Goal: Task Accomplishment & Management: Manage account settings

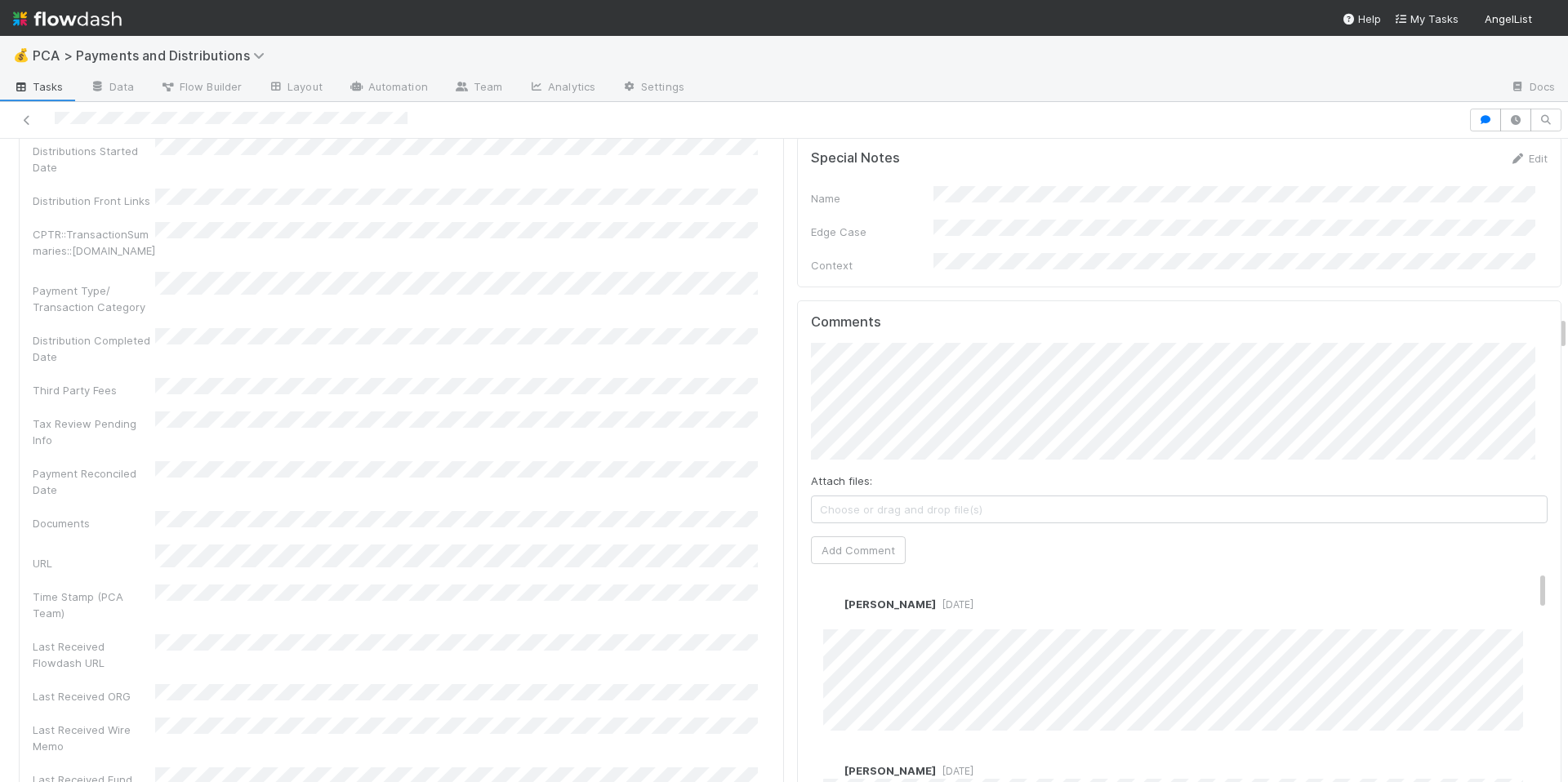
scroll to position [3406, 0]
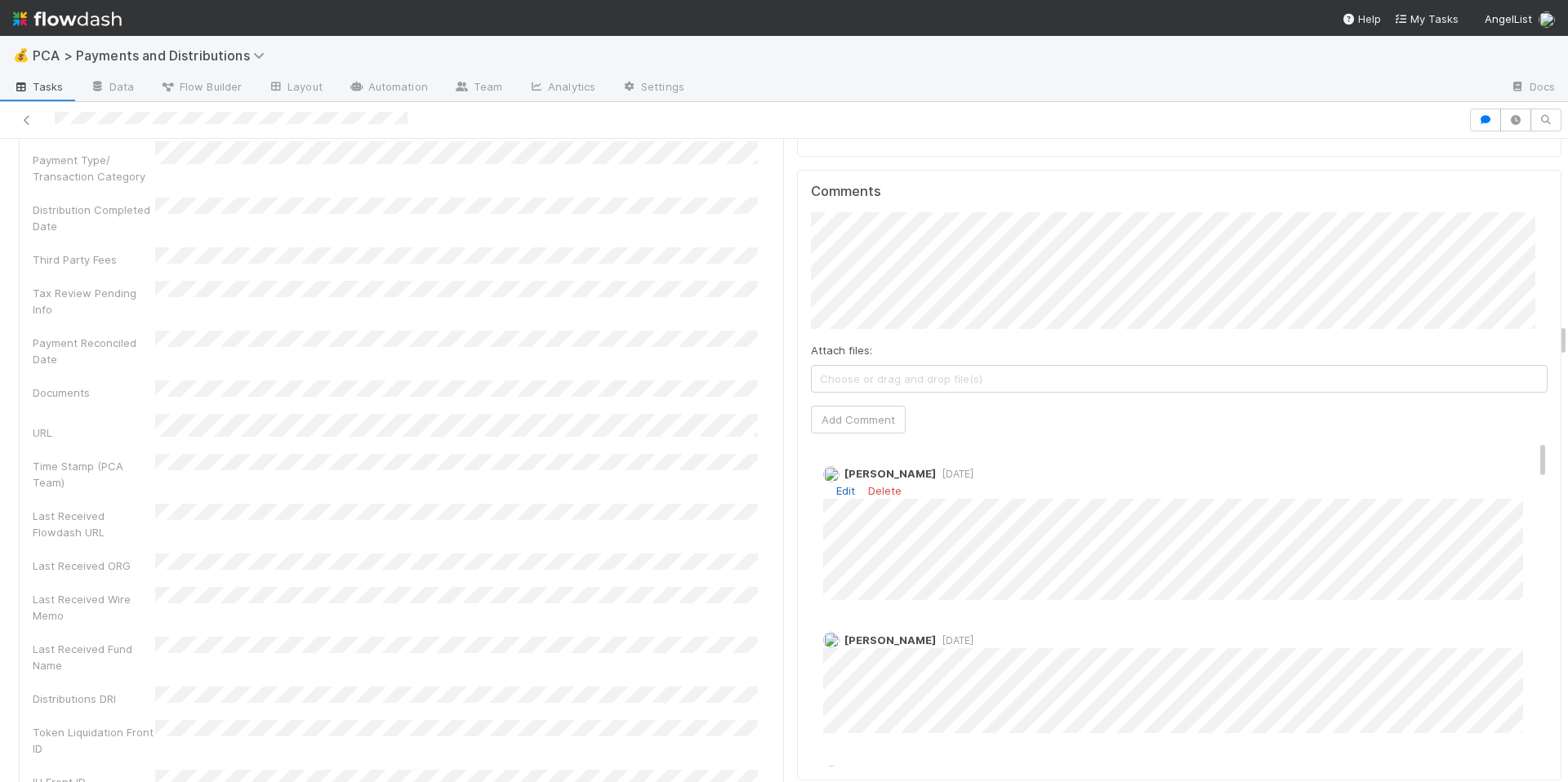
click at [837, 484] on link "Edit" at bounding box center [846, 490] width 19 height 13
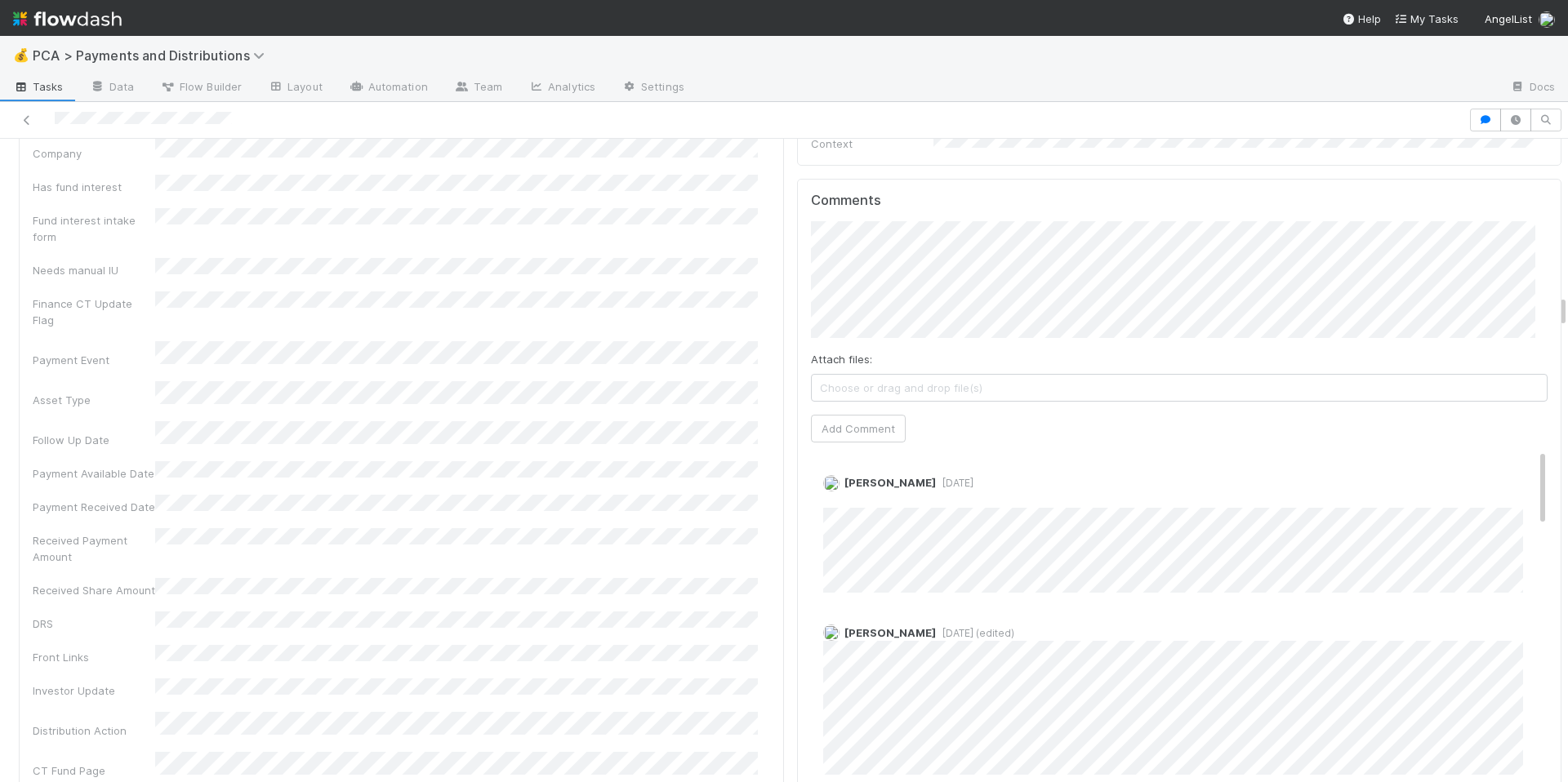
scroll to position [3145, 0]
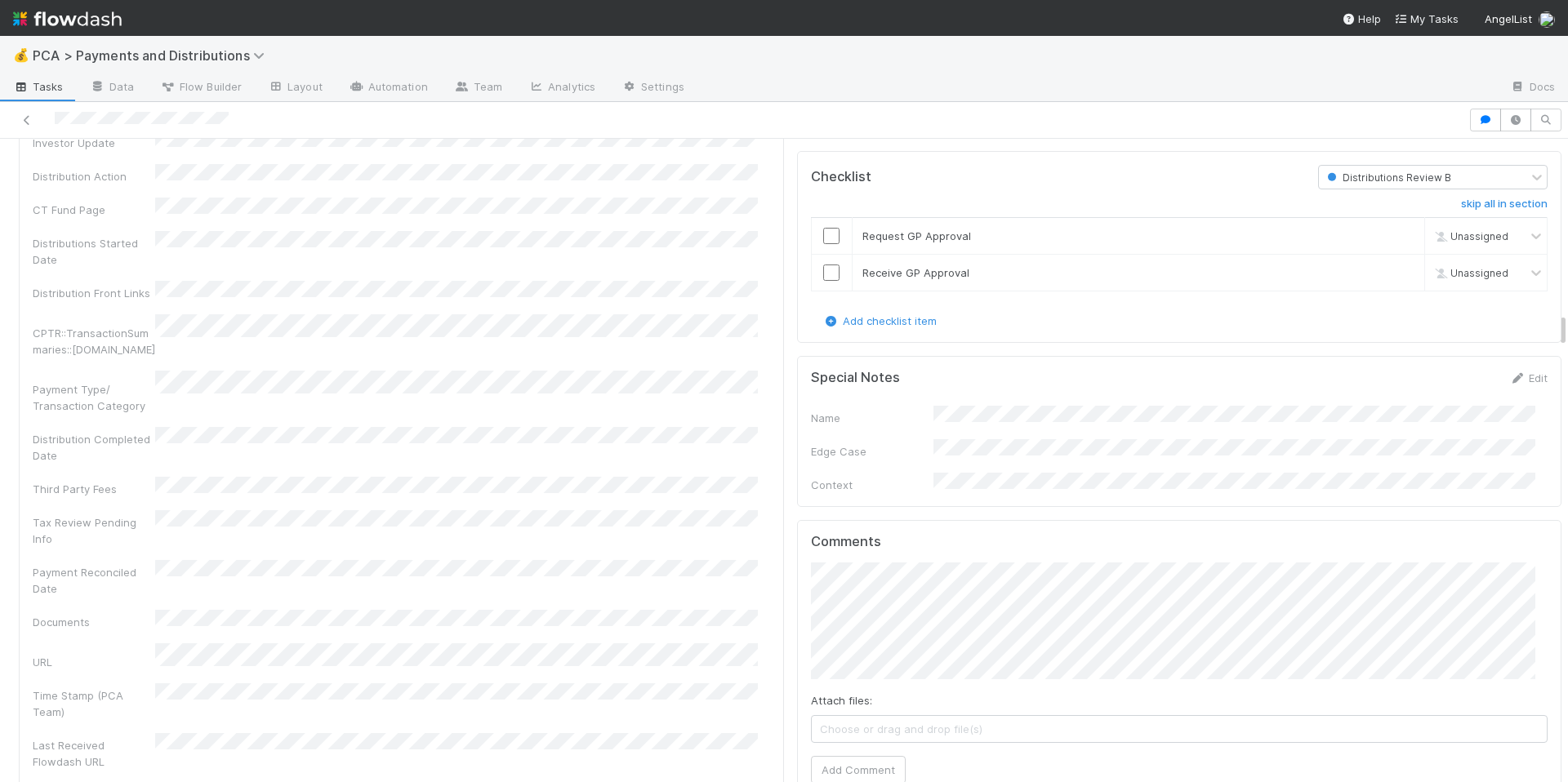
scroll to position [3274, 0]
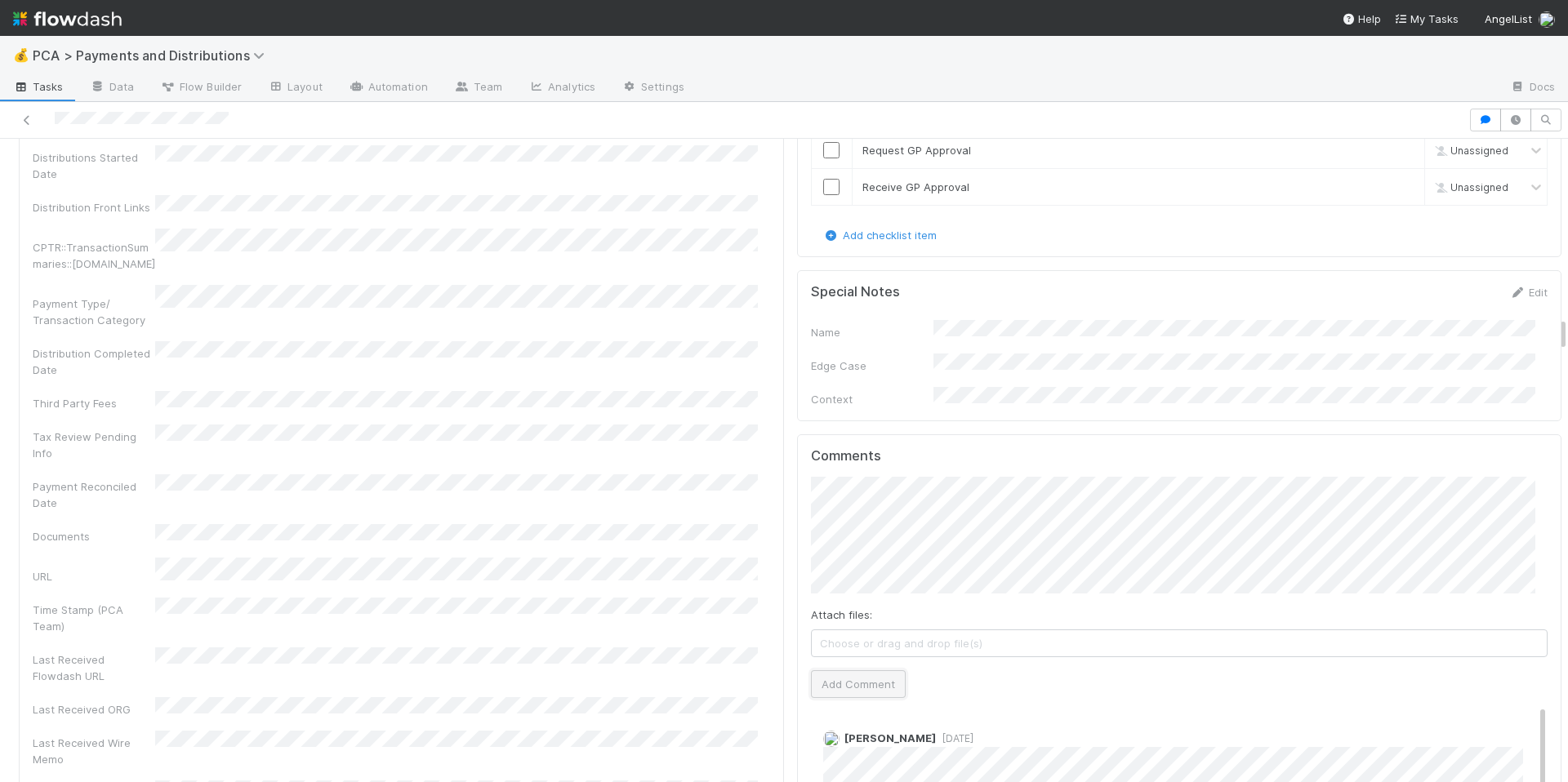
click at [828, 671] on button "Add Comment" at bounding box center [857, 685] width 94 height 28
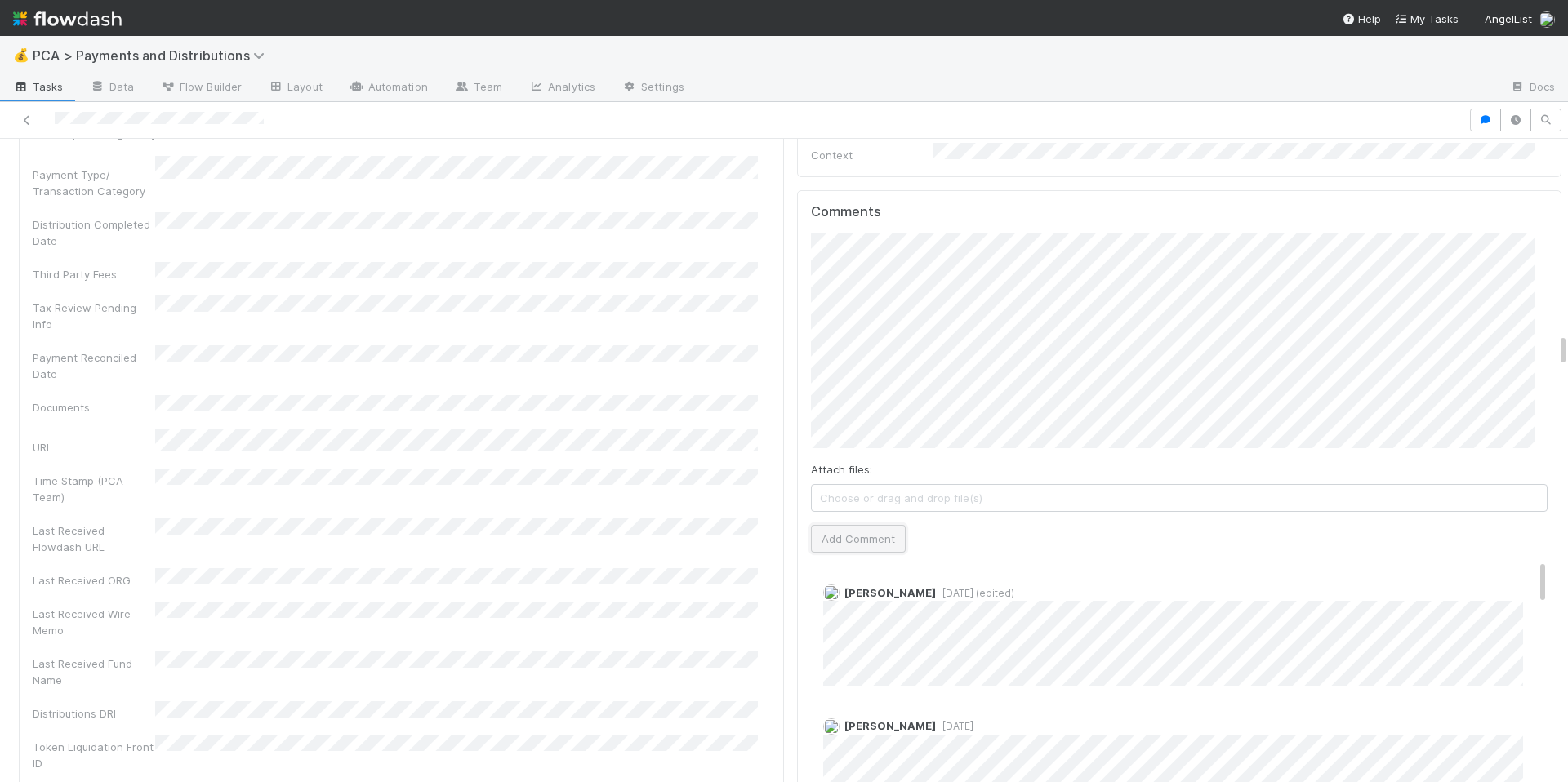
click at [827, 526] on button "Add Comment" at bounding box center [857, 539] width 94 height 28
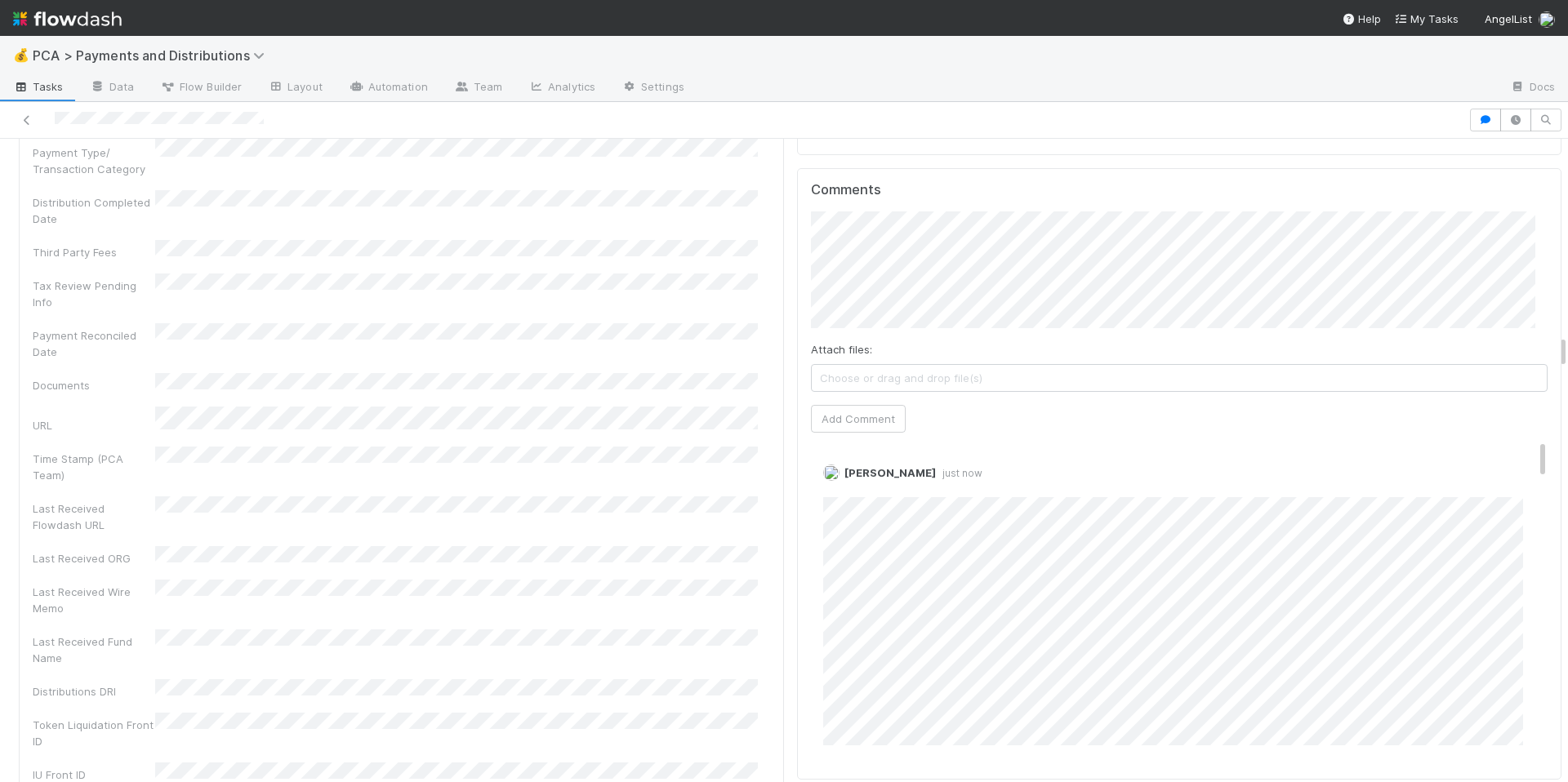
scroll to position [3659, 0]
click at [837, 479] on link "Edit" at bounding box center [846, 485] width 19 height 13
click at [841, 479] on link "Edit" at bounding box center [846, 485] width 19 height 13
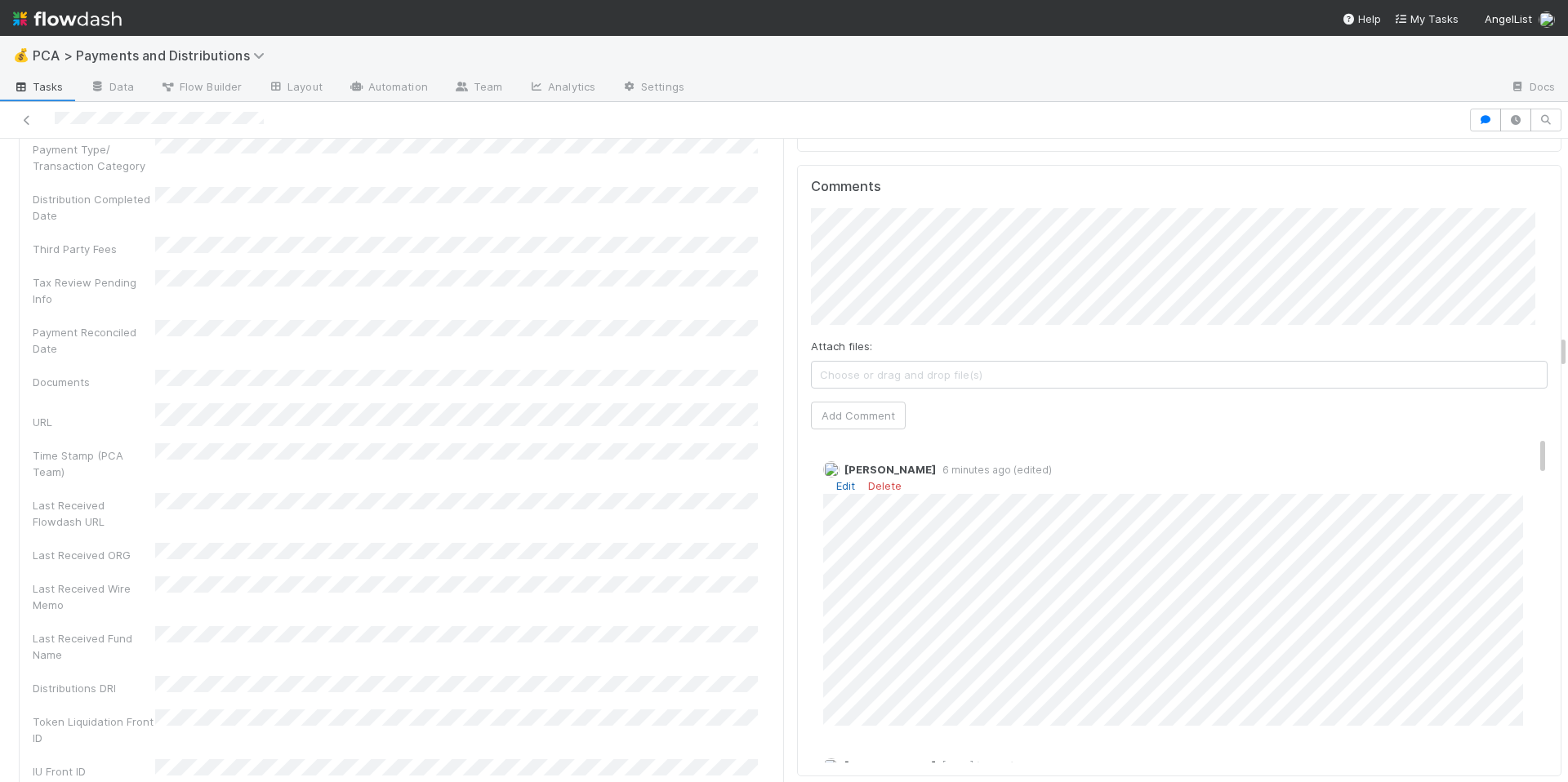
click at [837, 479] on link "Edit" at bounding box center [846, 485] width 19 height 13
click at [811, 614] on div "Allison Donlevy 8 minutes ago (edited)" at bounding box center [1186, 584] width 750 height 268
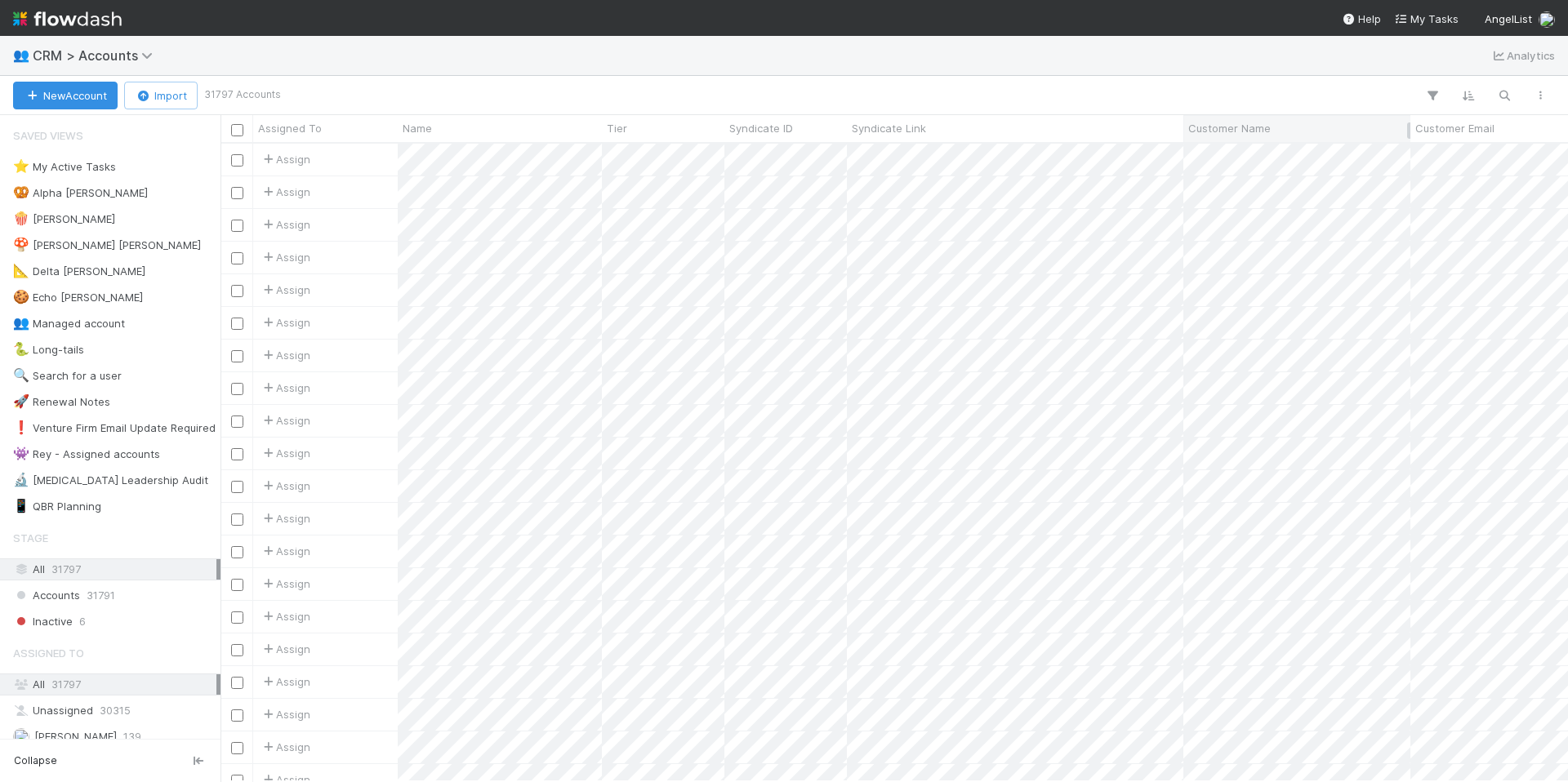
scroll to position [625, 1336]
click at [1504, 97] on icon "button" at bounding box center [1504, 95] width 16 height 15
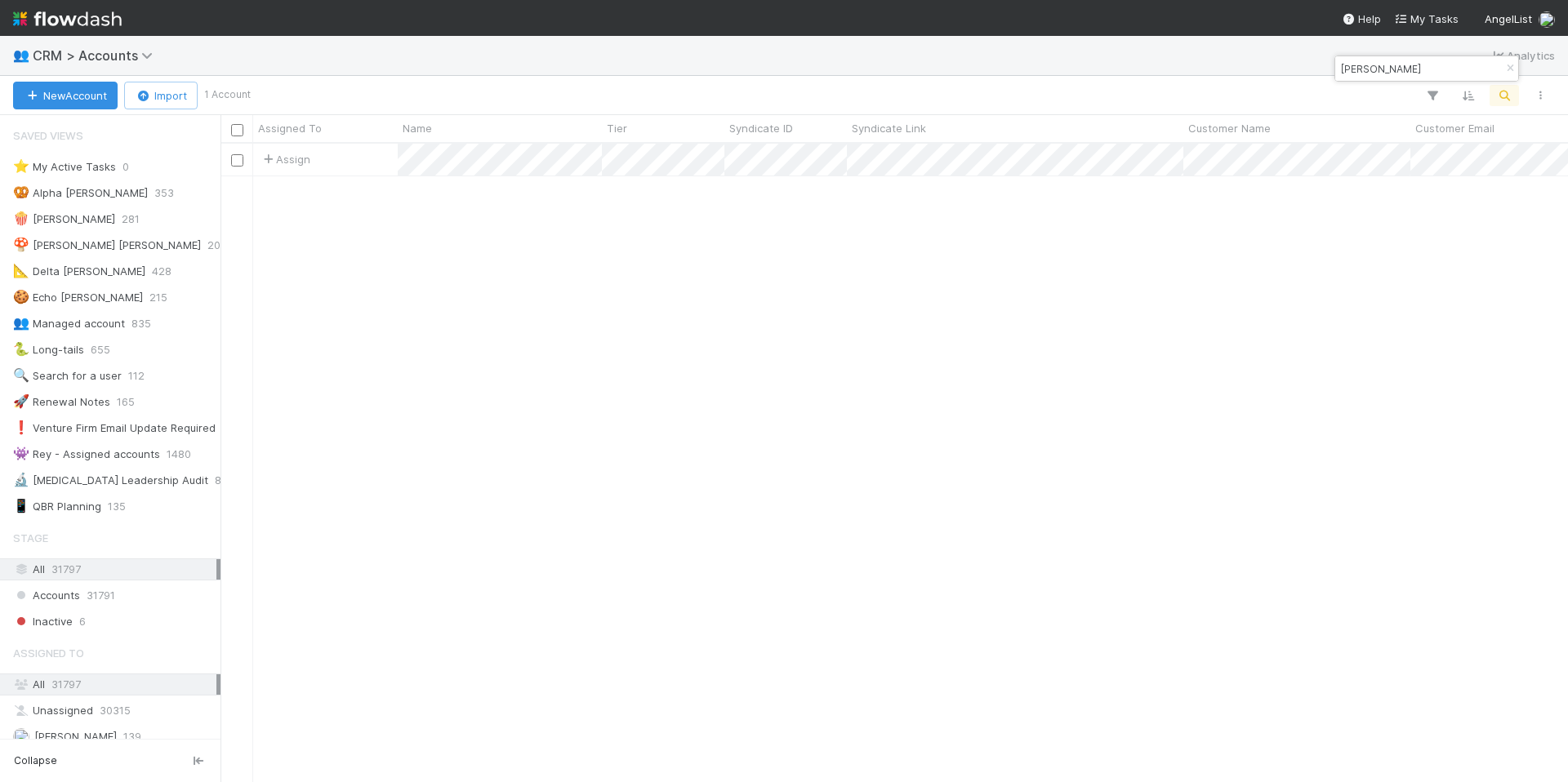
type input "Ryan Junee"
click at [1141, 177] on div "Assign 11" at bounding box center [894, 462] width 1348 height 637
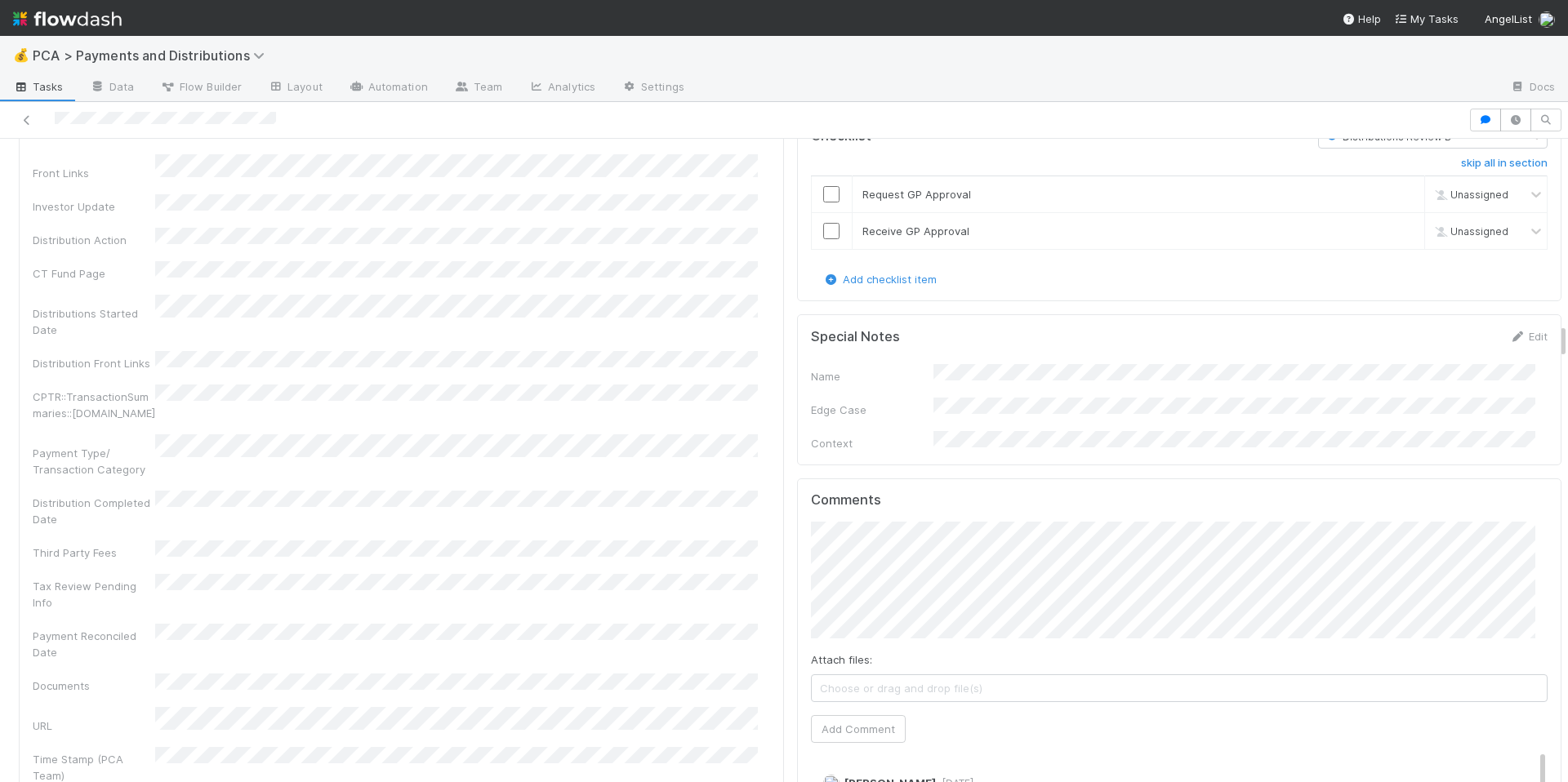
scroll to position [3316, 0]
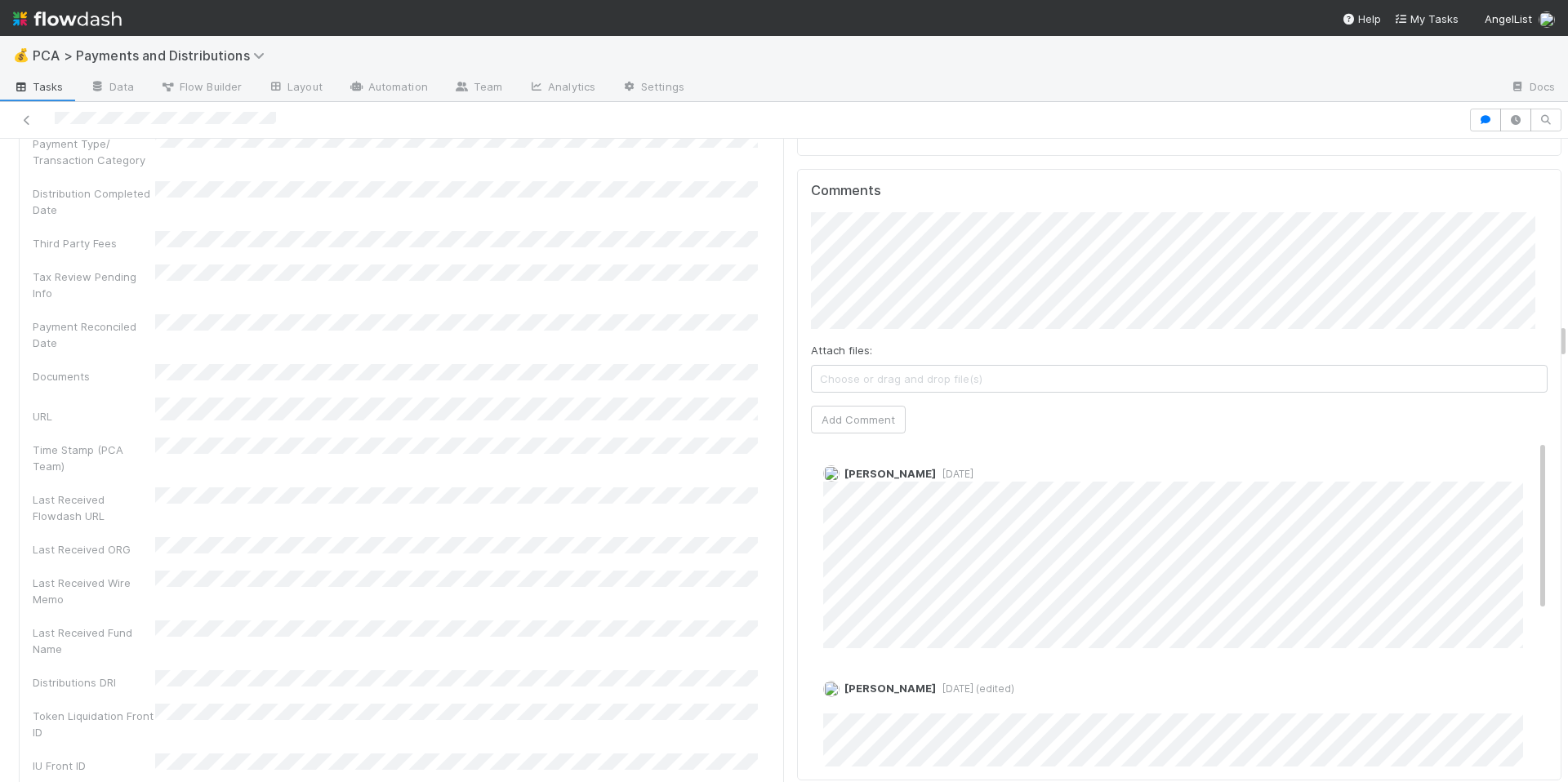
click at [732, 529] on div "Company Has fund interest Fund interest intake form Needs manual IU Finance CT …" at bounding box center [401, 41] width 737 height 1466
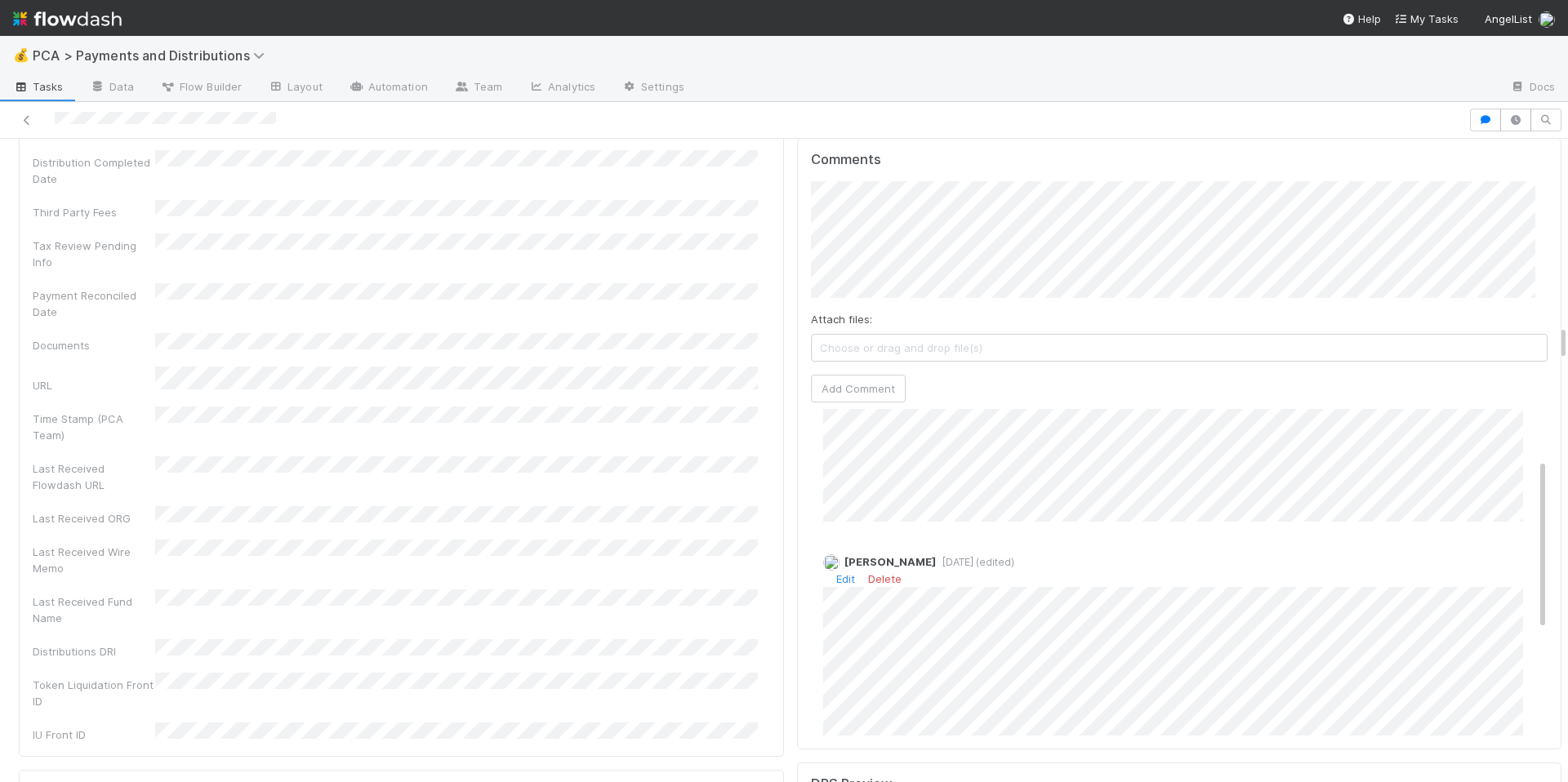
scroll to position [0, 0]
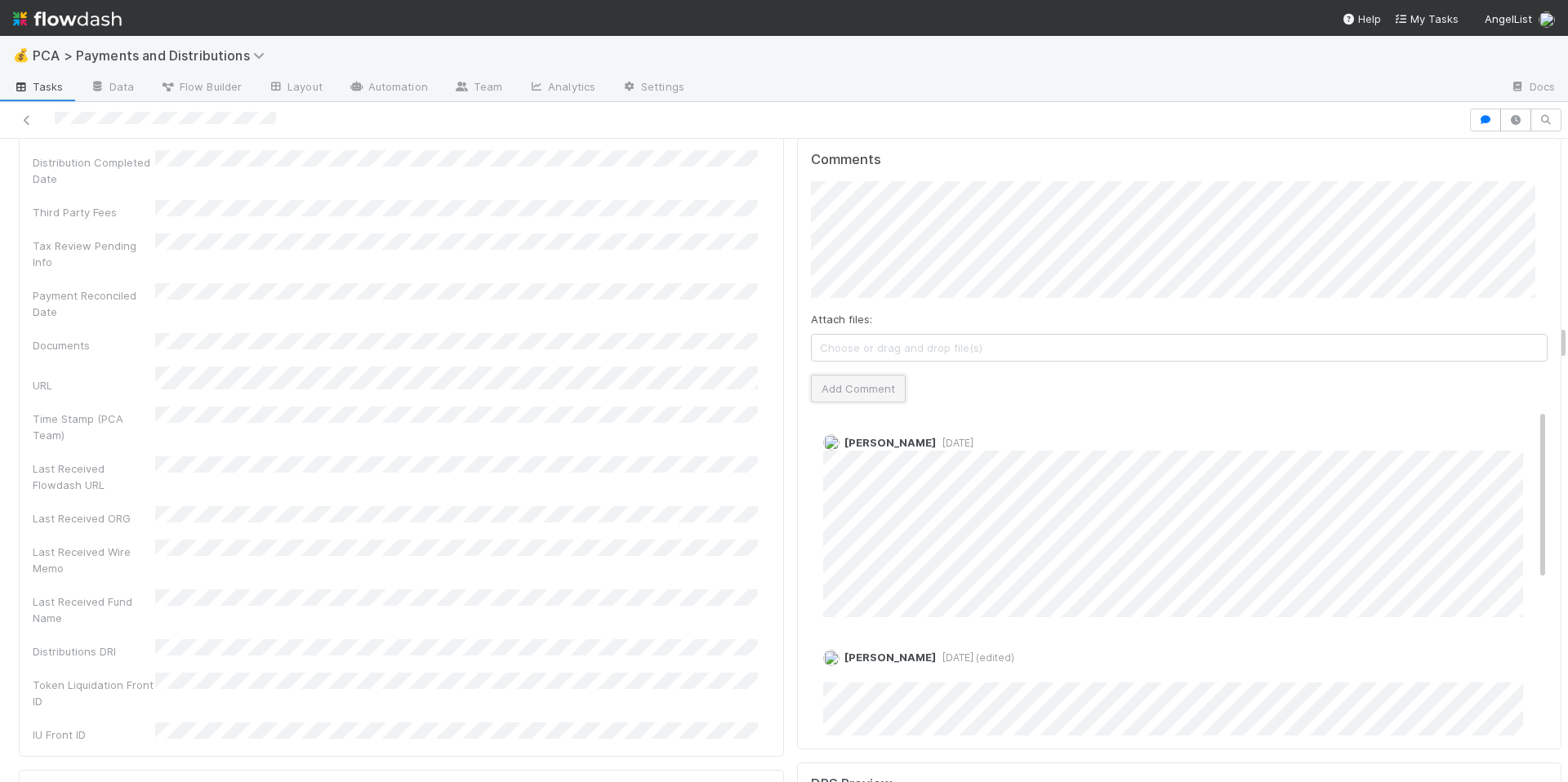
click at [829, 375] on button "Add Comment" at bounding box center [857, 389] width 94 height 28
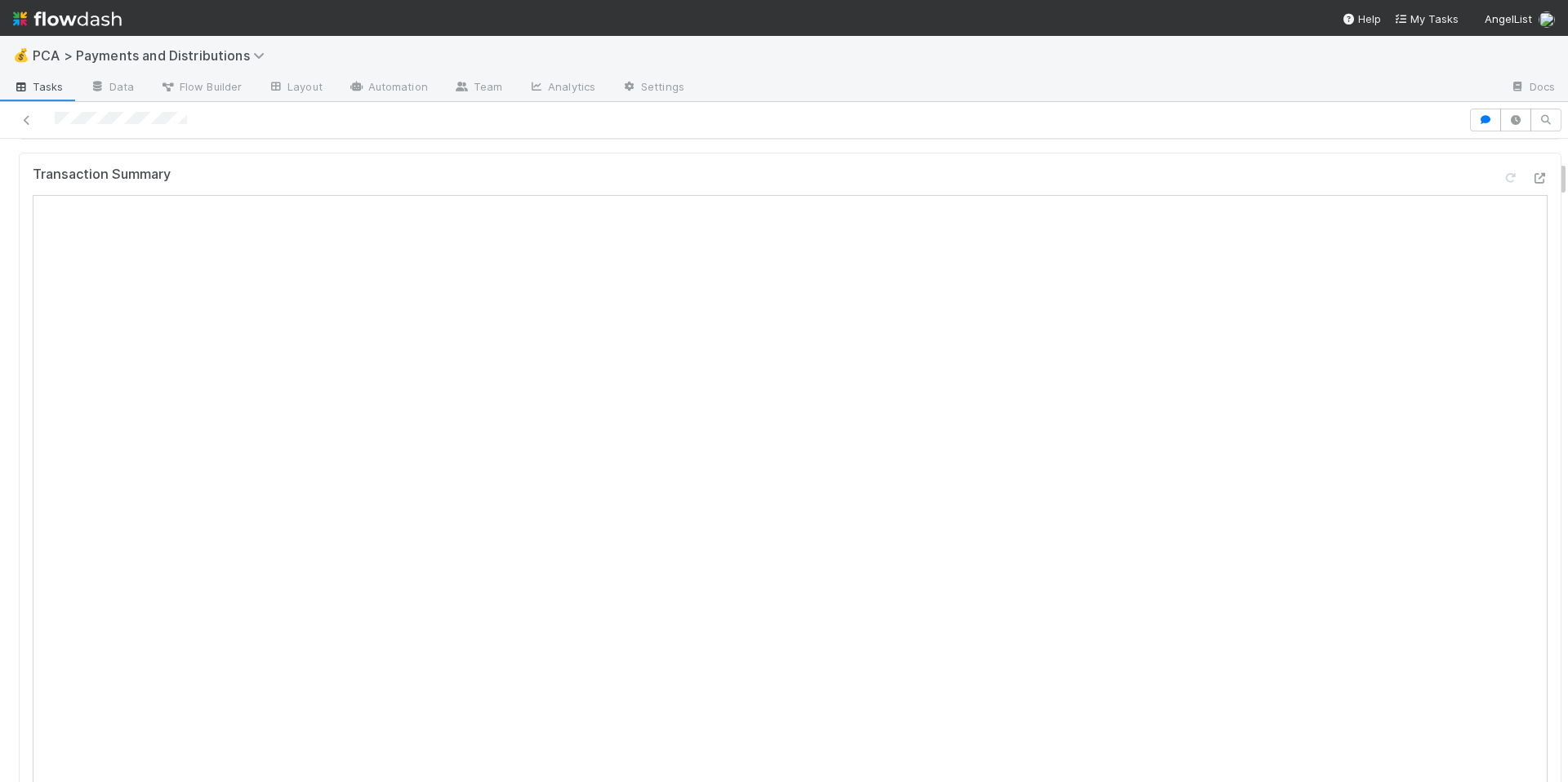
scroll to position [396, 0]
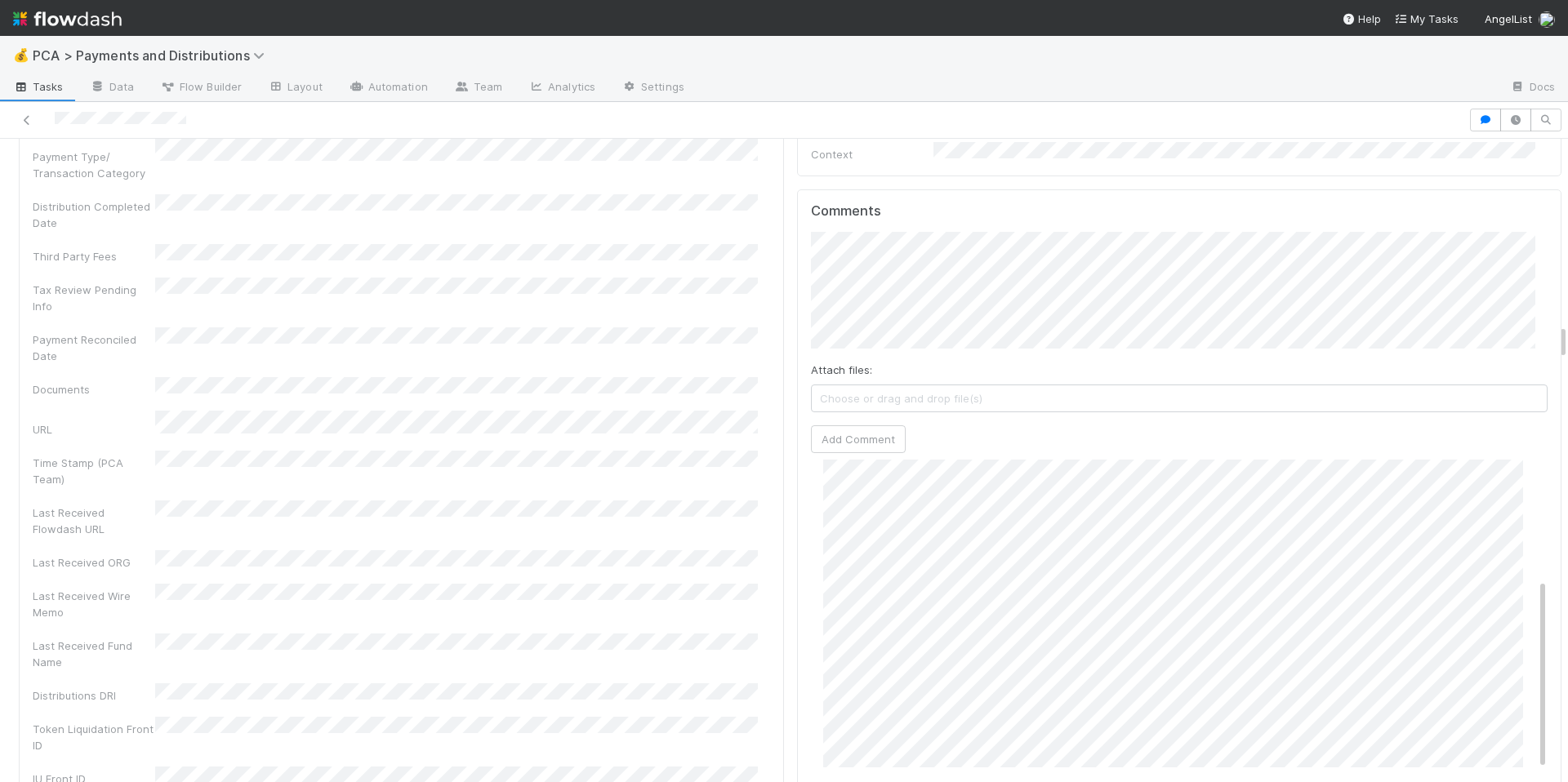
scroll to position [87, 0]
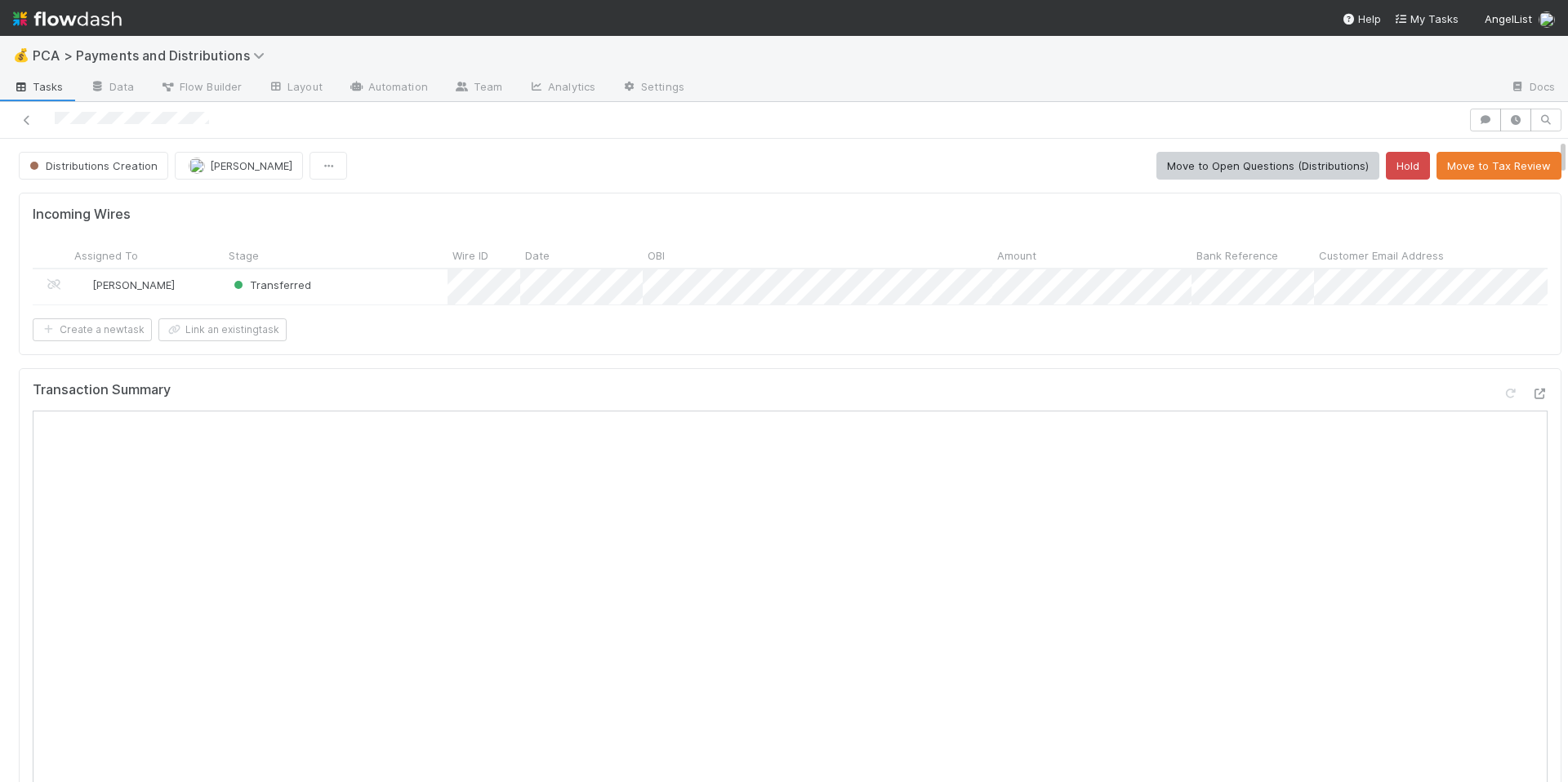
click at [991, 341] on div "Create a new task Link an existing task" at bounding box center [790, 329] width 1515 height 23
click at [1531, 399] on icon at bounding box center [1539, 394] width 16 height 11
drag, startPoint x: 1096, startPoint y: 365, endPoint x: 1070, endPoint y: 359, distance: 26.7
click at [1096, 354] on div "Incoming Wires Assigned To Stage Wire ID Date OBI Amount Bank Reference Custome…" at bounding box center [790, 273] width 1543 height 162
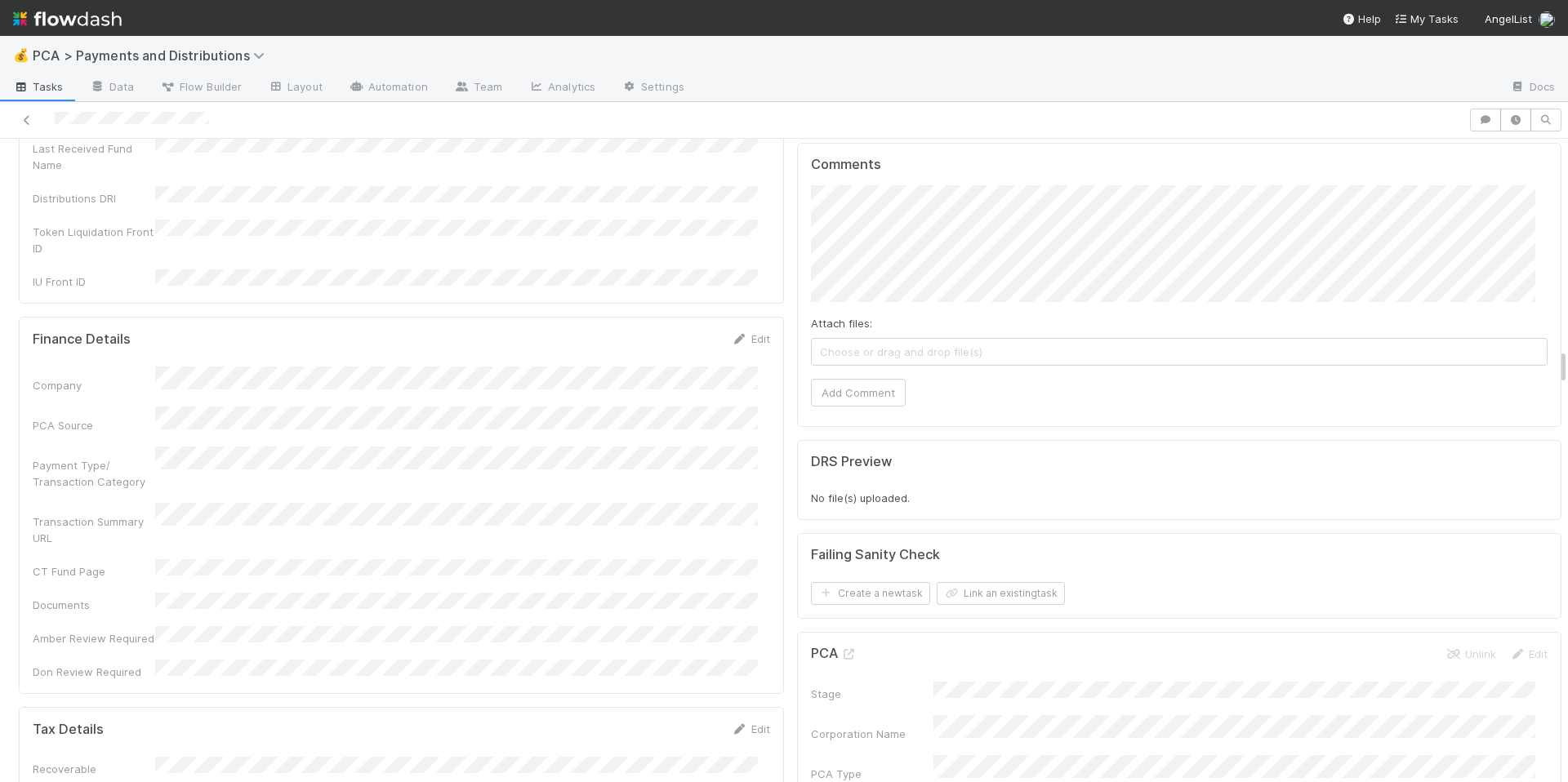
scroll to position [3672, 0]
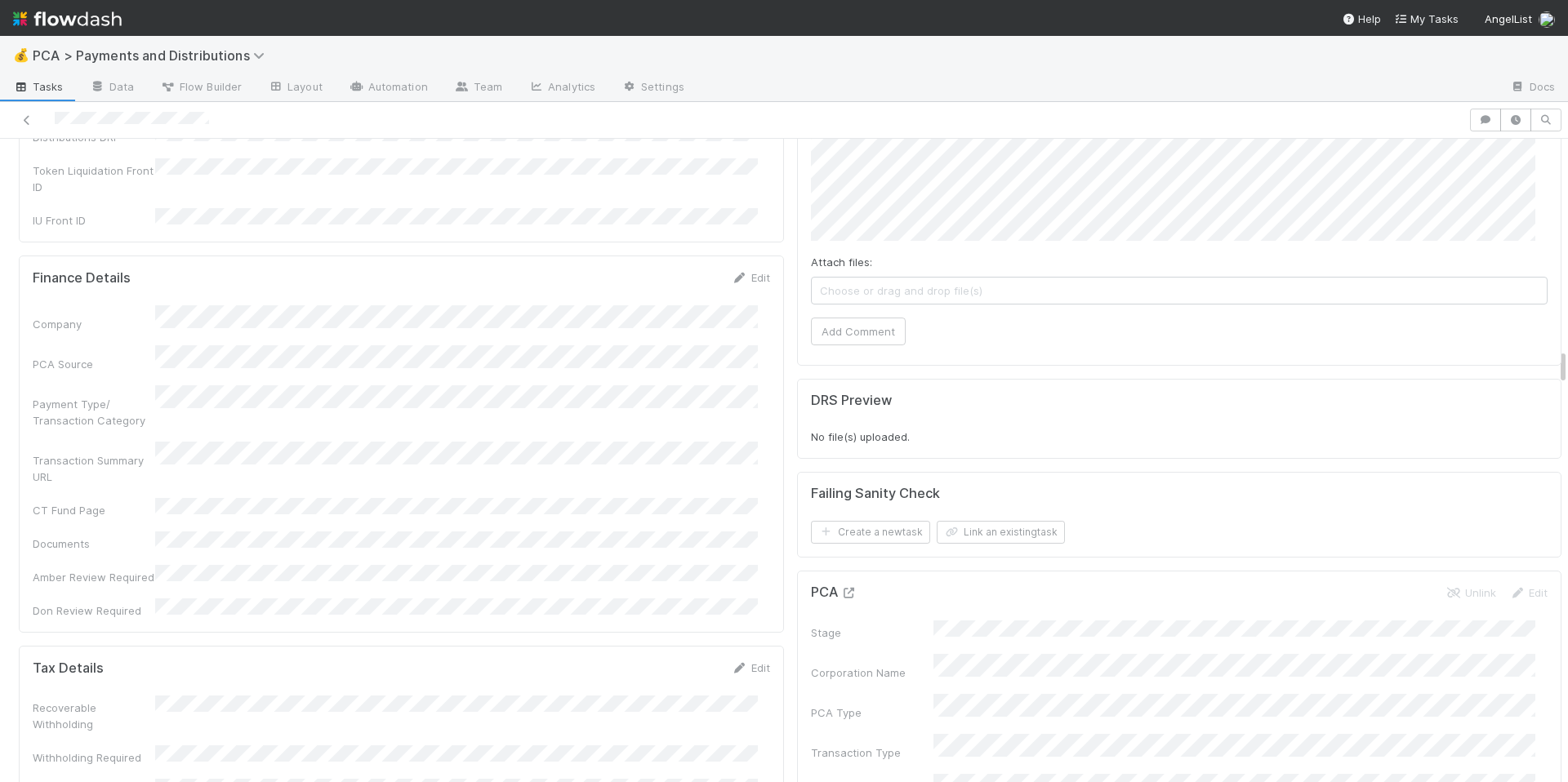
click at [842, 588] on icon at bounding box center [849, 593] width 16 height 11
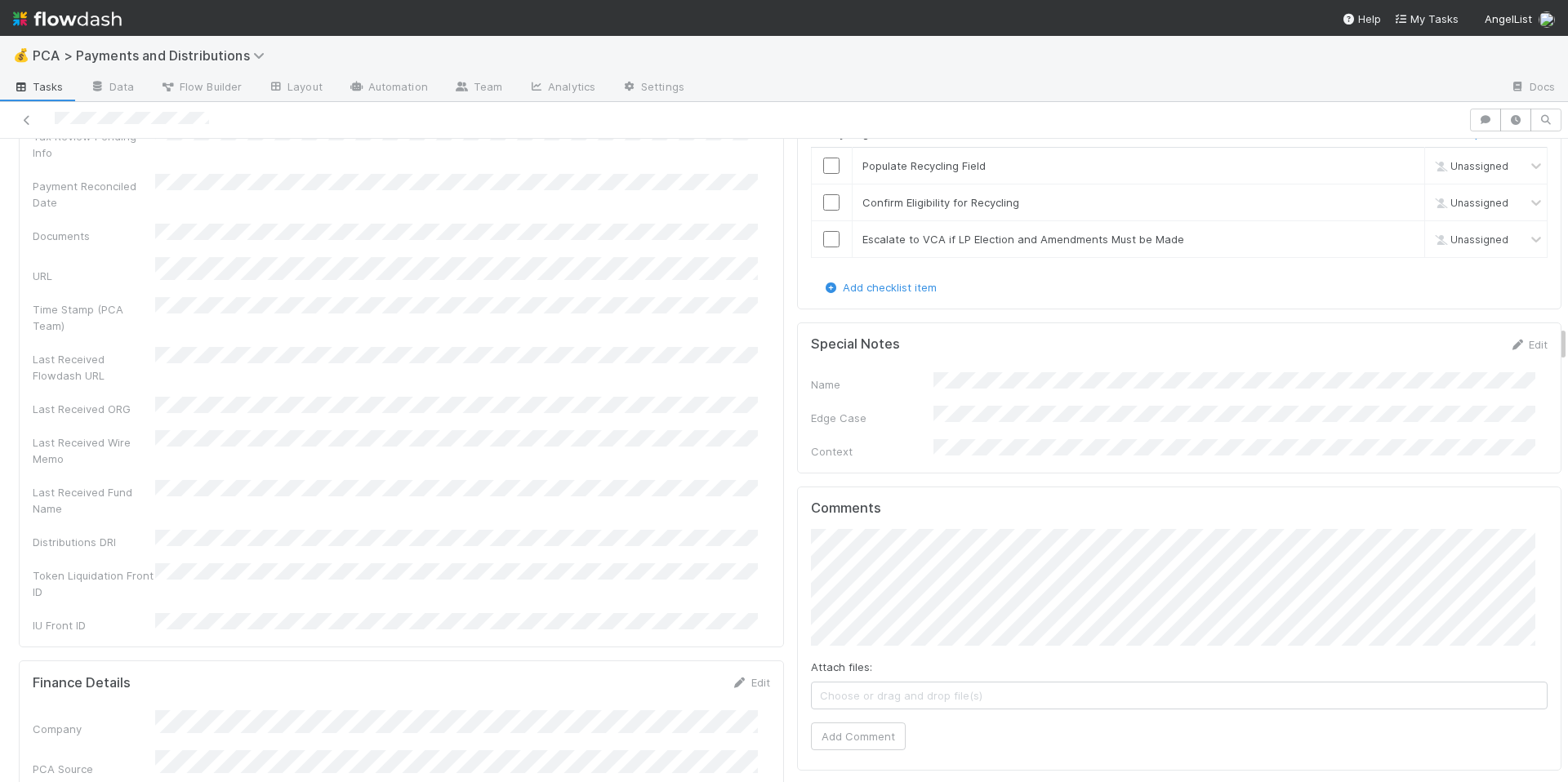
scroll to position [3784, 0]
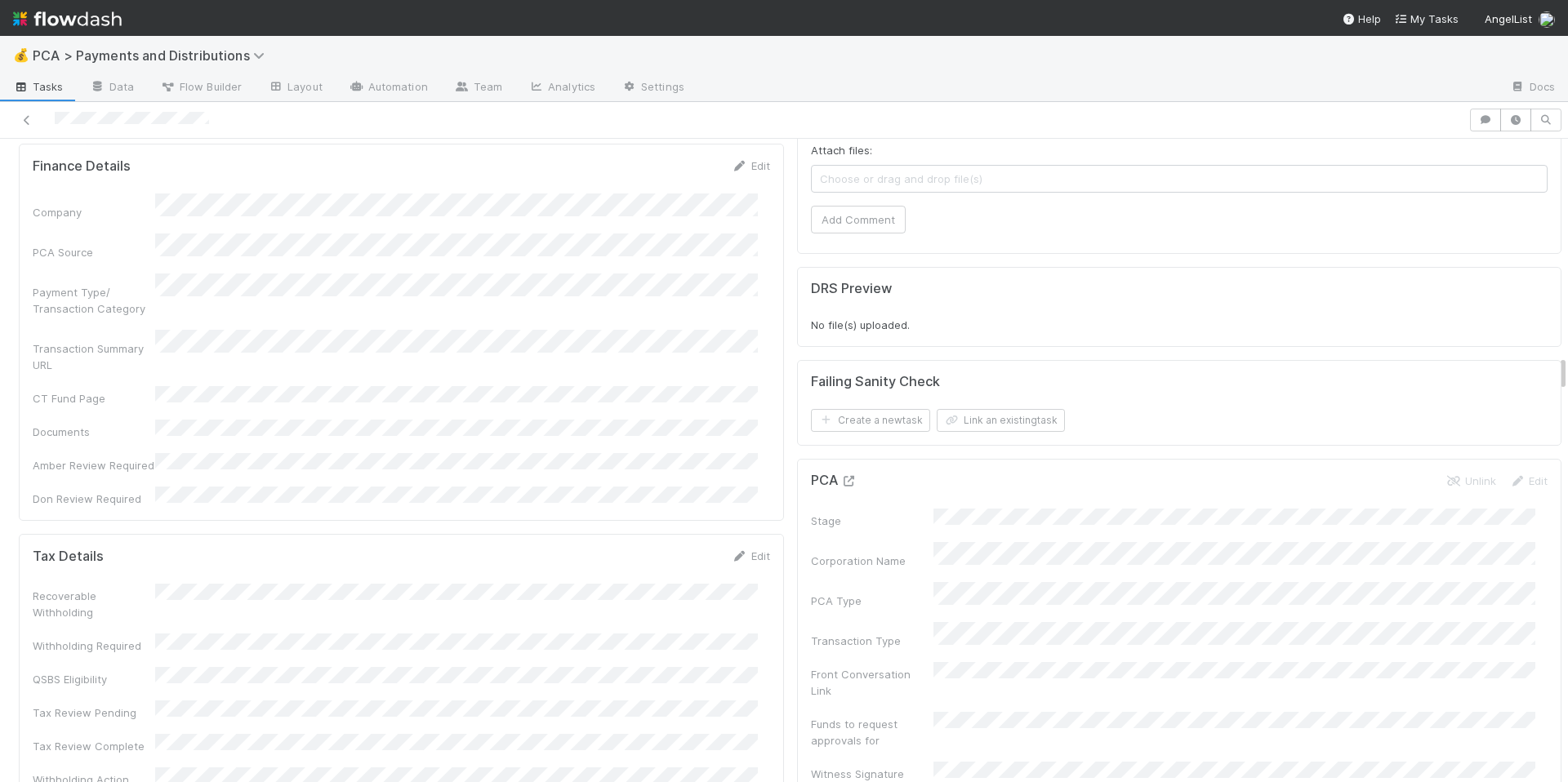
click at [842, 476] on icon at bounding box center [849, 481] width 16 height 11
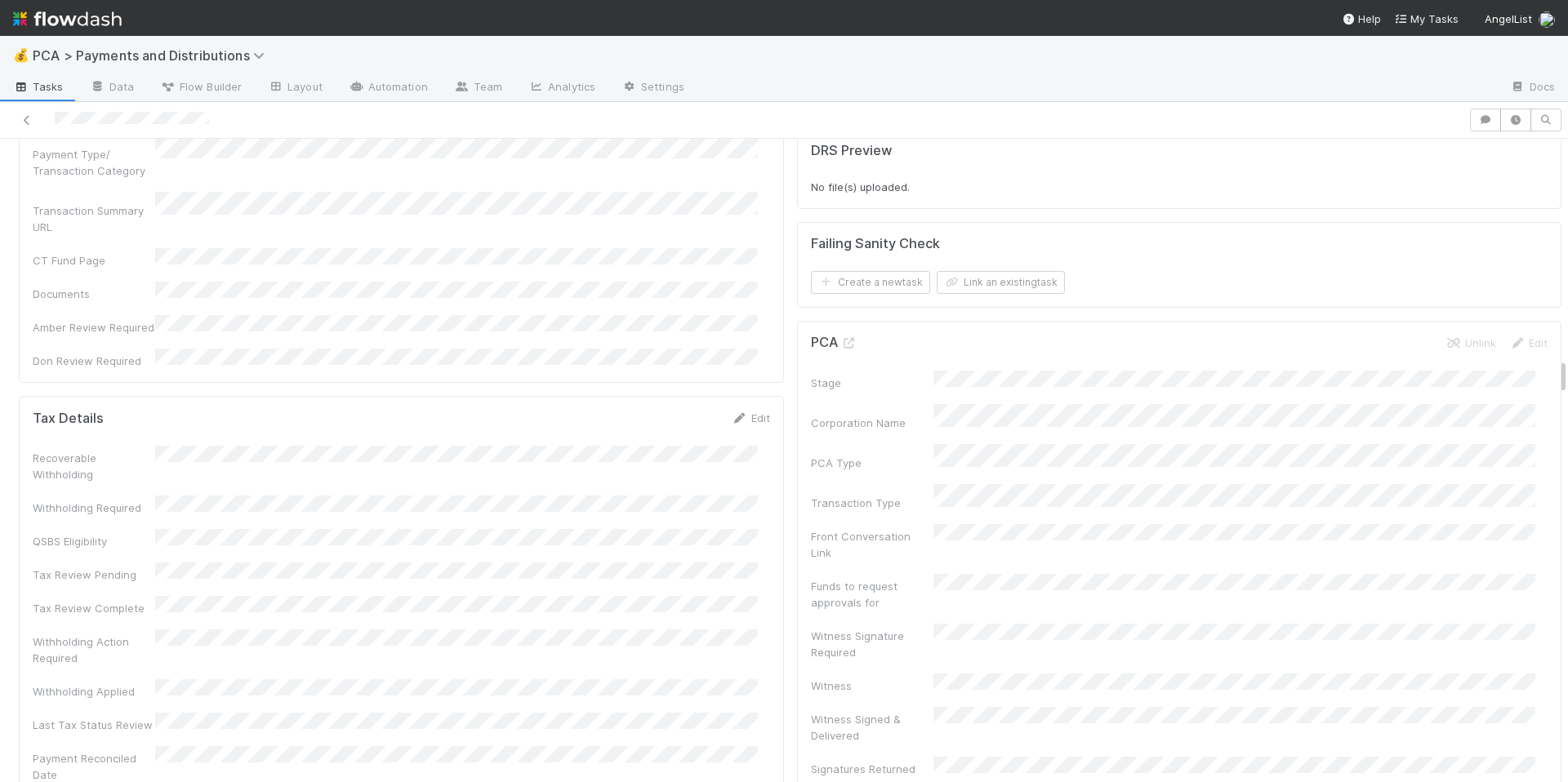
scroll to position [3832, 0]
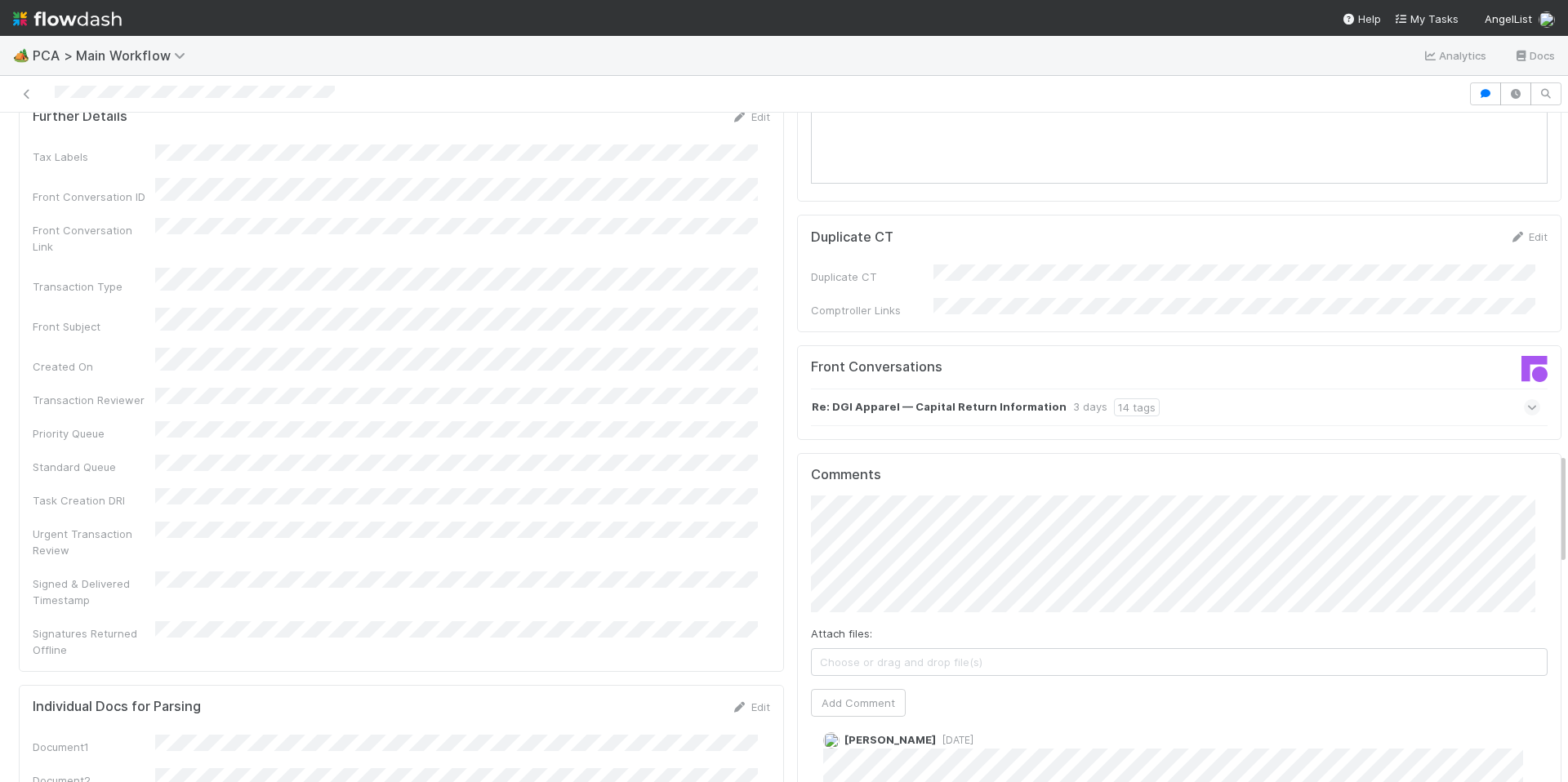
scroll to position [2336, 0]
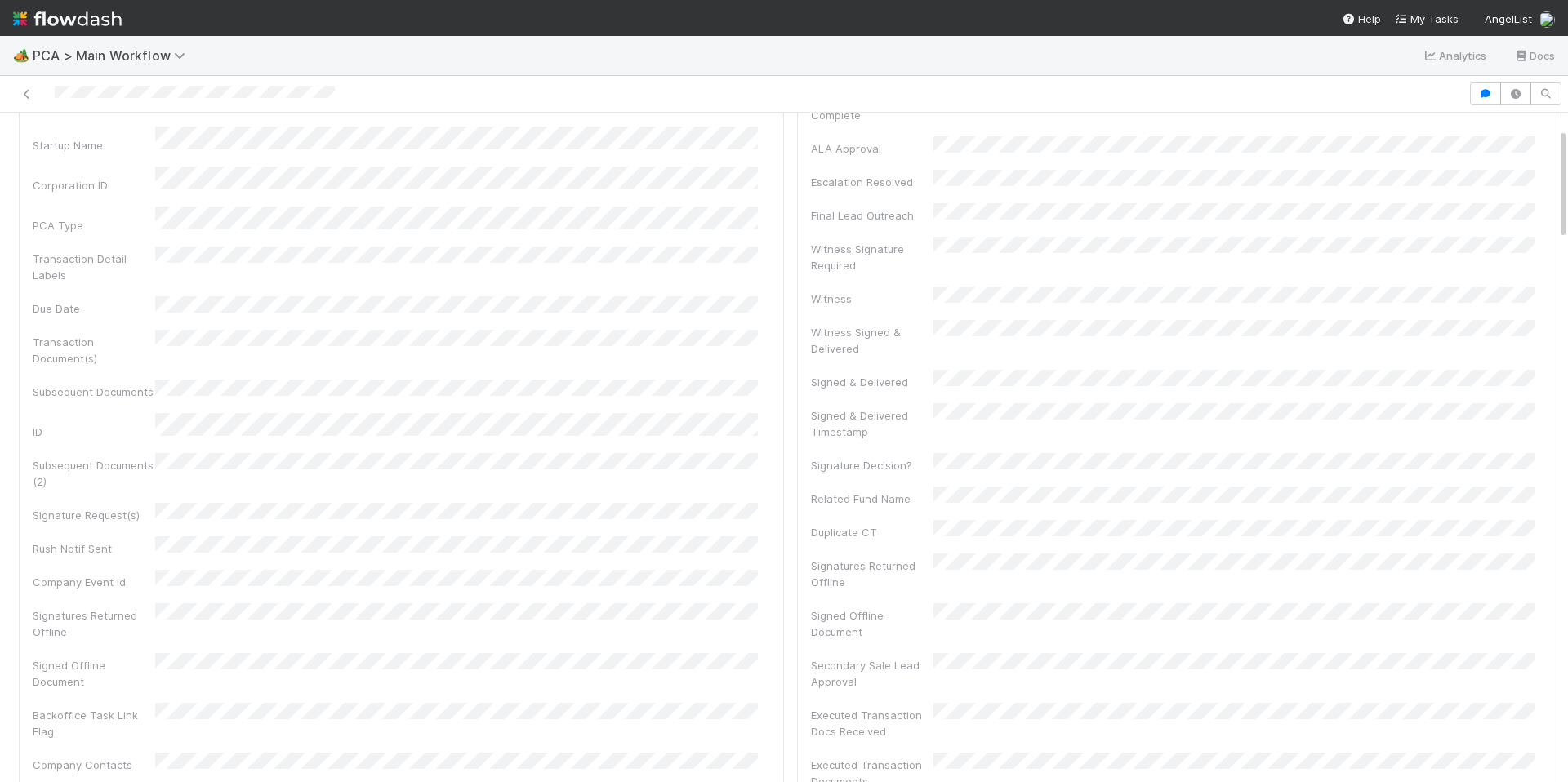
scroll to position [0, 0]
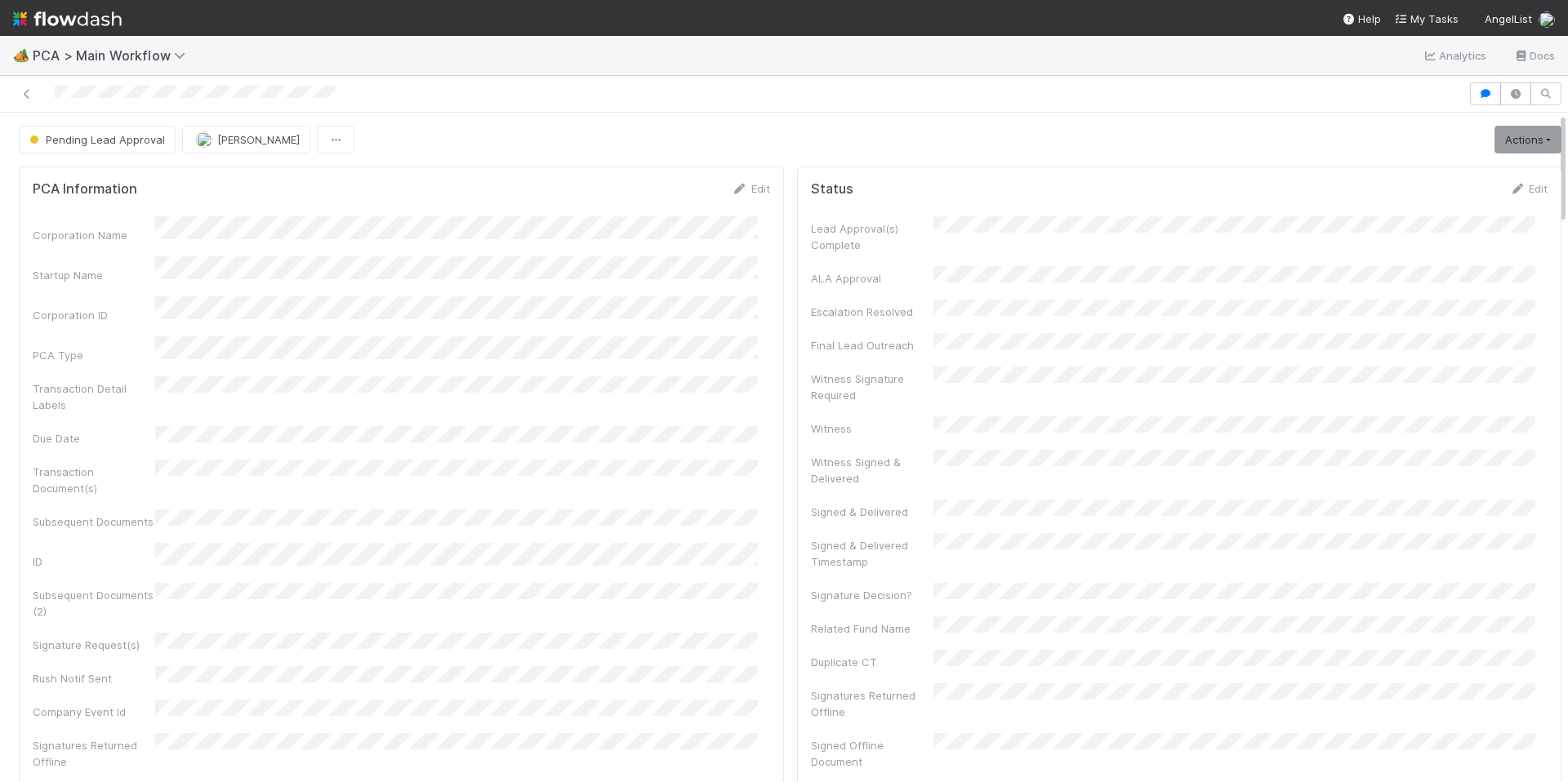
click at [639, 284] on div "Corporation Name Startup Name Corporation ID PCA Type Transaction Detail Labels…" at bounding box center [401, 560] width 737 height 687
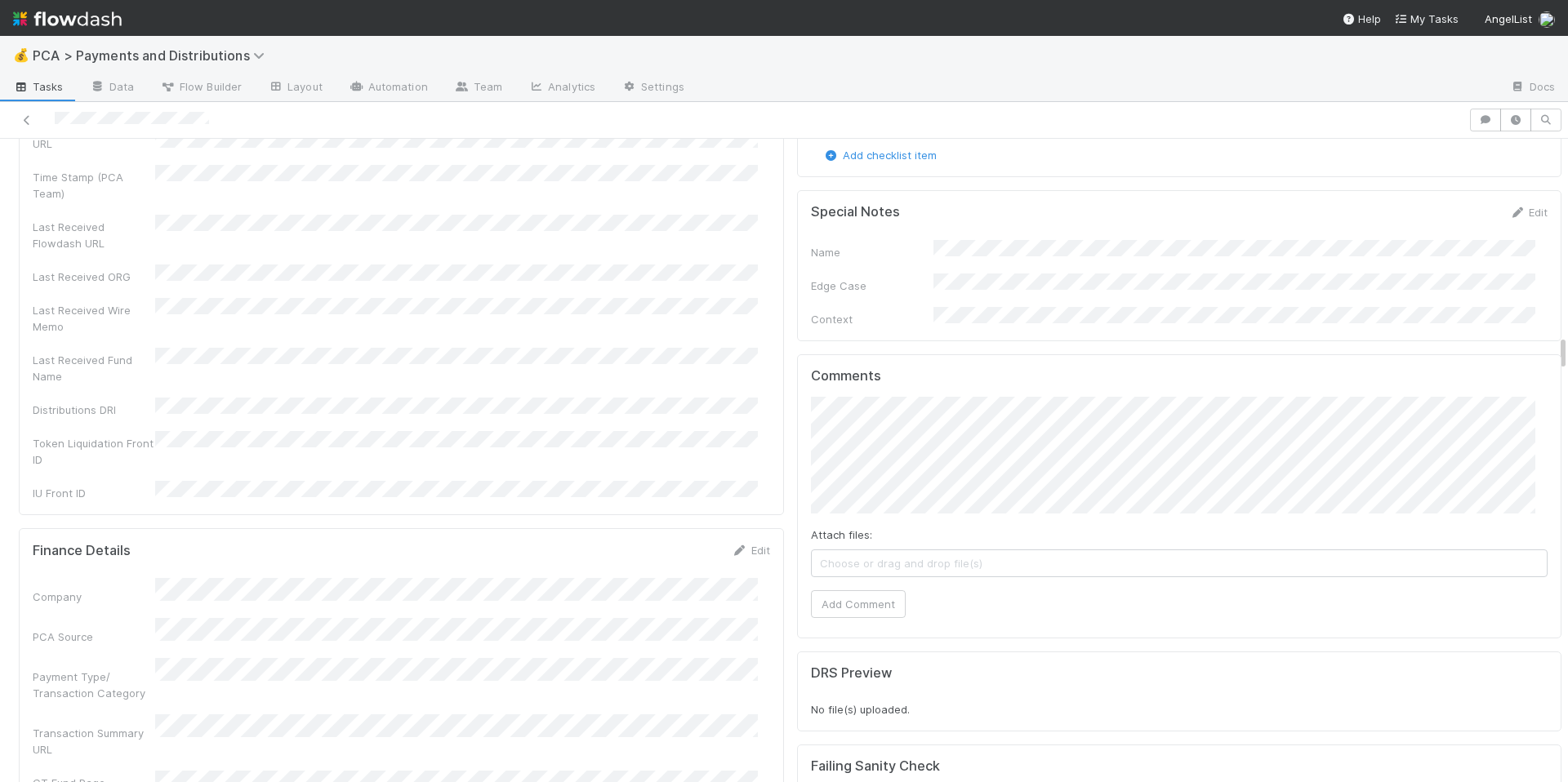
scroll to position [3430, 0]
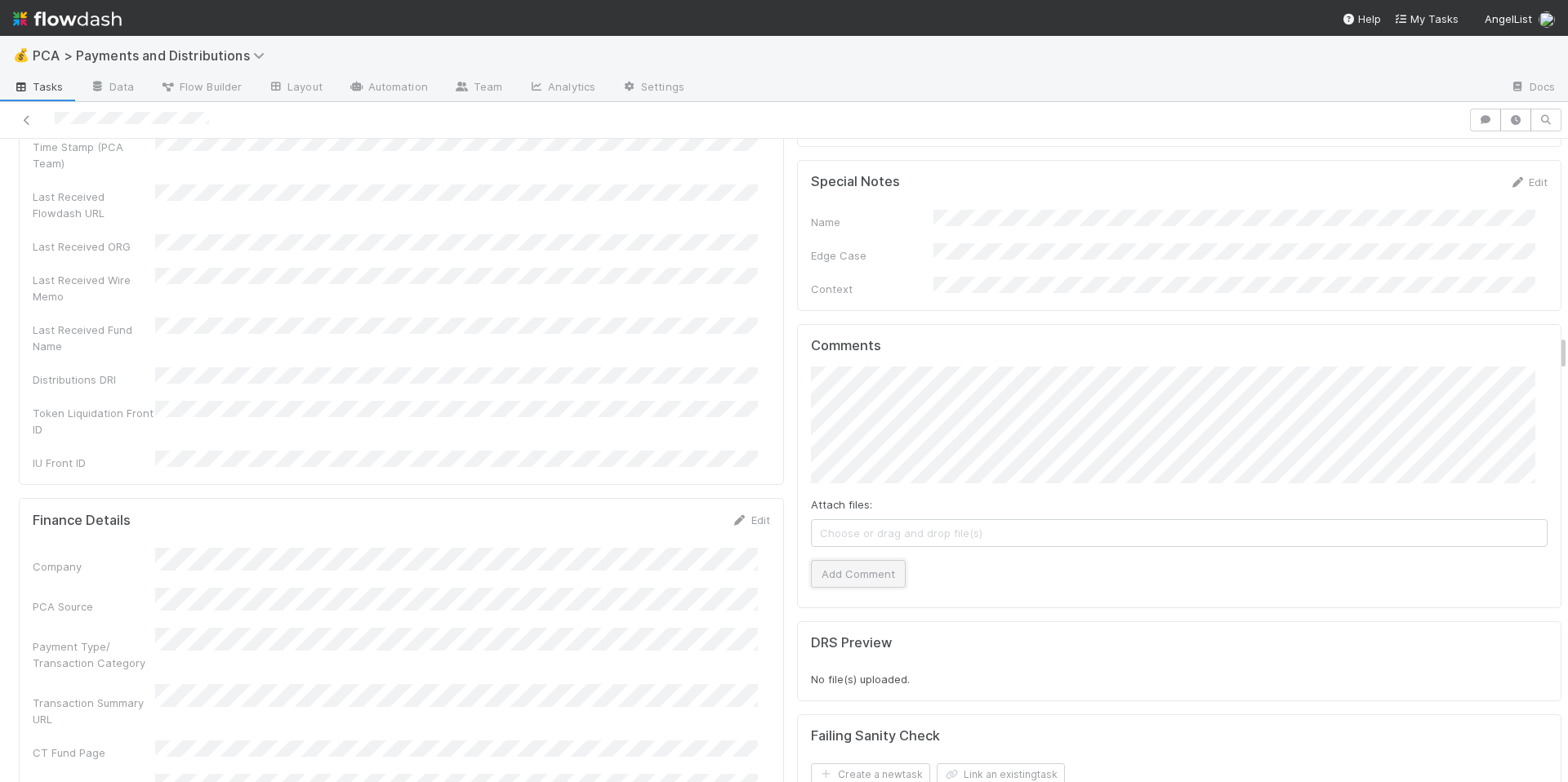
click at [851, 561] on button "Add Comment" at bounding box center [857, 575] width 94 height 28
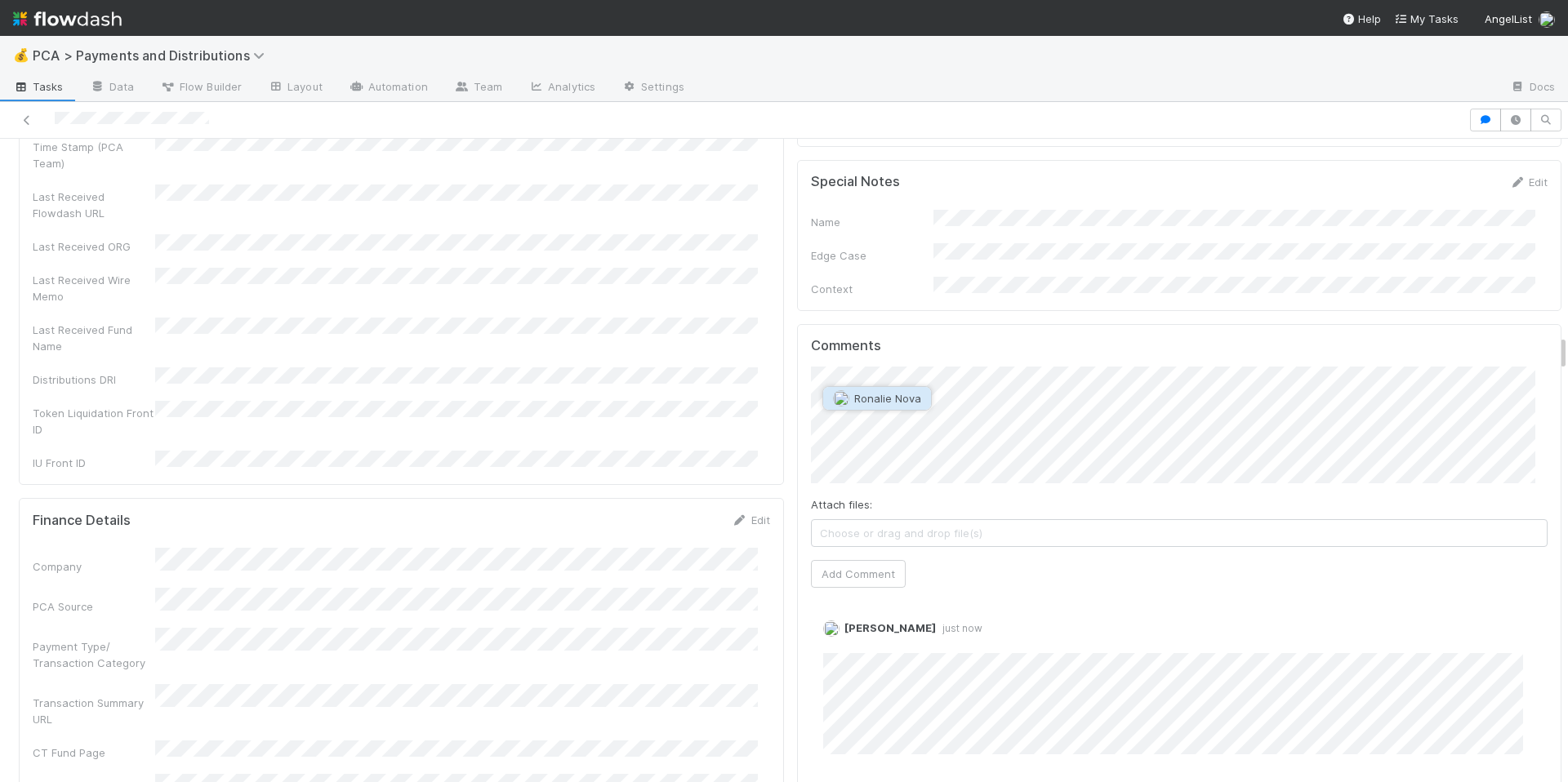
click at [922, 404] on button "Ronalie Nova" at bounding box center [877, 398] width 108 height 23
click at [886, 561] on button "Add Comment" at bounding box center [857, 575] width 94 height 28
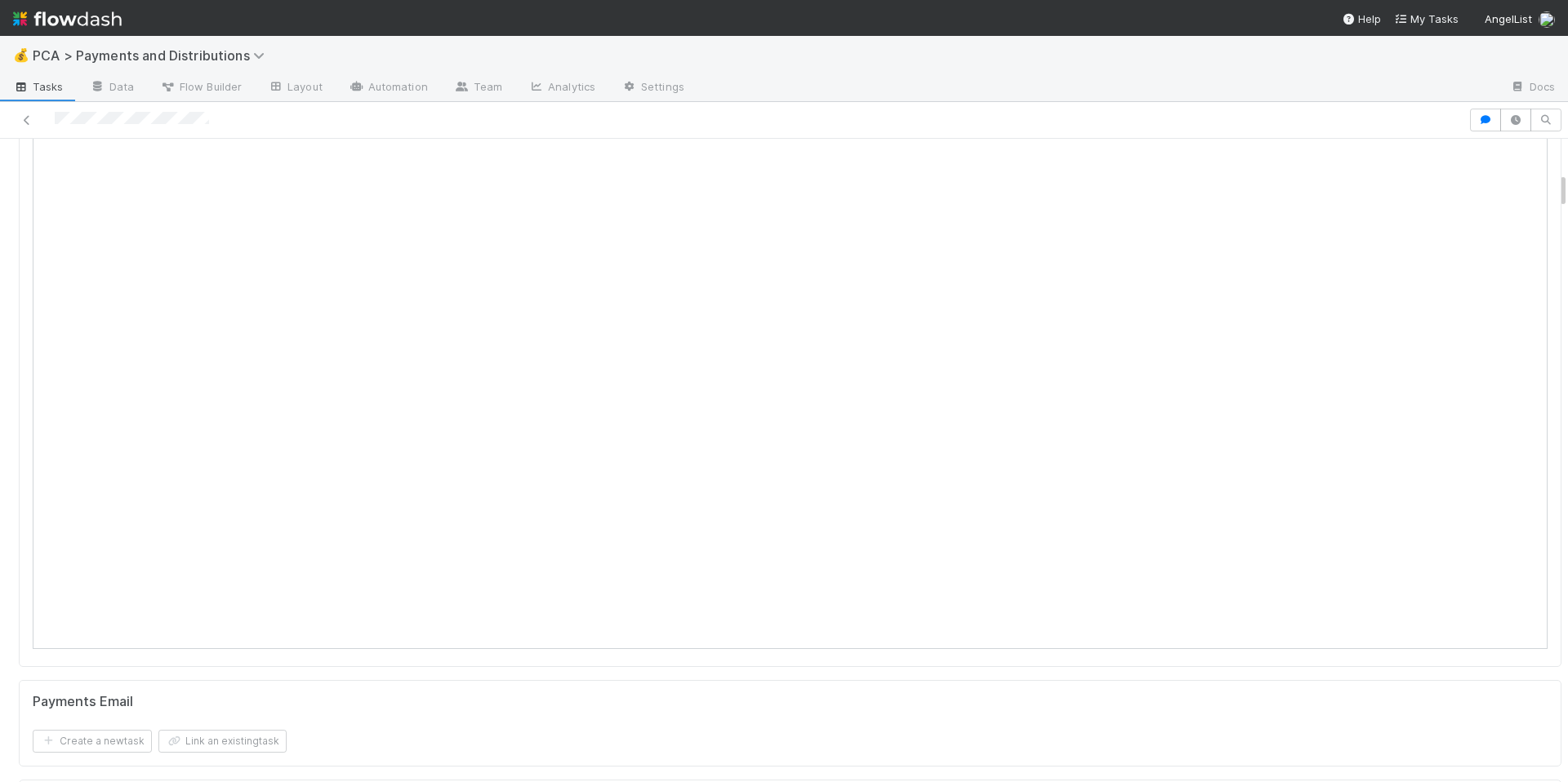
scroll to position [0, 0]
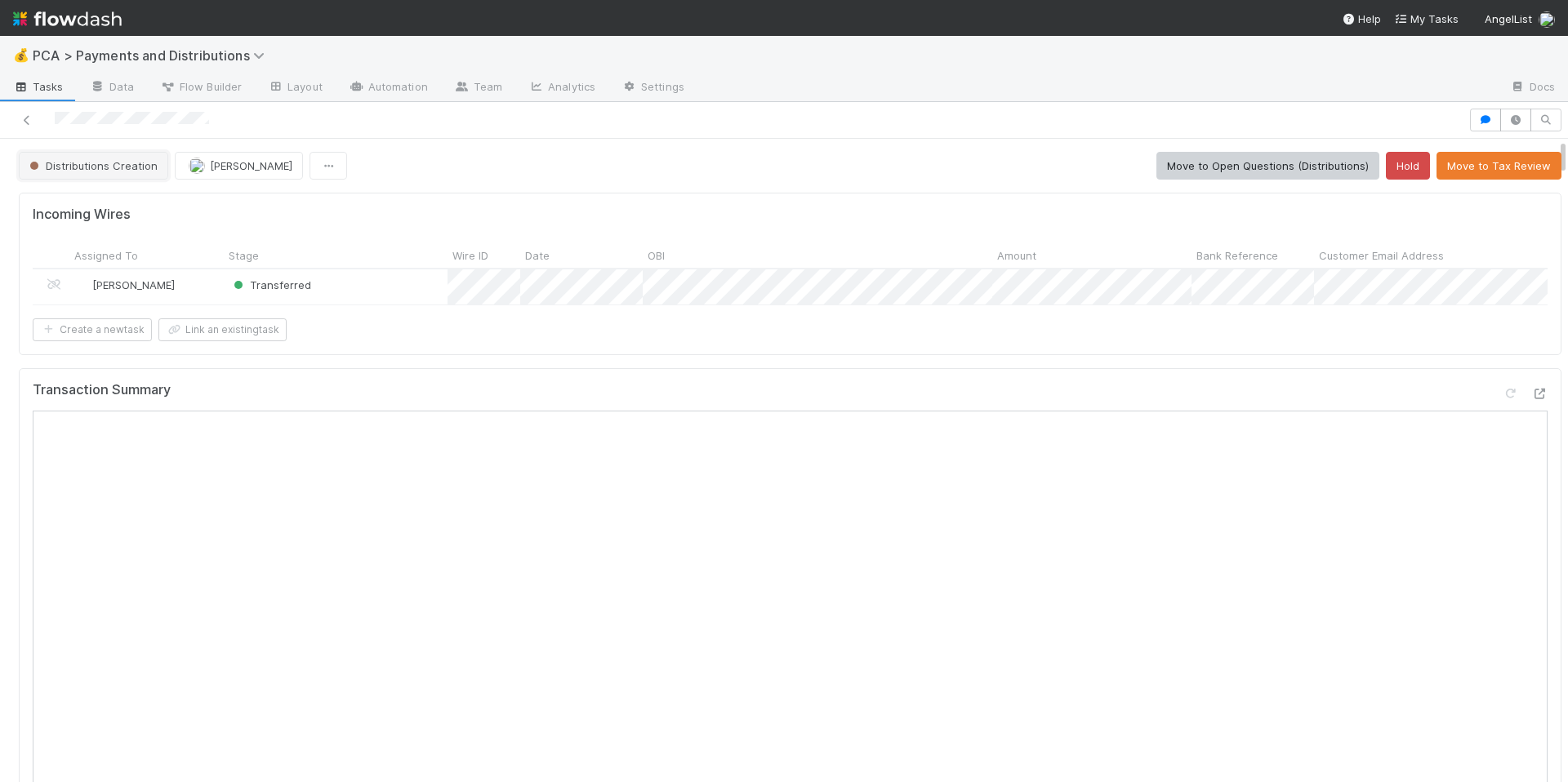
click at [115, 154] on button "Distributions Creation" at bounding box center [93, 166] width 150 height 28
click at [136, 202] on span "Finance ECC Creation" at bounding box center [89, 206] width 133 height 13
click at [115, 118] on div at bounding box center [734, 119] width 1456 height 23
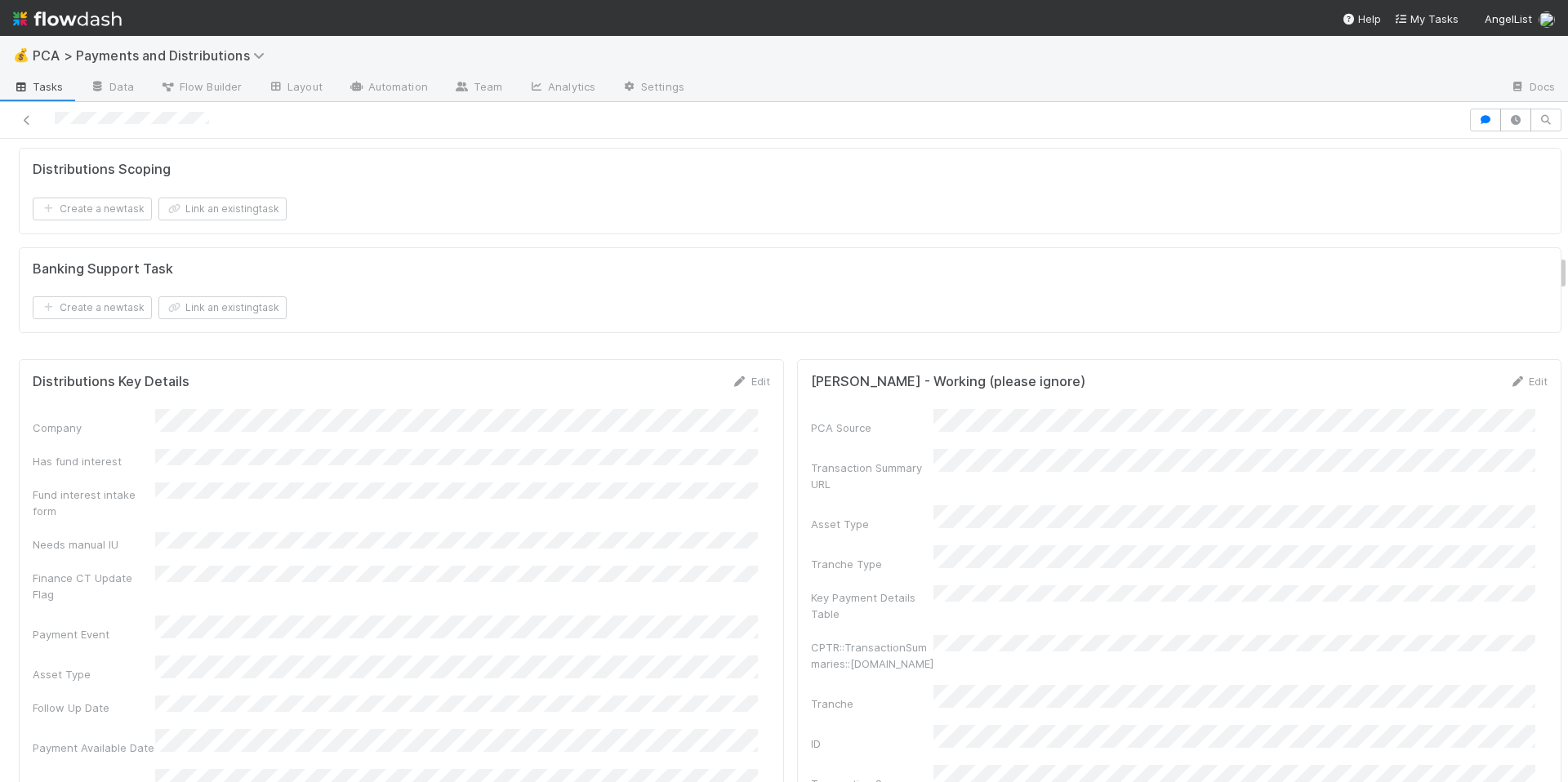
scroll to position [2032, 0]
click at [739, 386] on link "Edit" at bounding box center [750, 380] width 39 height 13
click at [472, 387] on div "Distributions Key Details Save Cancel" at bounding box center [401, 386] width 737 height 28
click at [662, 392] on button "Save" at bounding box center [683, 386] width 47 height 28
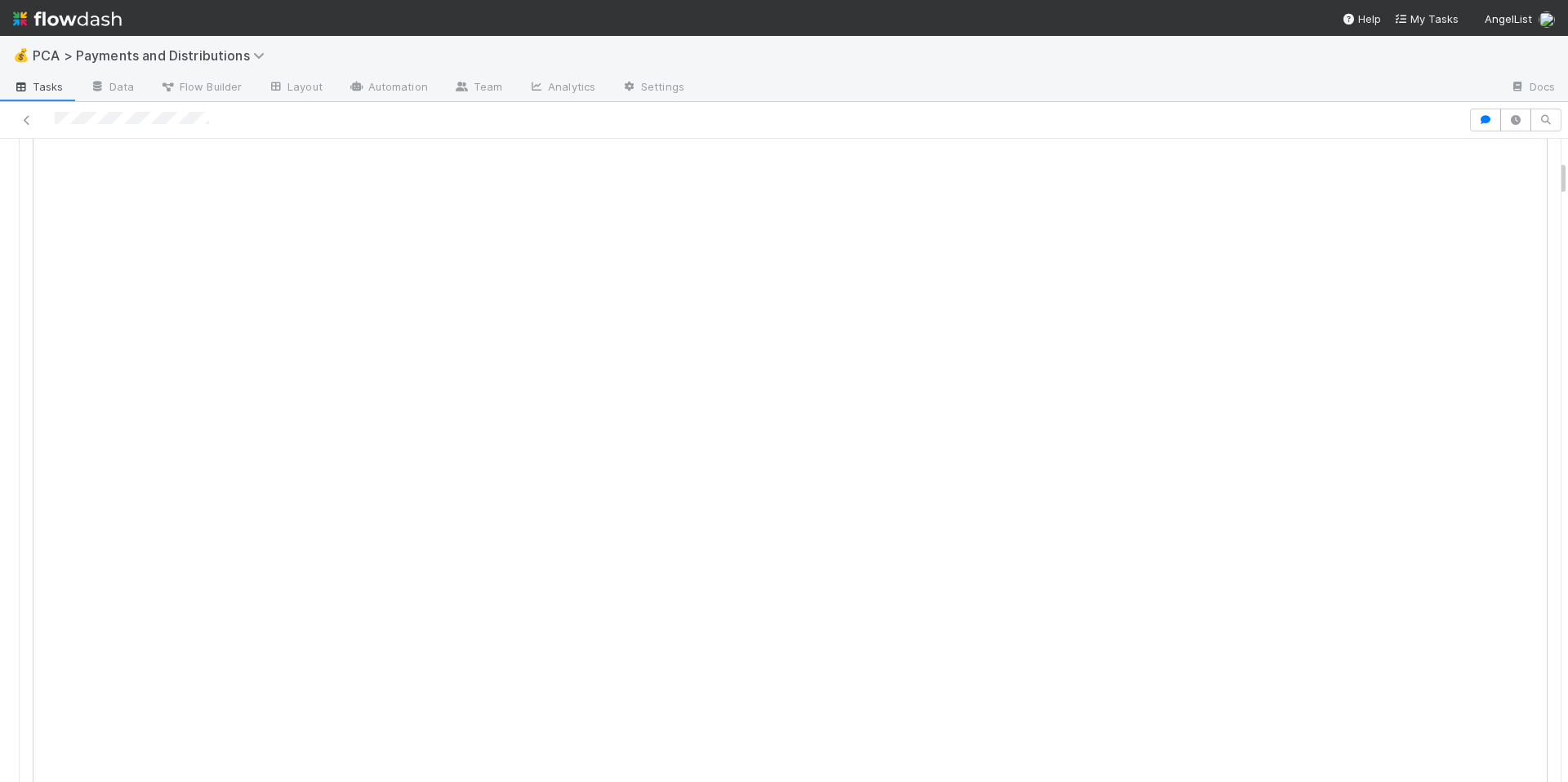
scroll to position [0, 0]
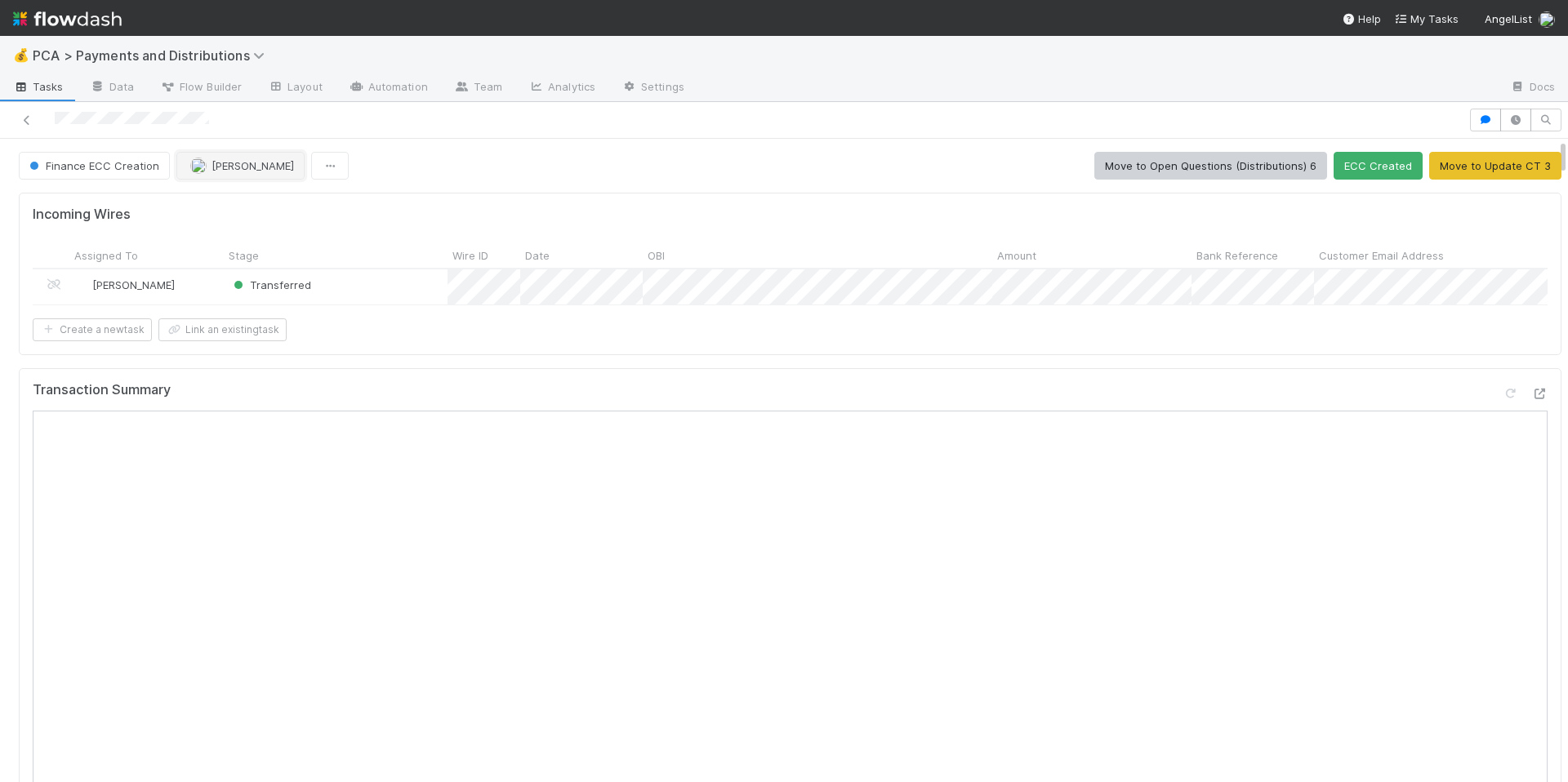
click at [225, 167] on span "[PERSON_NAME]" at bounding box center [252, 165] width 82 height 13
click at [270, 197] on div "Ronalie Nova" at bounding box center [282, 206] width 230 height 30
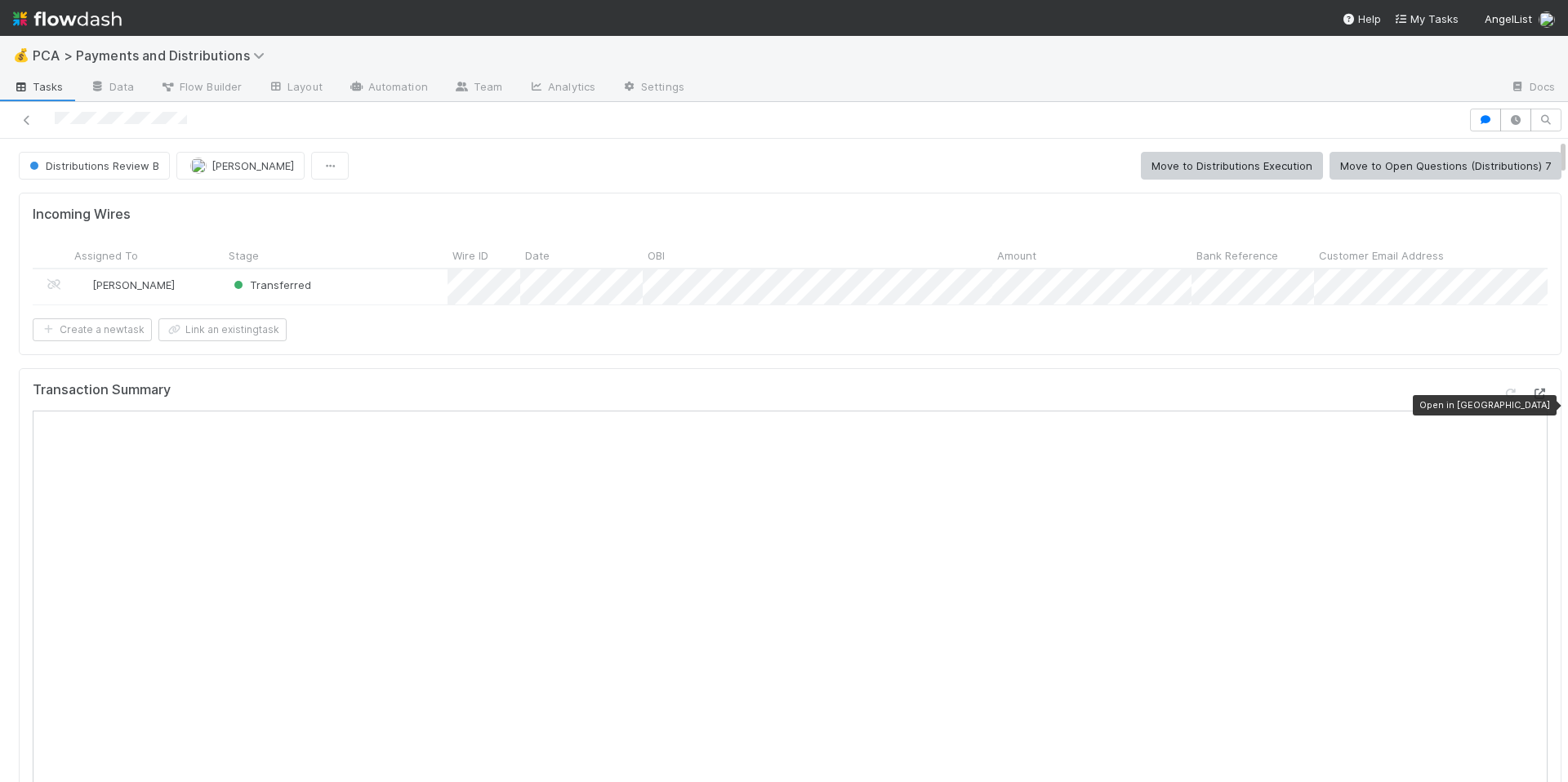
click at [1531, 399] on icon at bounding box center [1539, 394] width 16 height 11
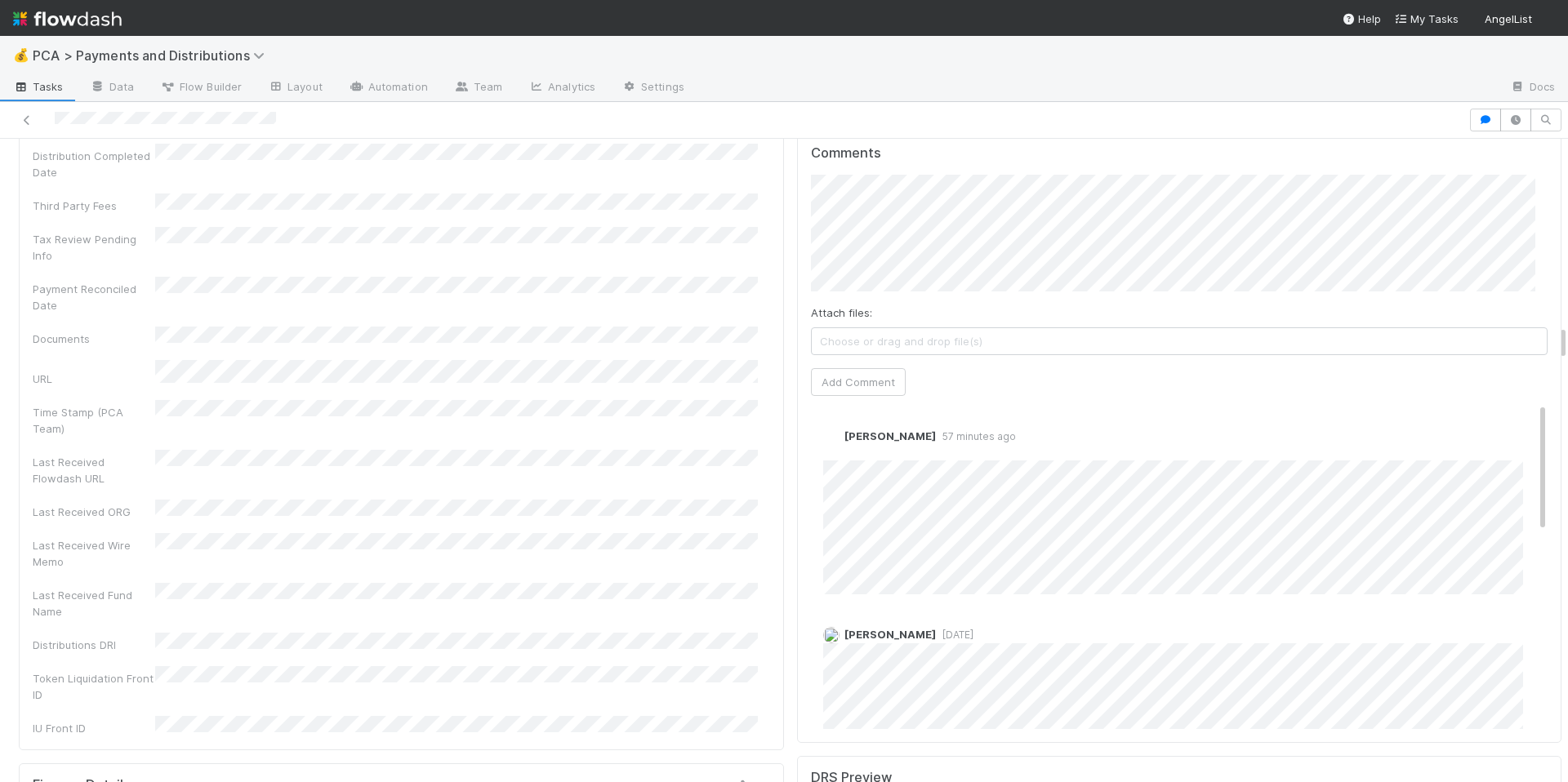
scroll to position [3343, 0]
click at [874, 378] on button "Add Comment" at bounding box center [857, 392] width 94 height 28
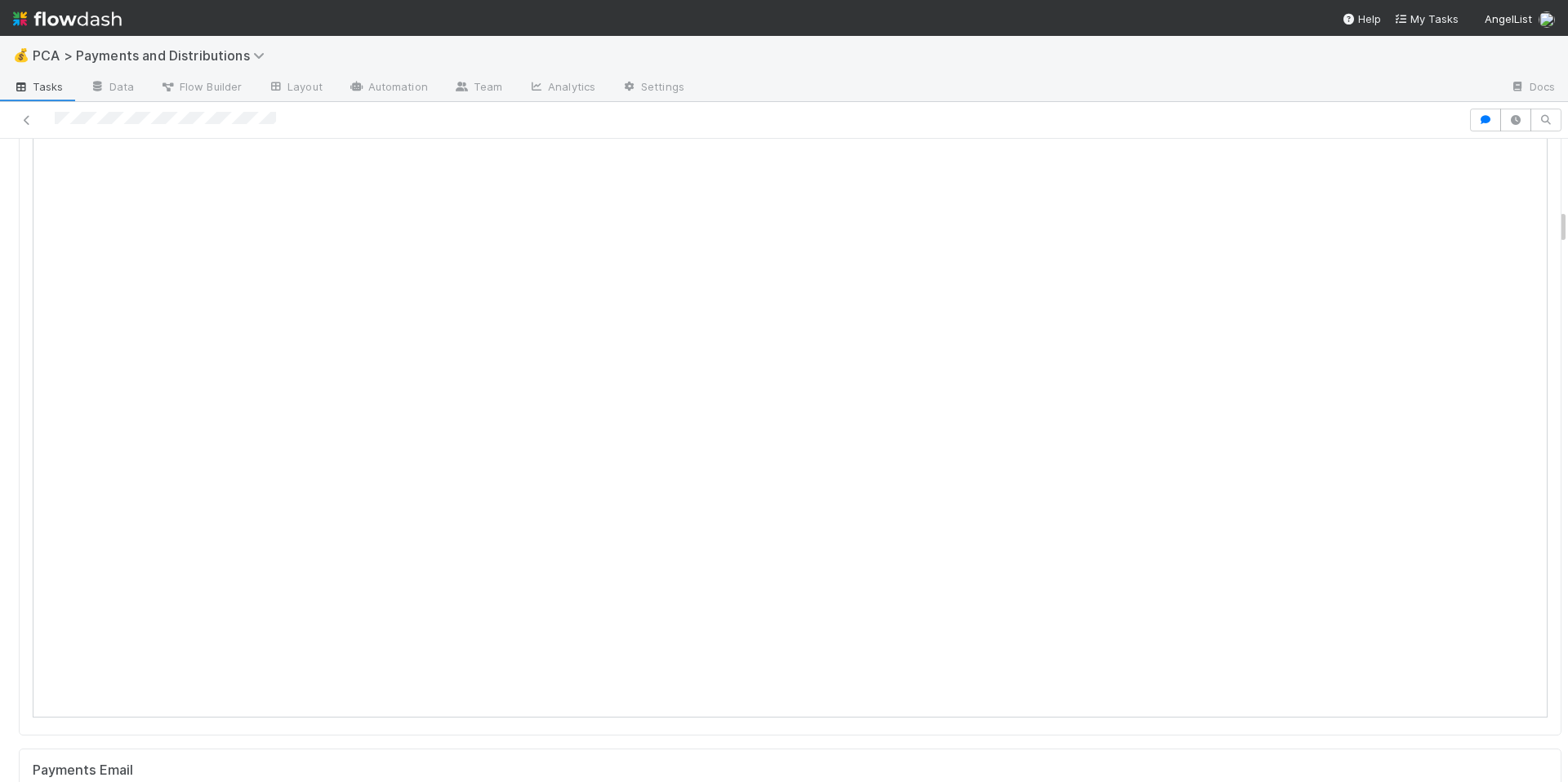
scroll to position [0, 0]
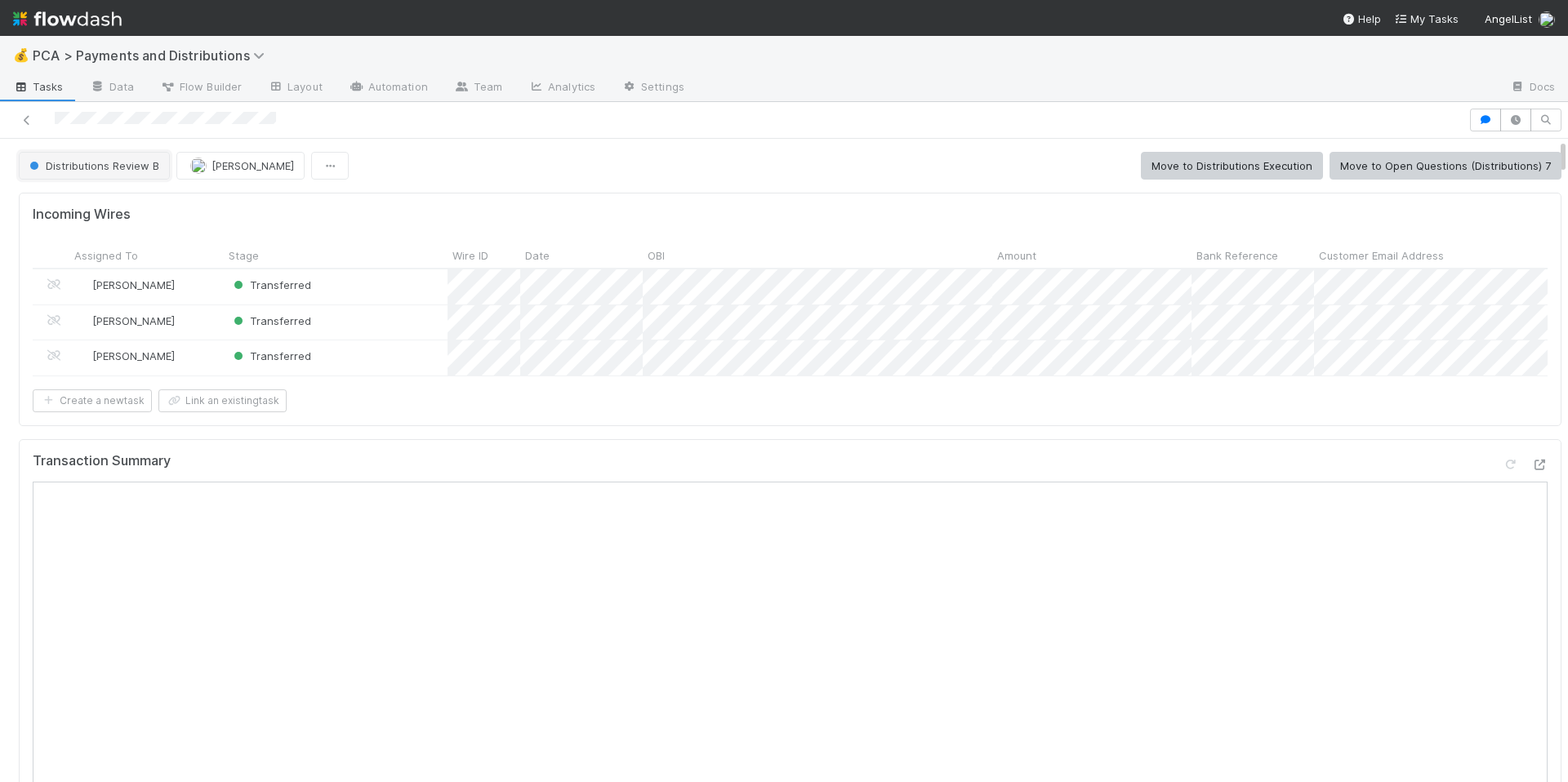
click at [118, 168] on span "Distributions Review B" at bounding box center [92, 165] width 133 height 13
click at [132, 207] on span "Distributions Execution" at bounding box center [90, 206] width 136 height 13
click at [148, 118] on div at bounding box center [734, 119] width 1456 height 23
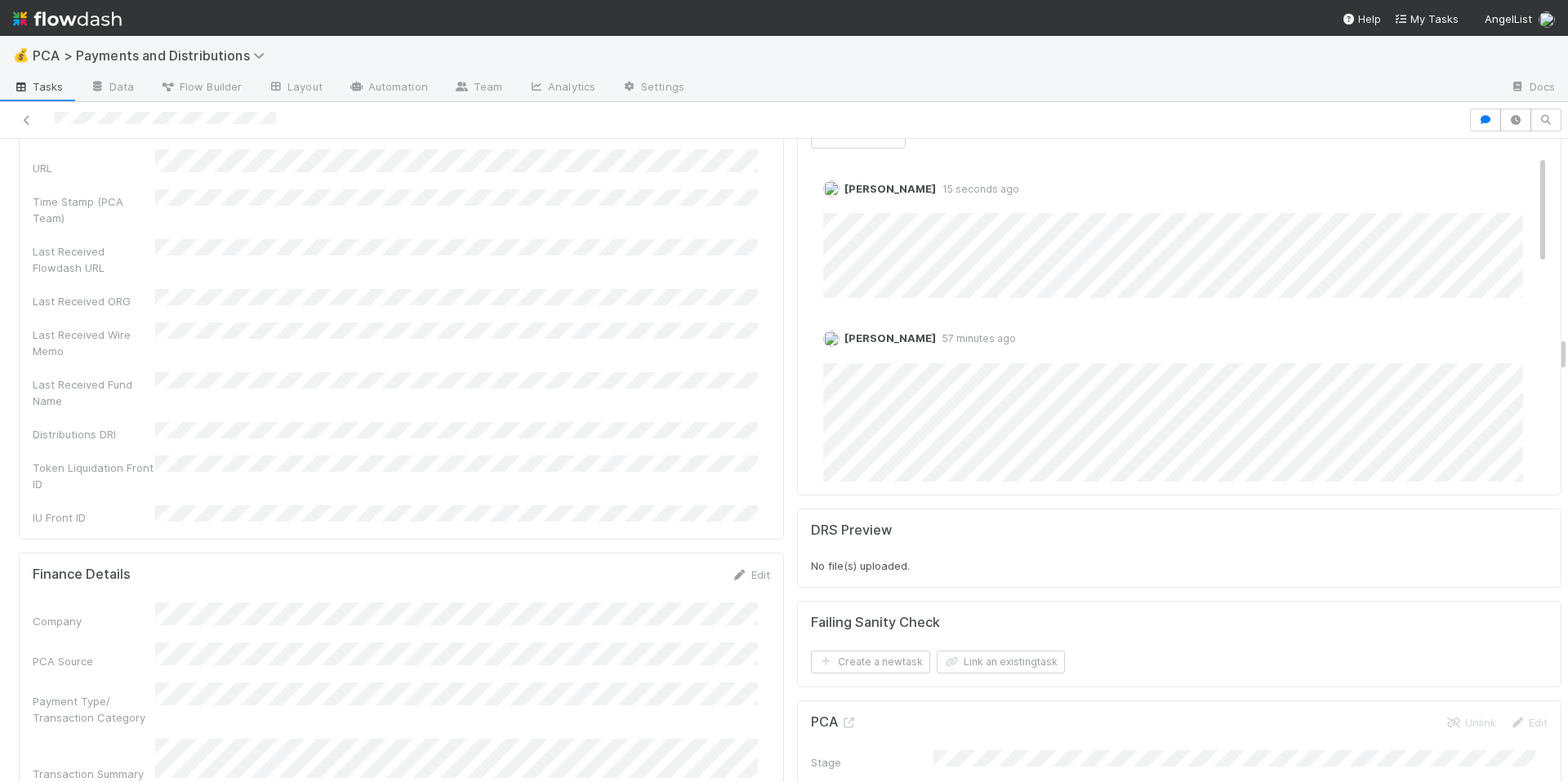
scroll to position [3546, 0]
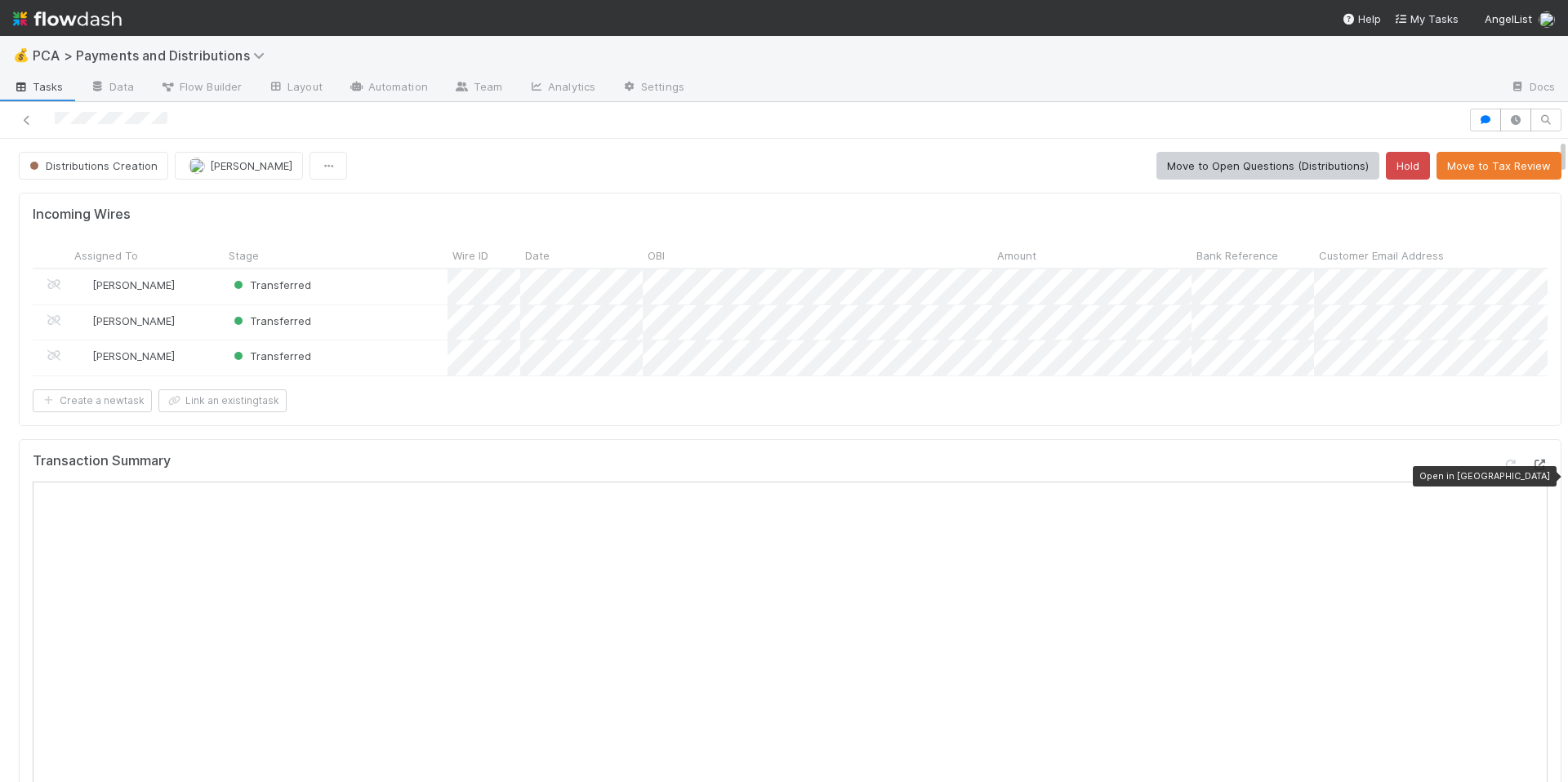
click at [1531, 470] on icon at bounding box center [1539, 464] width 16 height 11
click at [847, 155] on div "Distributions Creation [PERSON_NAME] Move to Open Questions (Distributions) Hol…" at bounding box center [790, 166] width 1543 height 28
click at [142, 124] on div at bounding box center [734, 119] width 1456 height 23
click at [686, 426] on div "Incoming Wires Assigned To Stage Wire ID Date OBI Amount Bank Reference Custome…" at bounding box center [790, 309] width 1543 height 233
click at [394, 279] on div "Transferred" at bounding box center [336, 287] width 224 height 35
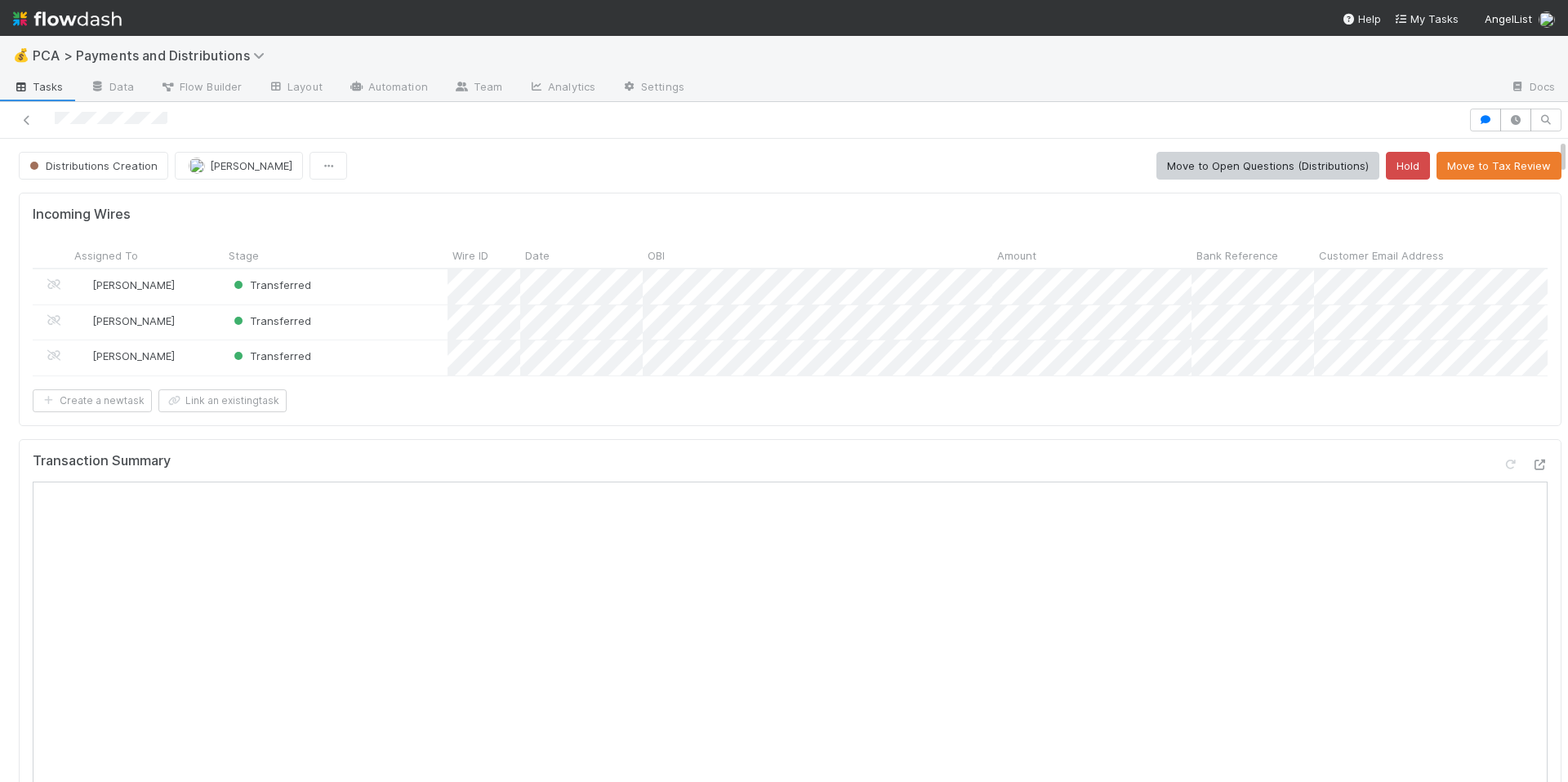
click at [457, 193] on div "Incoming Wires Assigned To Stage Wire ID Date OBI Amount Bank Reference Custome…" at bounding box center [790, 309] width 1543 height 233
click at [402, 404] on div "Create a new task Link an existing task" at bounding box center [790, 401] width 1515 height 23
click at [1377, 426] on div "Incoming Wires Assigned To Stage Wire ID Date OBI Amount Bank Reference Custome…" at bounding box center [790, 309] width 1543 height 233
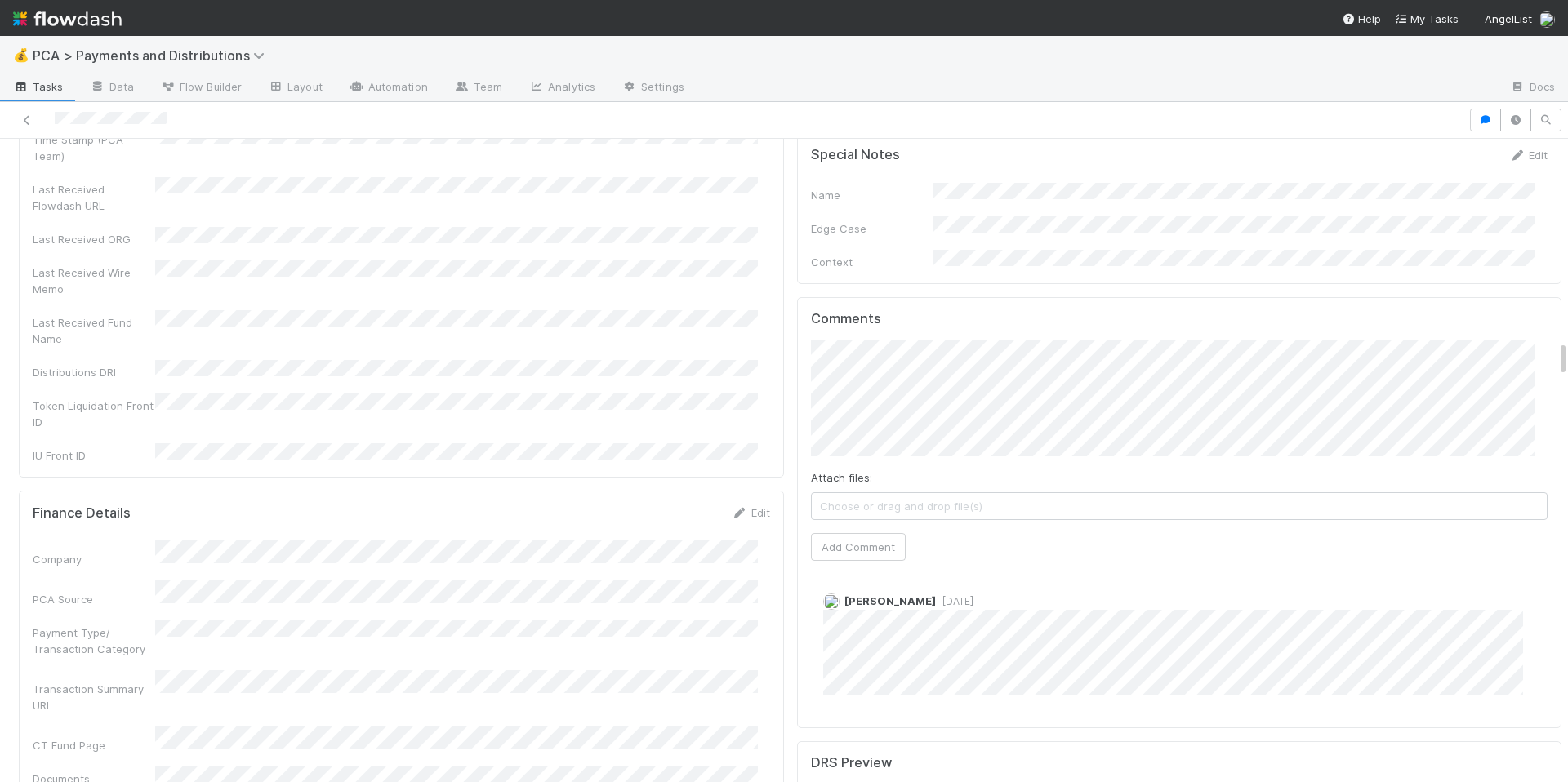
scroll to position [3584, 0]
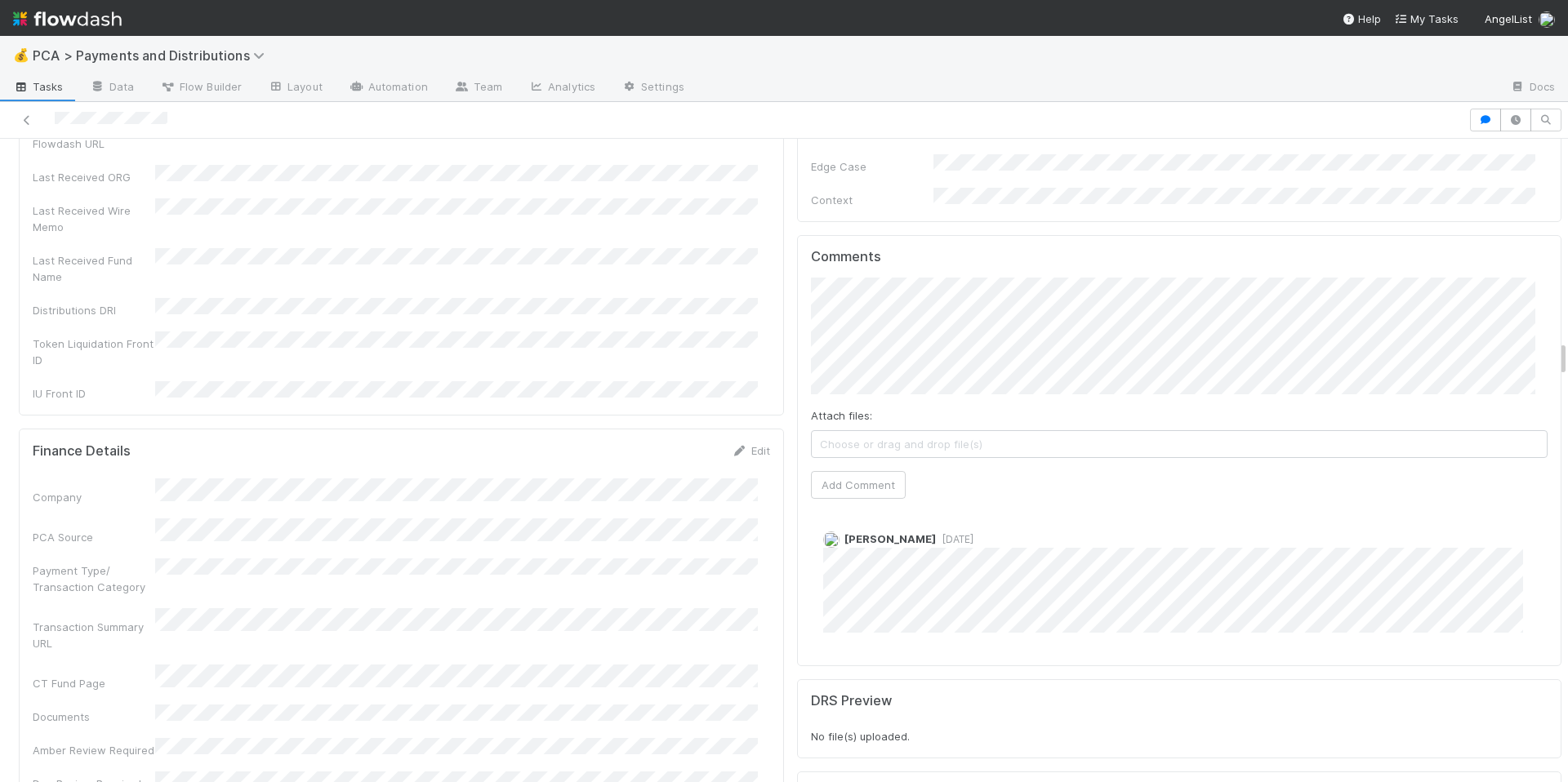
click at [834, 471] on button "Add Comment" at bounding box center [857, 485] width 94 height 28
click at [658, 478] on div "Company PCA Source Payment Type/ Transaction Category Transaction Summary URL C…" at bounding box center [401, 635] width 737 height 314
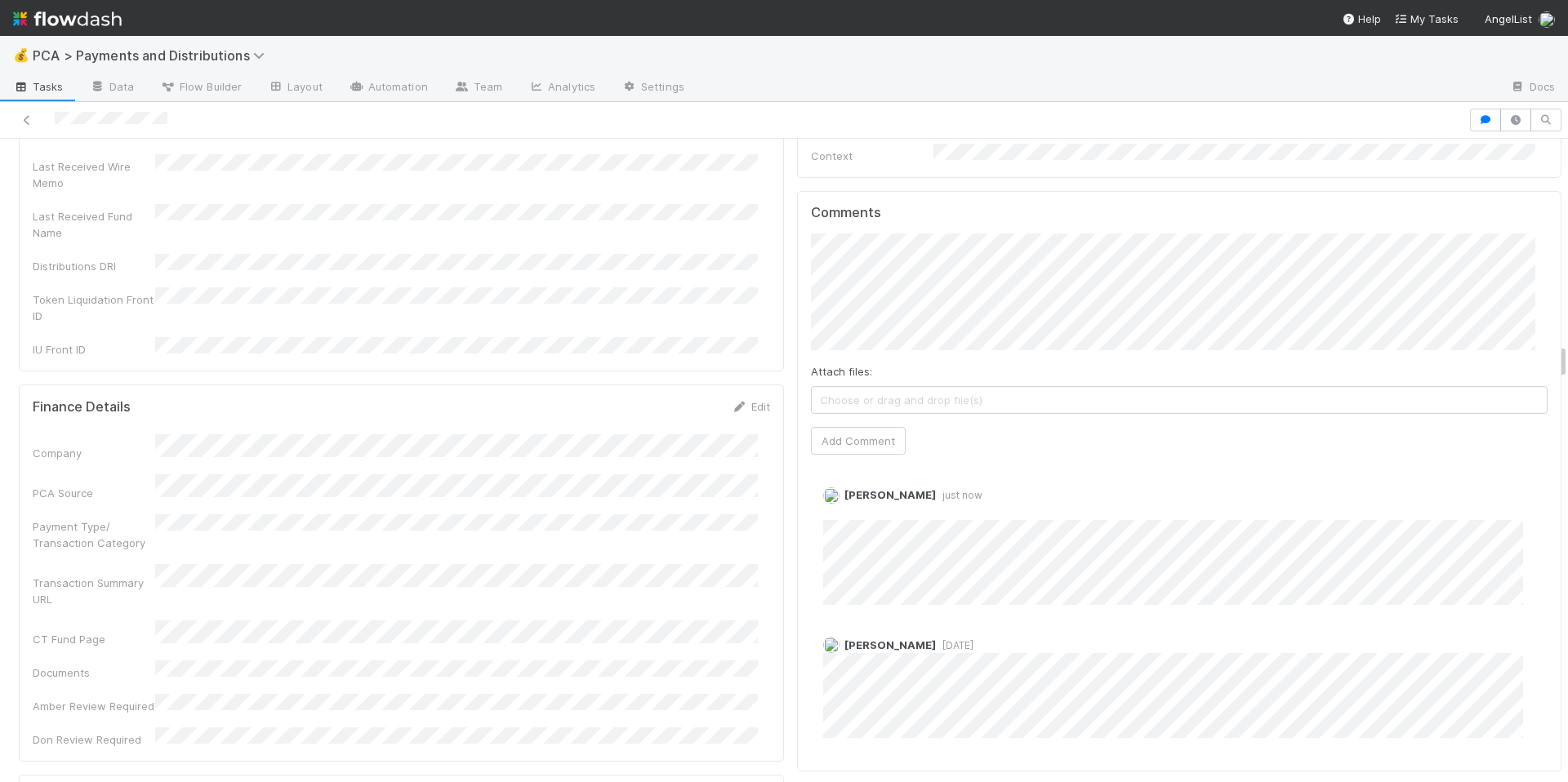
scroll to position [3638, 0]
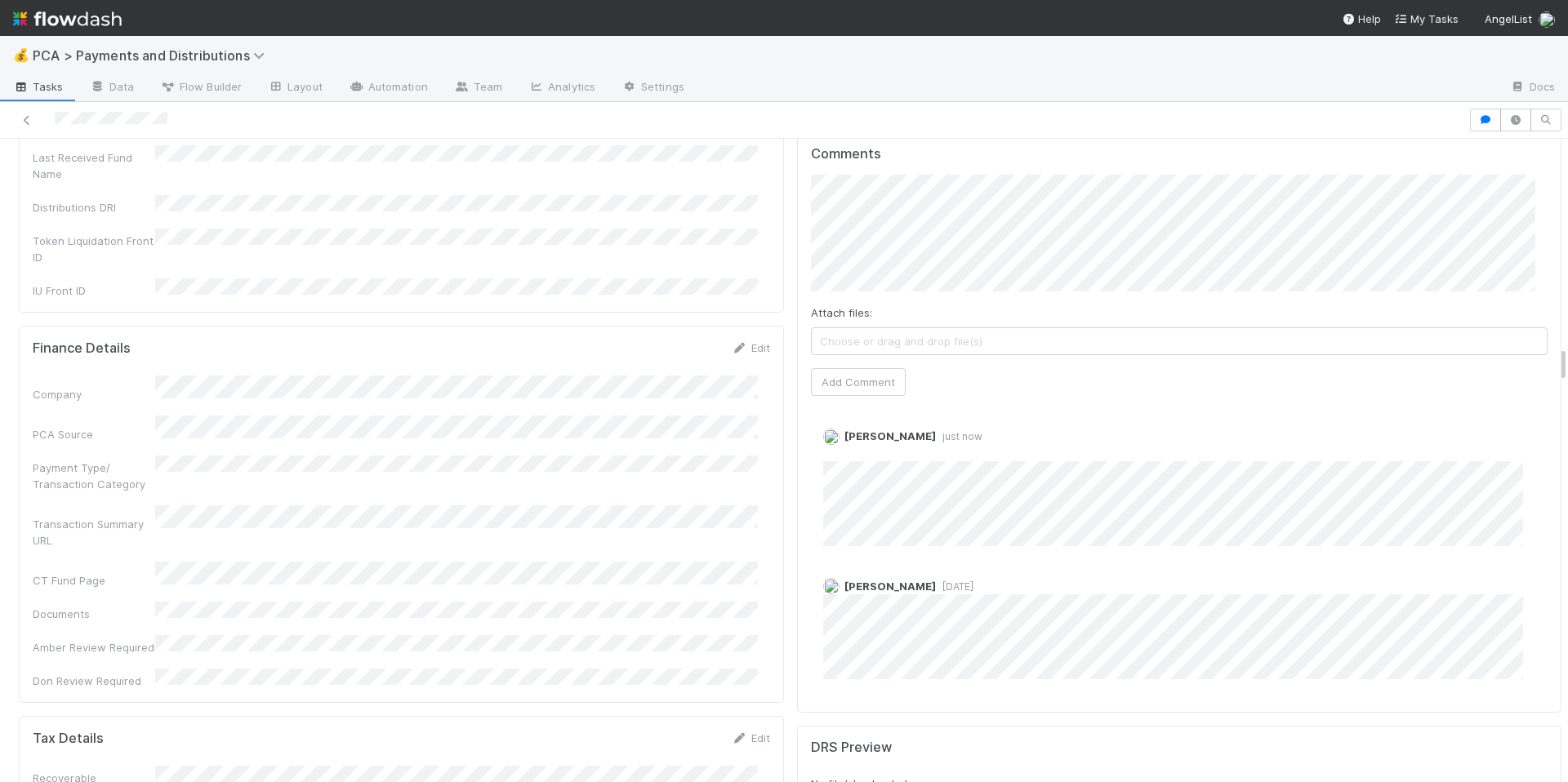
scroll to position [3657, 0]
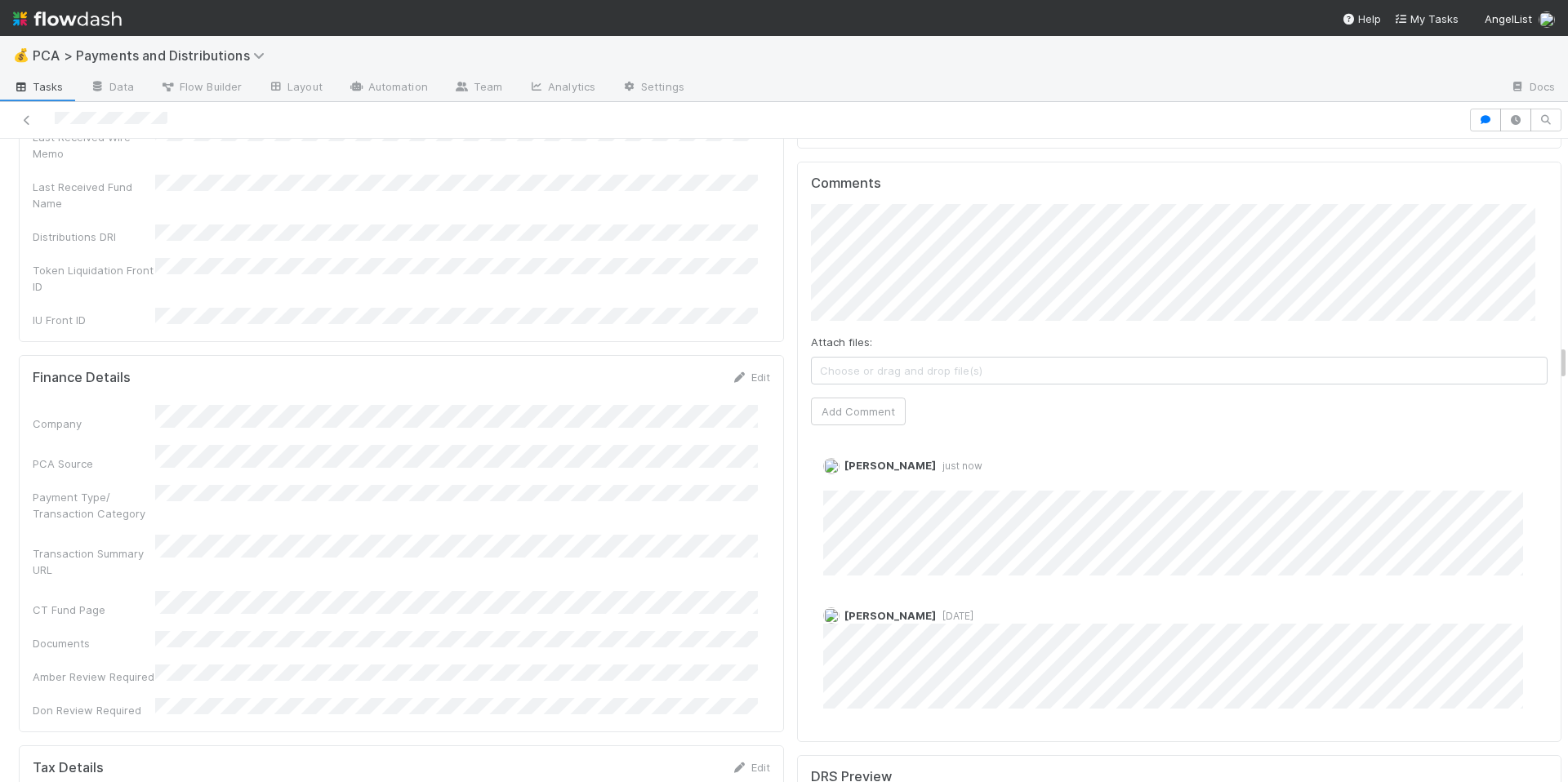
click at [679, 468] on div "Company PCA Source Payment Type/ Transaction Category Transaction Summary URL C…" at bounding box center [401, 562] width 737 height 314
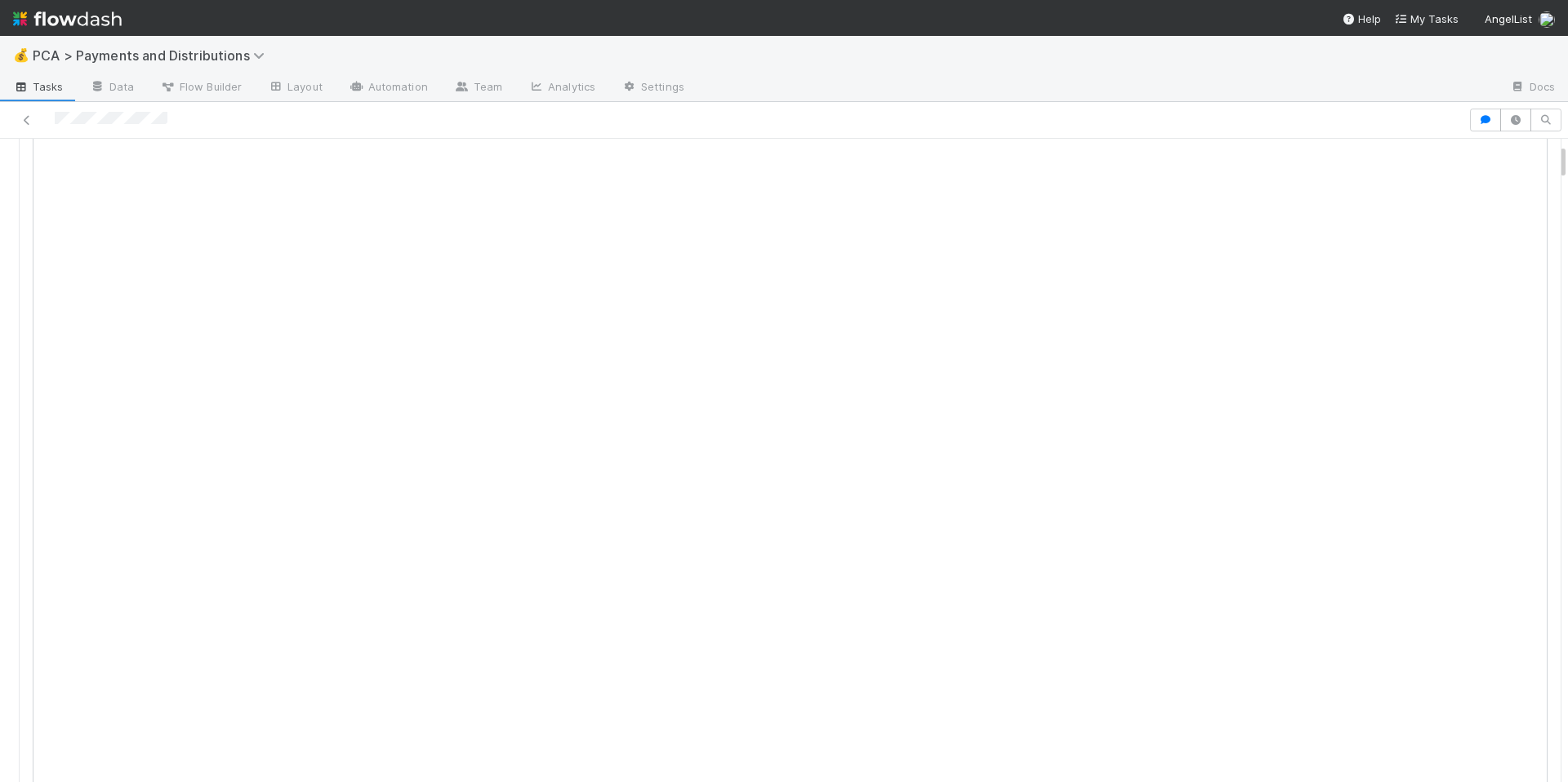
scroll to position [0, 0]
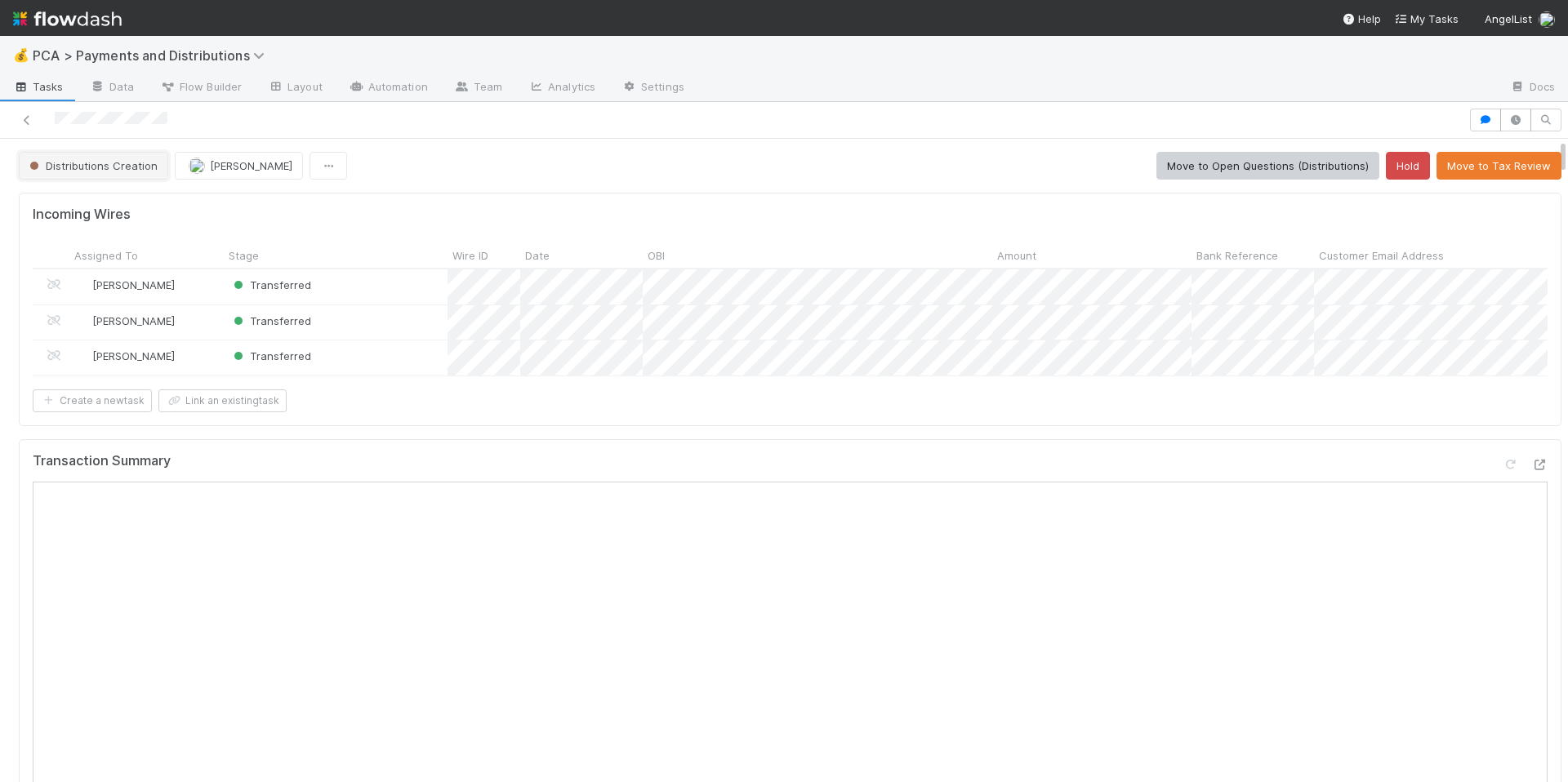
click at [88, 165] on span "Distributions Creation" at bounding box center [91, 165] width 132 height 13
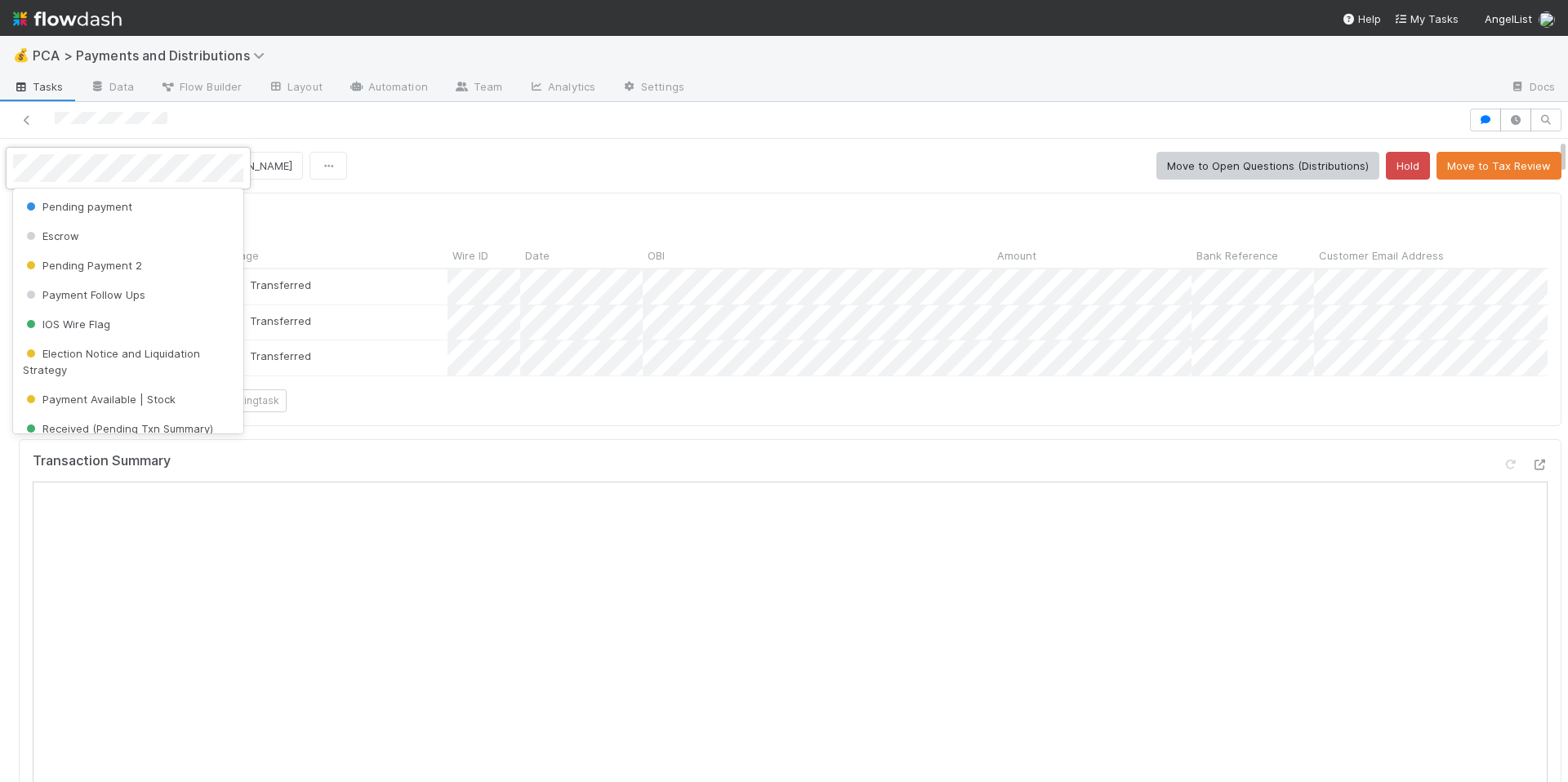
scroll to position [78, 0]
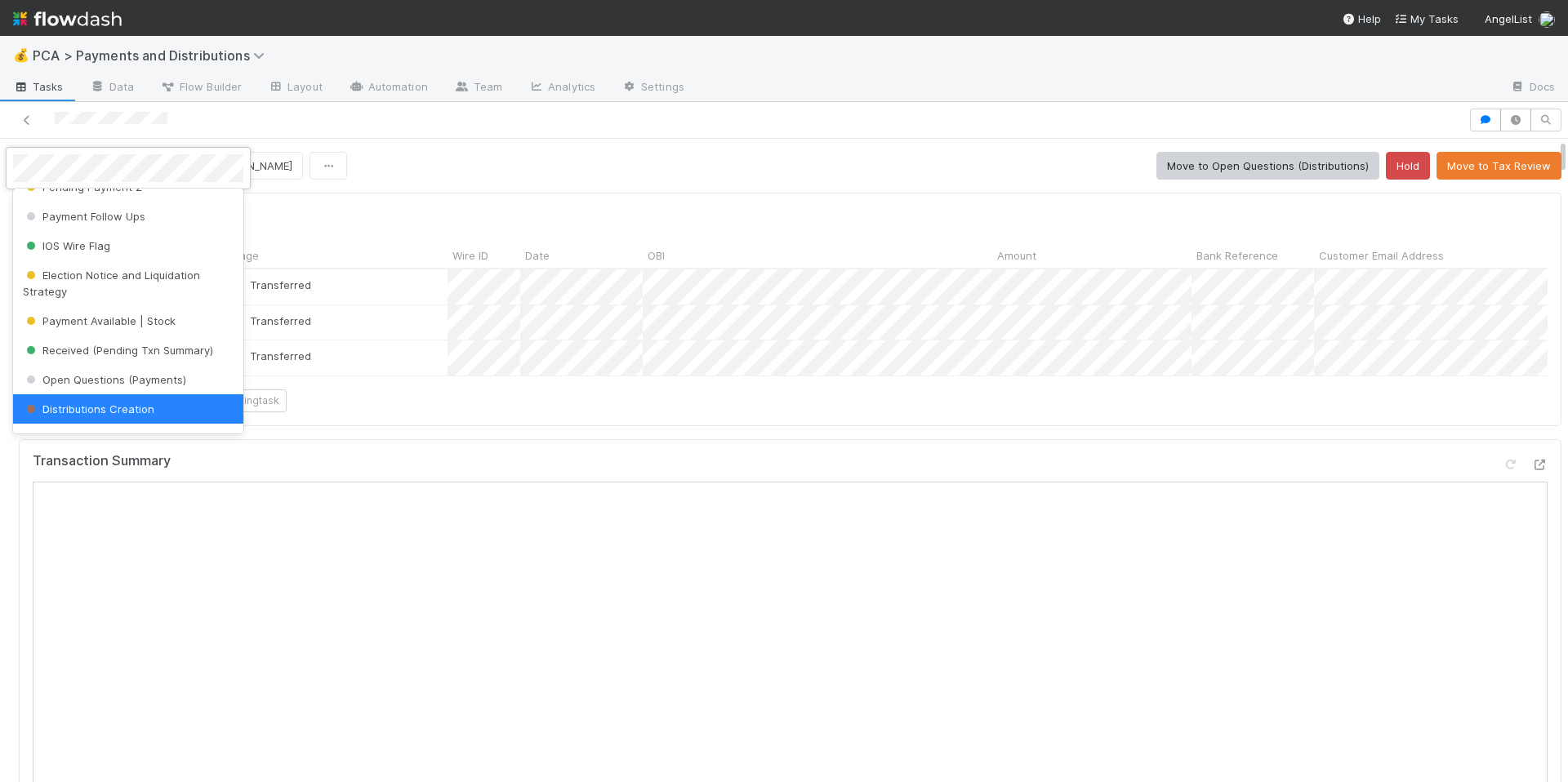
click at [228, 116] on div at bounding box center [784, 391] width 1568 height 782
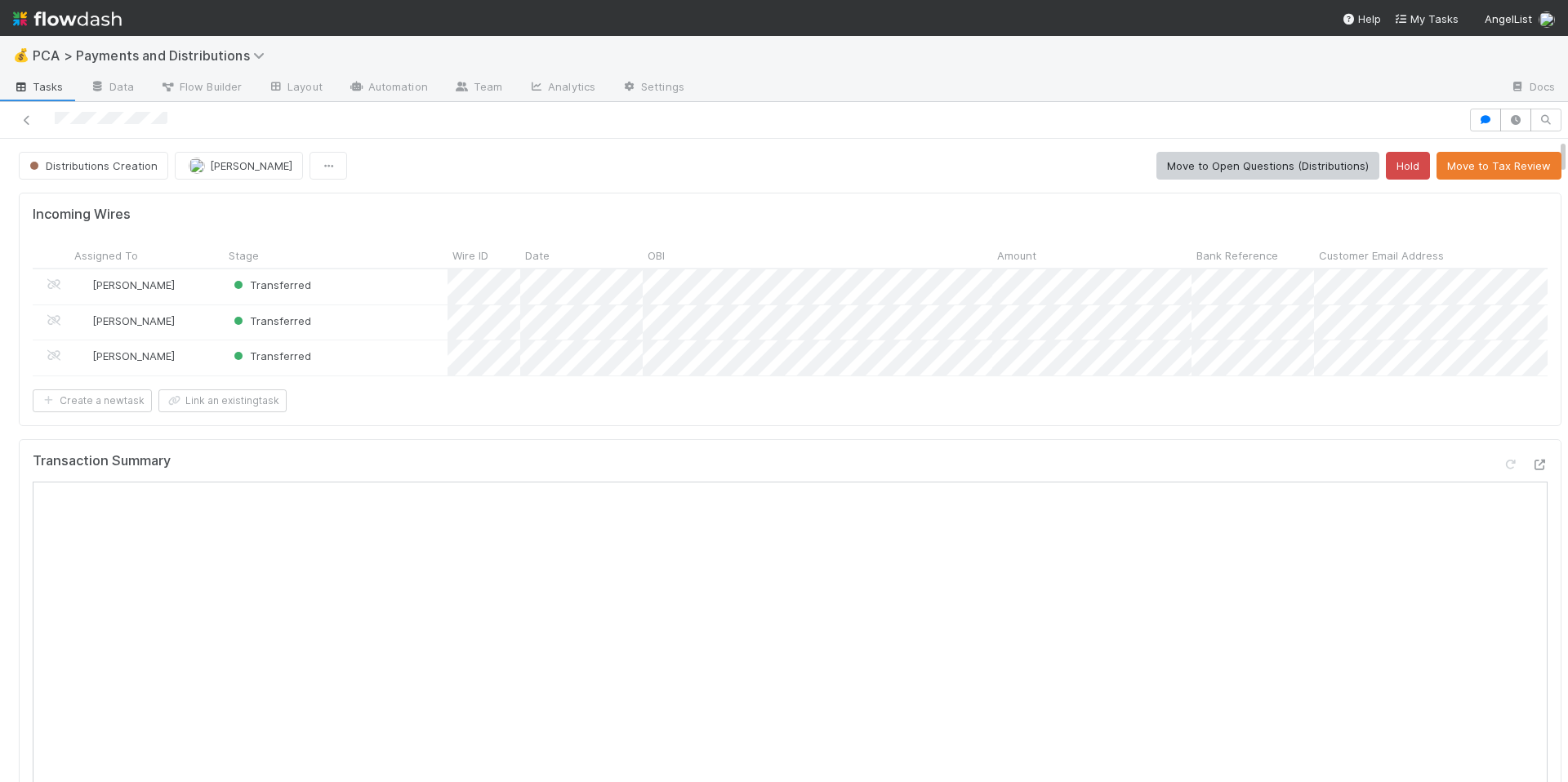
drag, startPoint x: 51, startPoint y: 117, endPoint x: 173, endPoint y: 117, distance: 122.0
click at [173, 117] on div at bounding box center [734, 119] width 1456 height 23
click at [681, 164] on div "Distributions Creation Allison Donlevy Move to Open Questions (Distributions) H…" at bounding box center [790, 166] width 1543 height 28
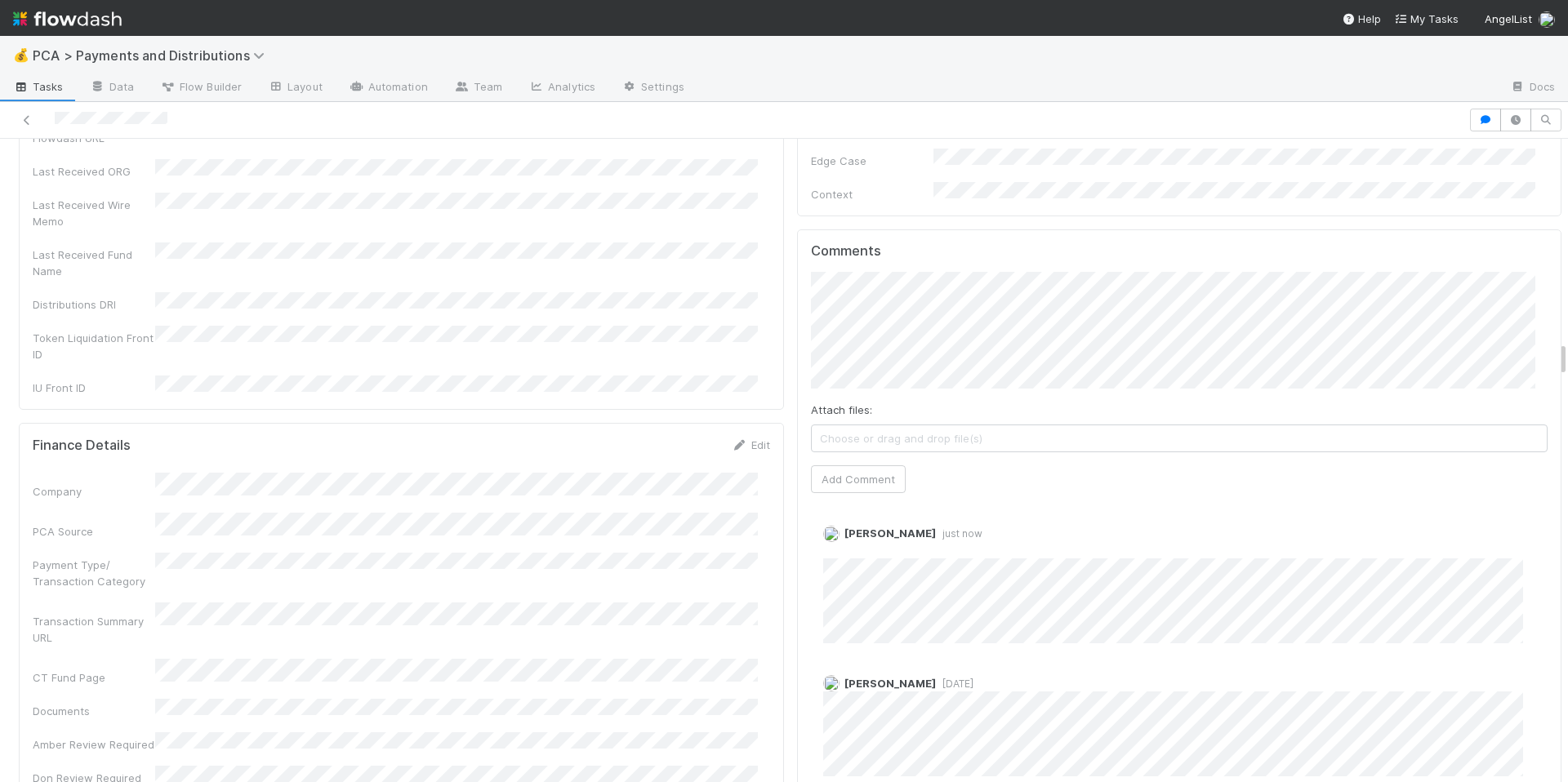
scroll to position [3589, 0]
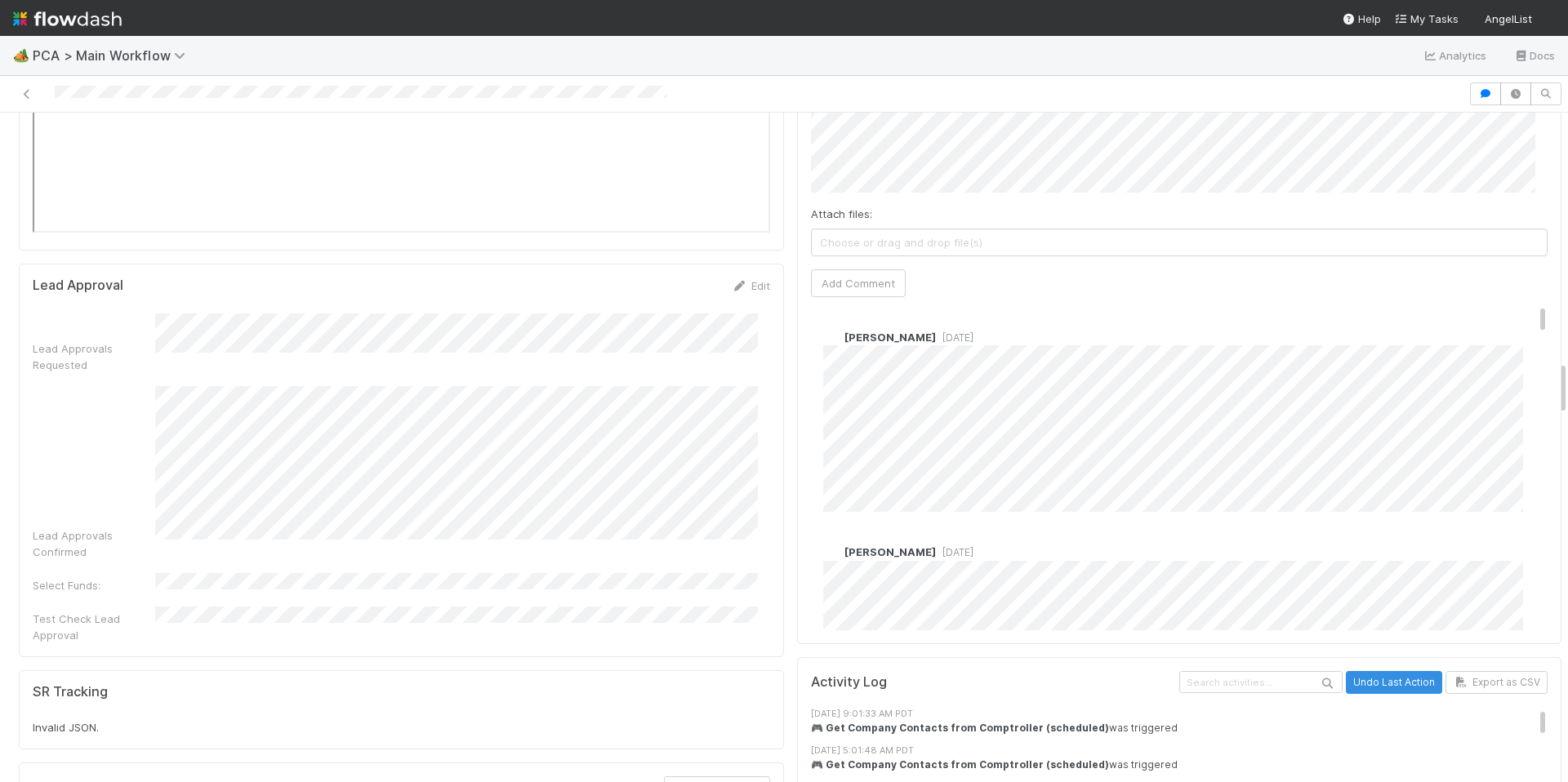
scroll to position [3038, 0]
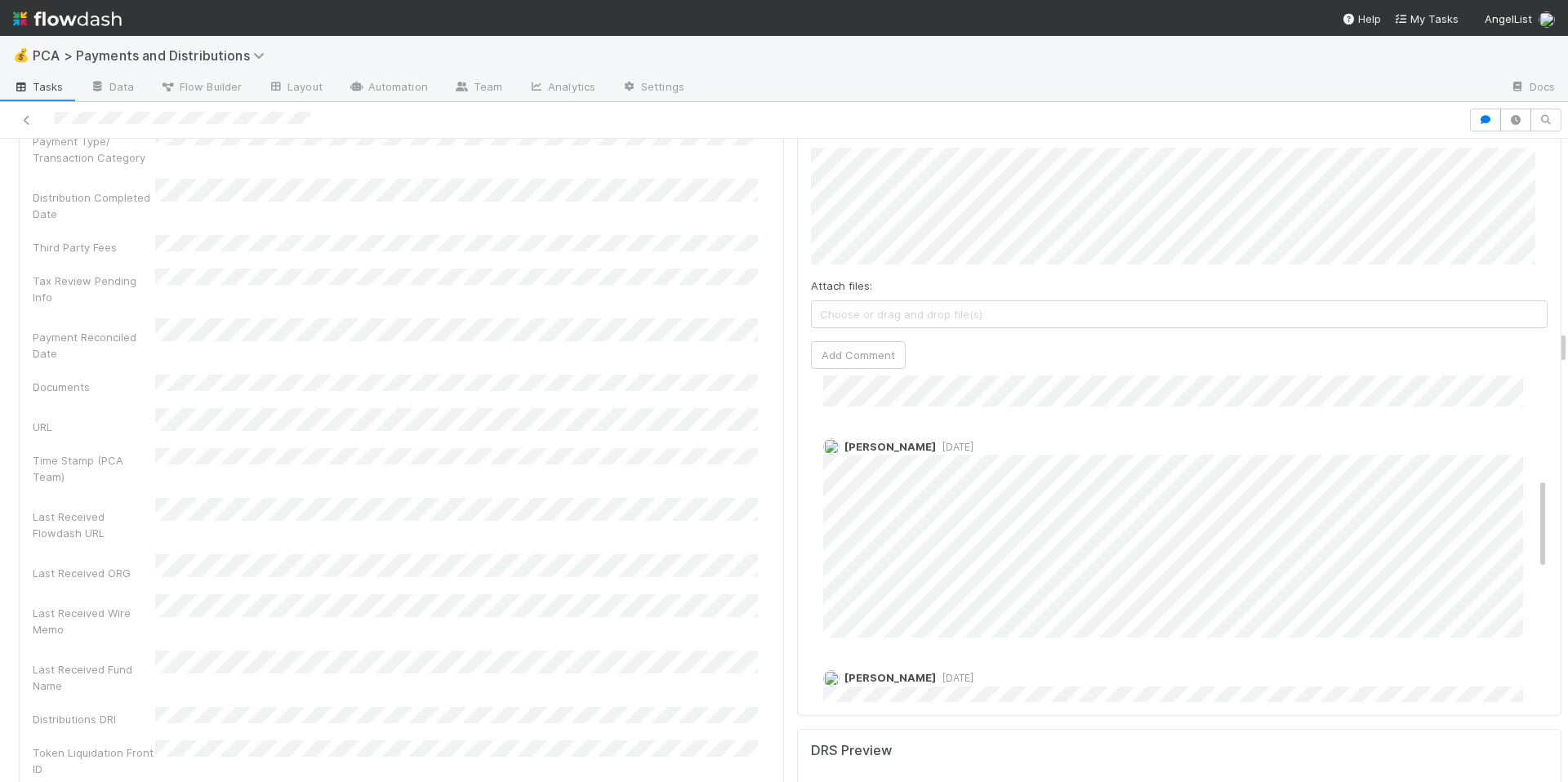
scroll to position [3602, 0]
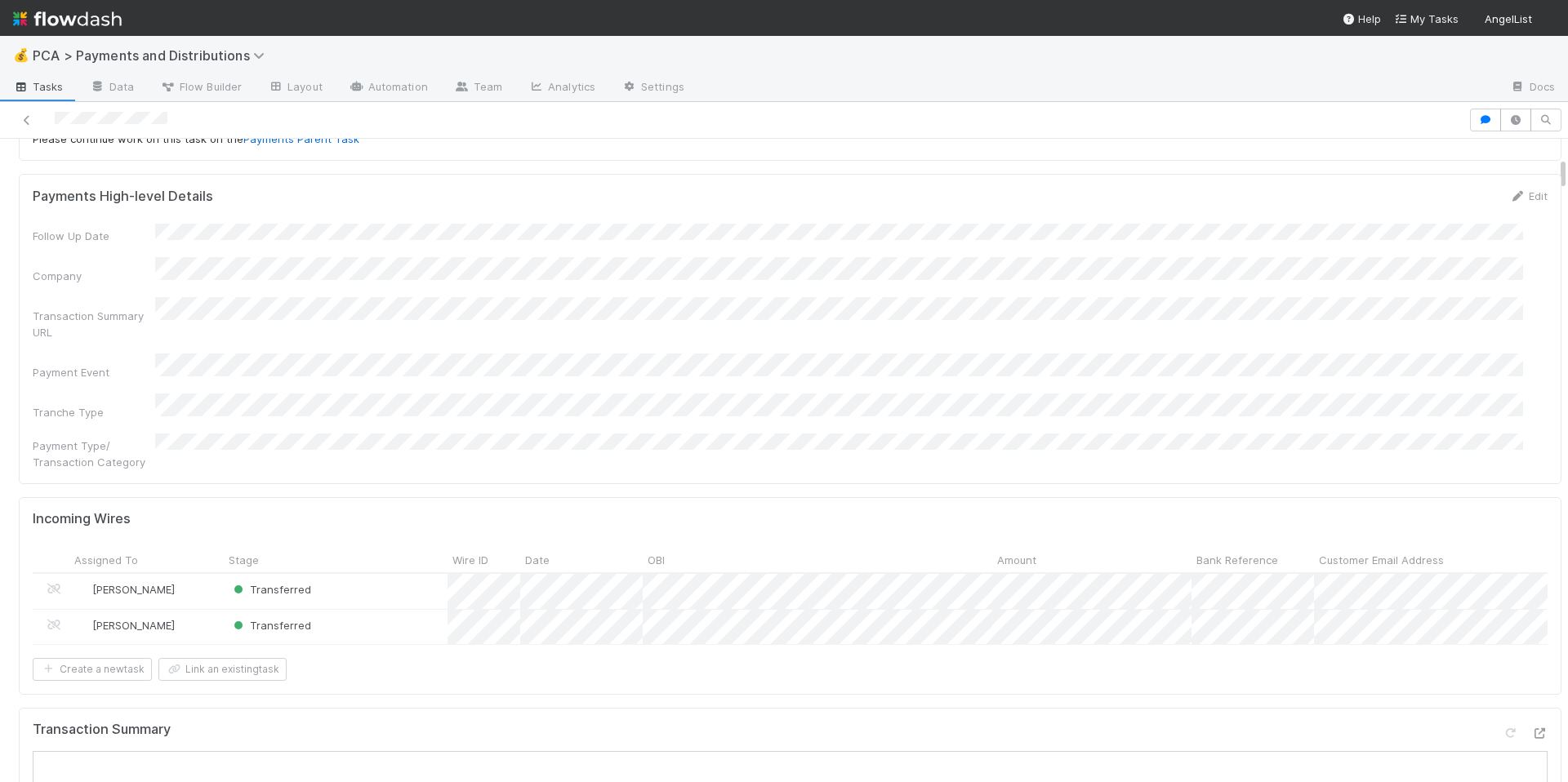
scroll to position [113, 0]
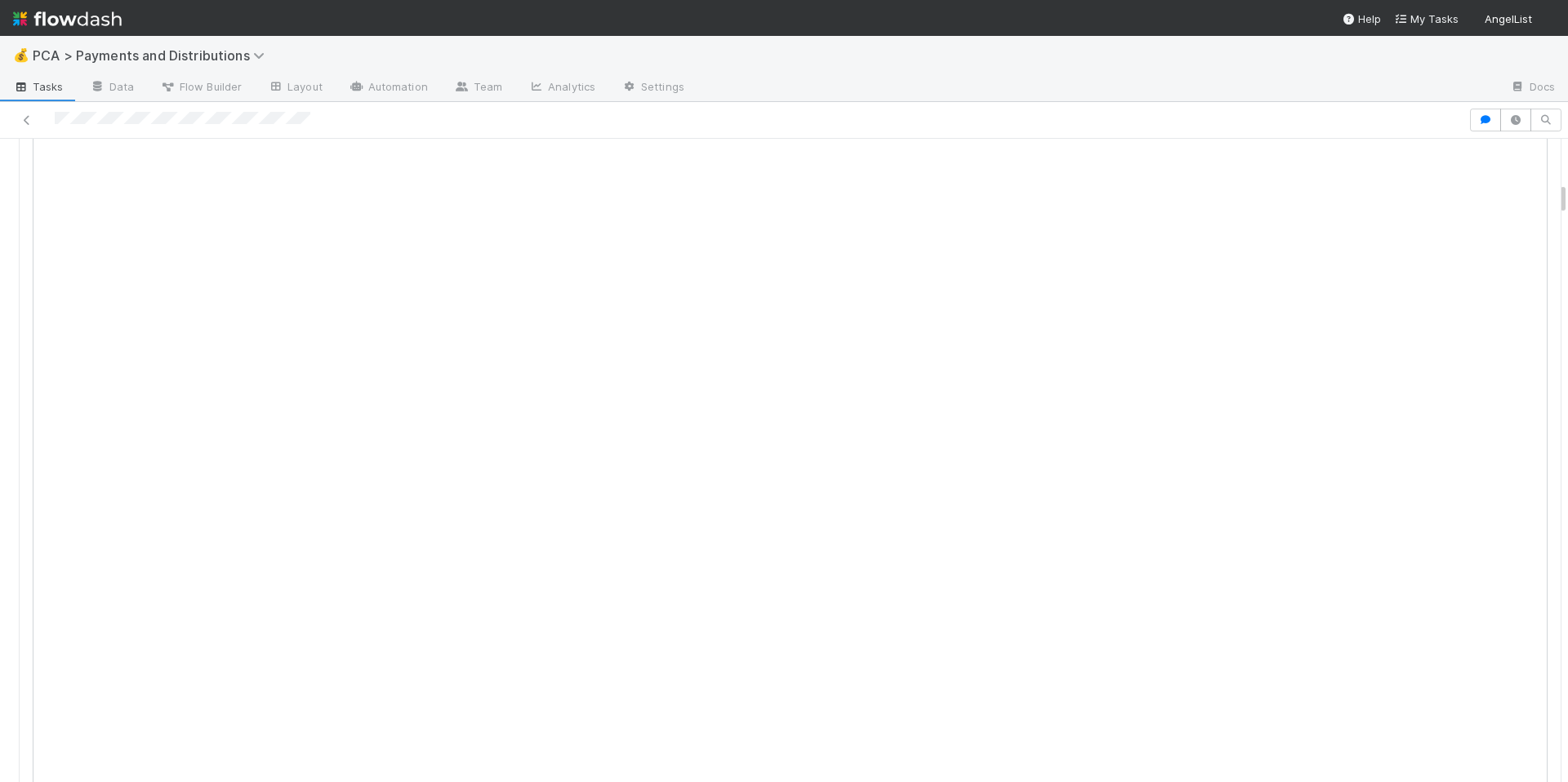
scroll to position [782, 0]
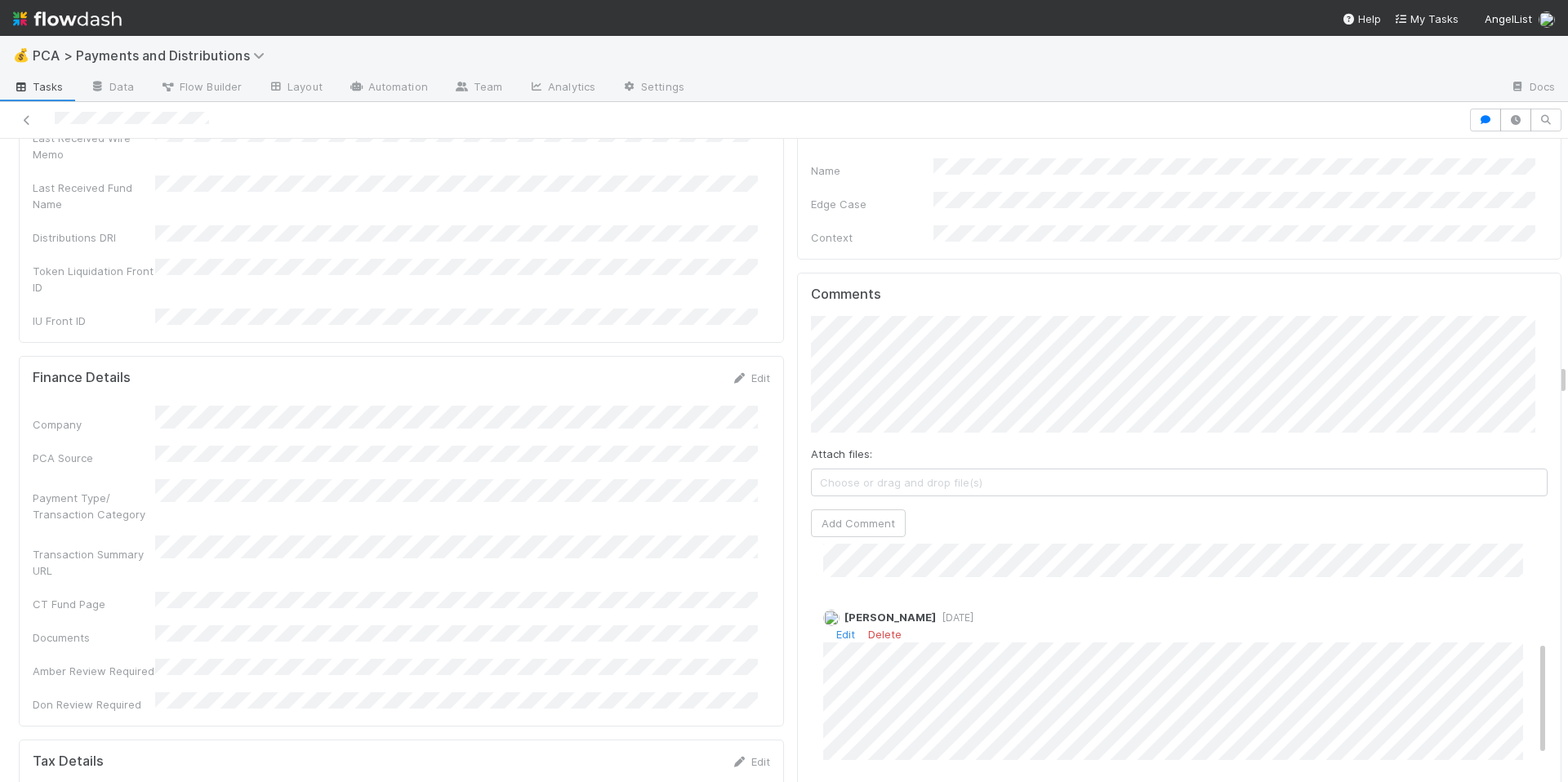
scroll to position [276, 0]
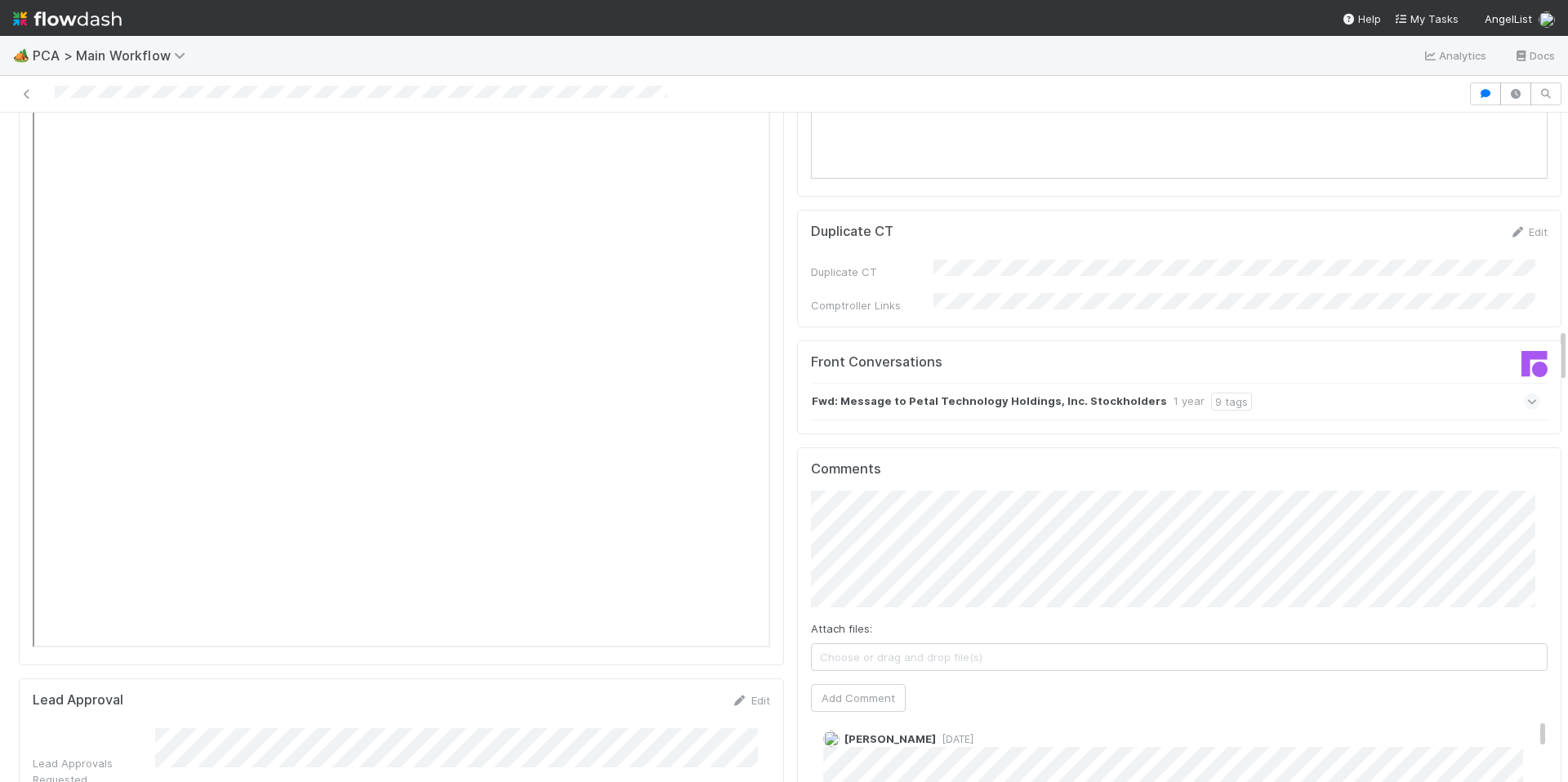
scroll to position [2637, 0]
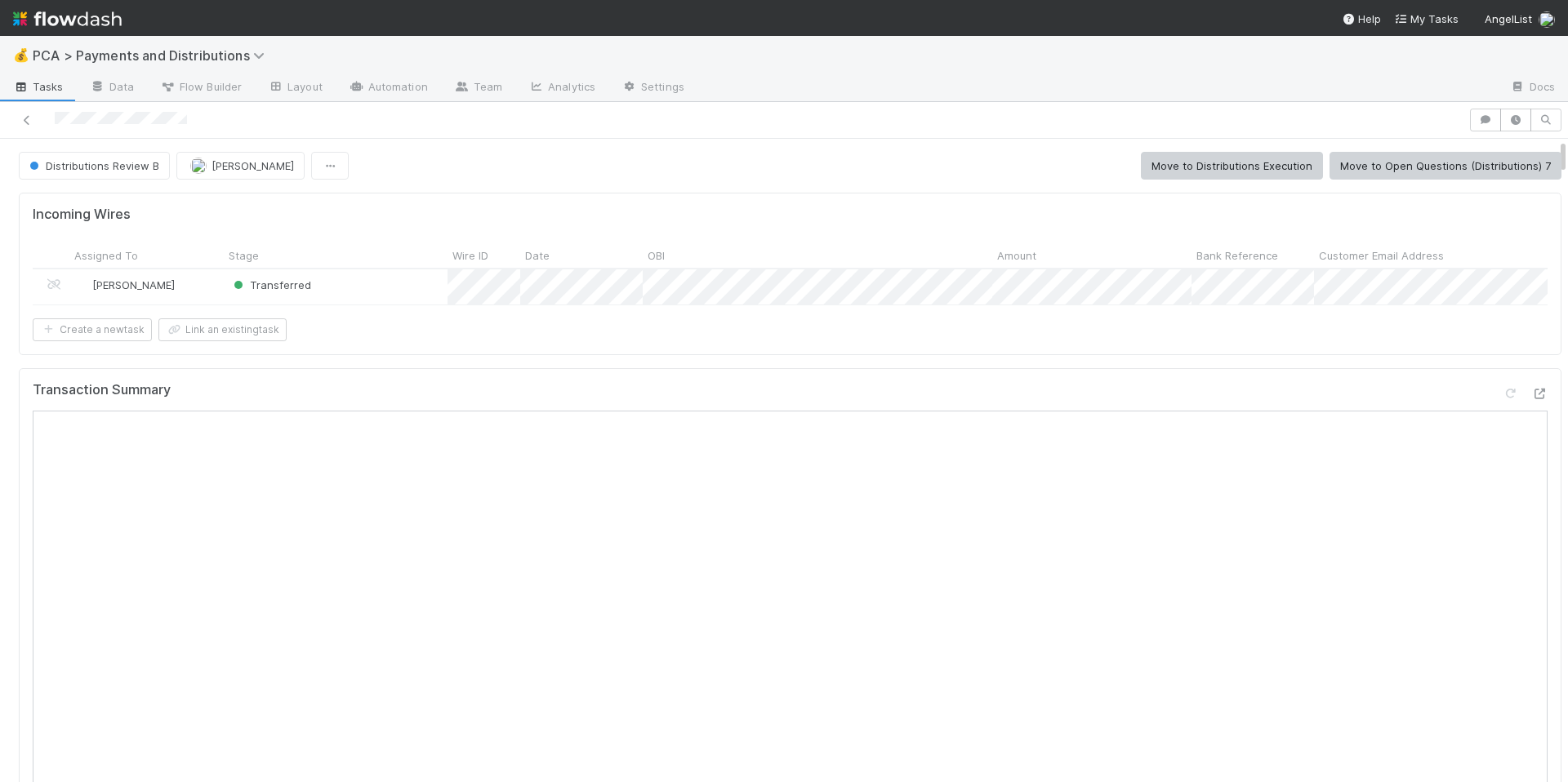
click at [465, 411] on div "Transaction Summary" at bounding box center [790, 397] width 1515 height 30
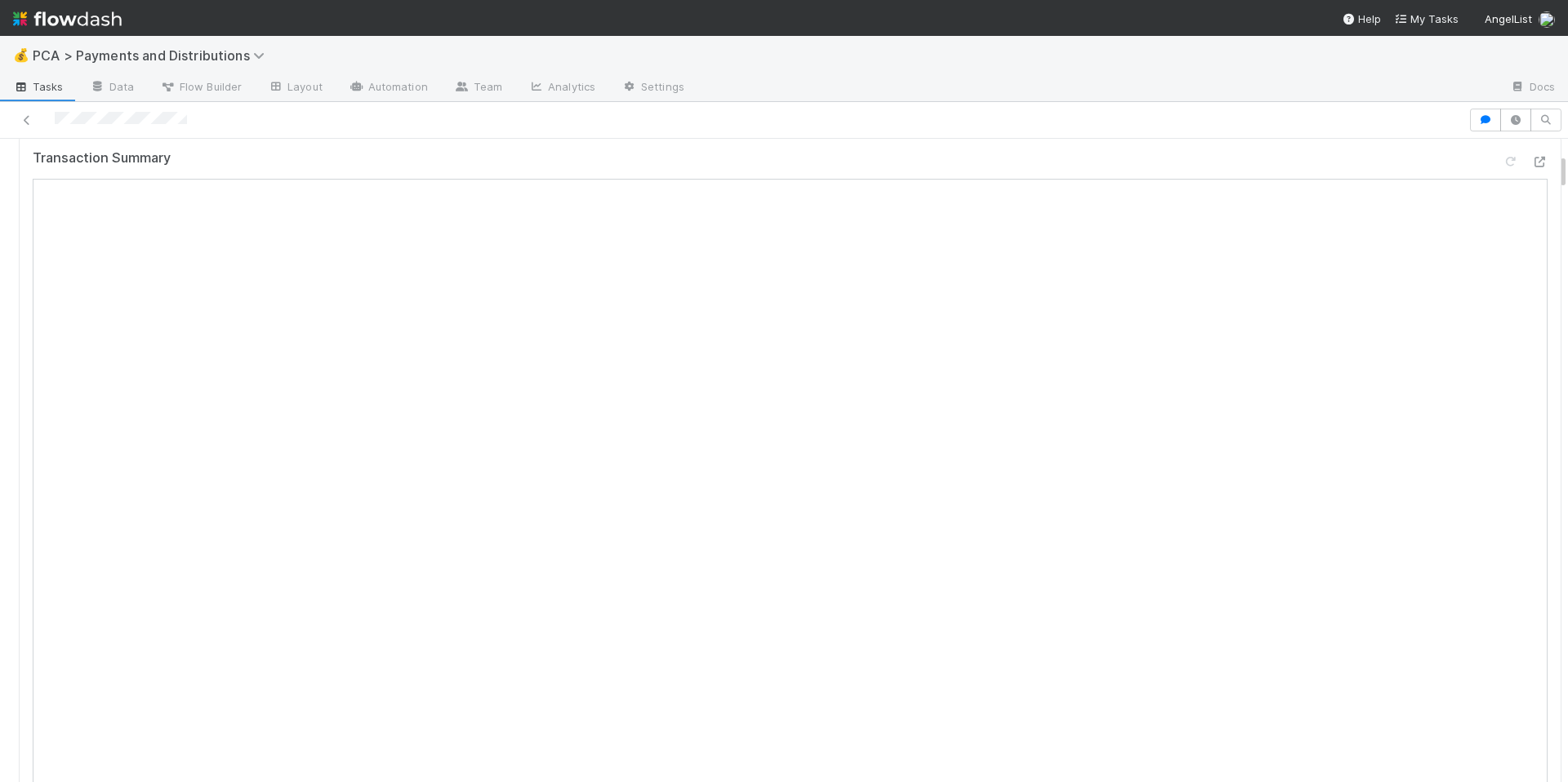
scroll to position [265, 0]
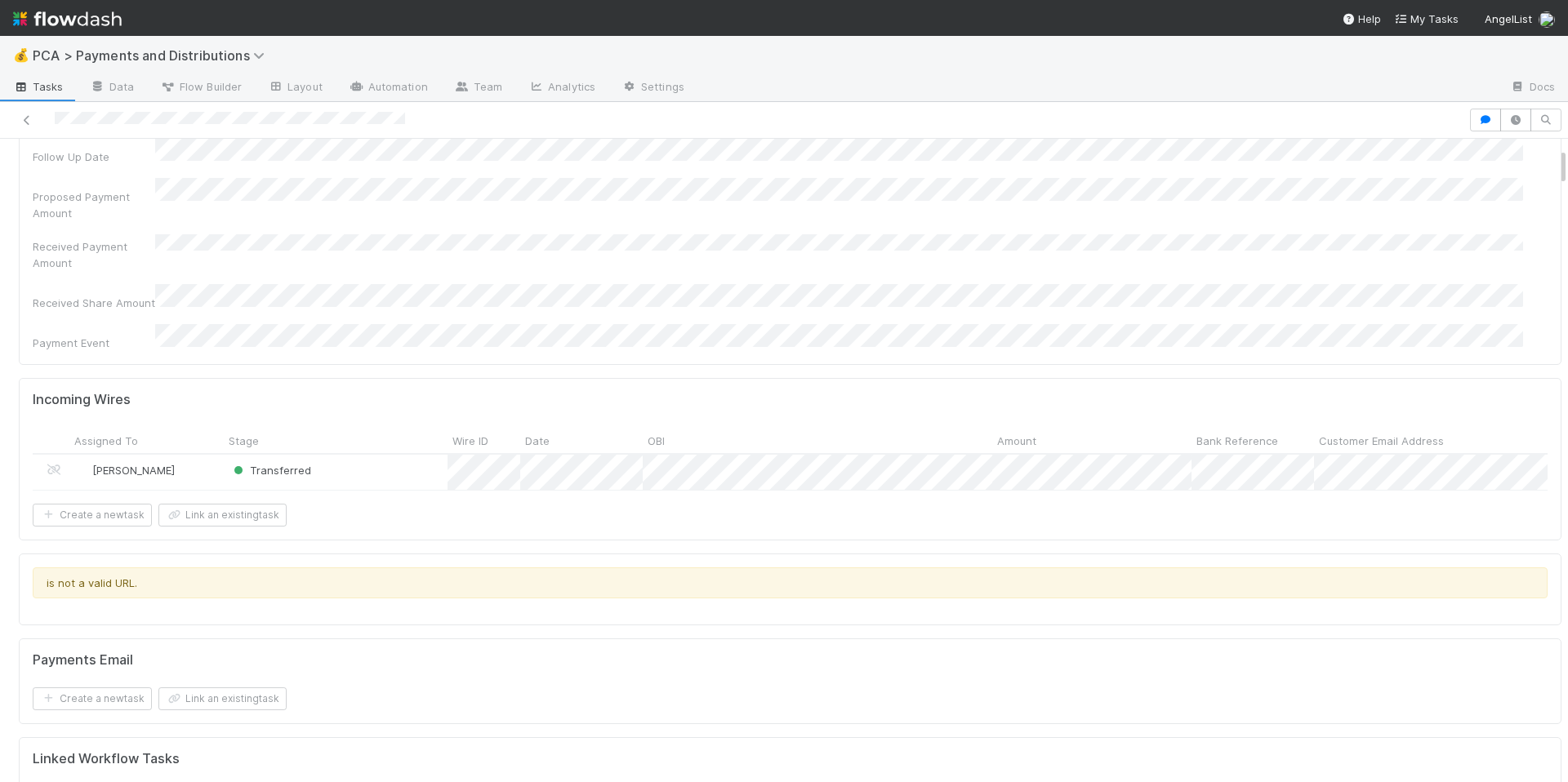
scroll to position [150, 0]
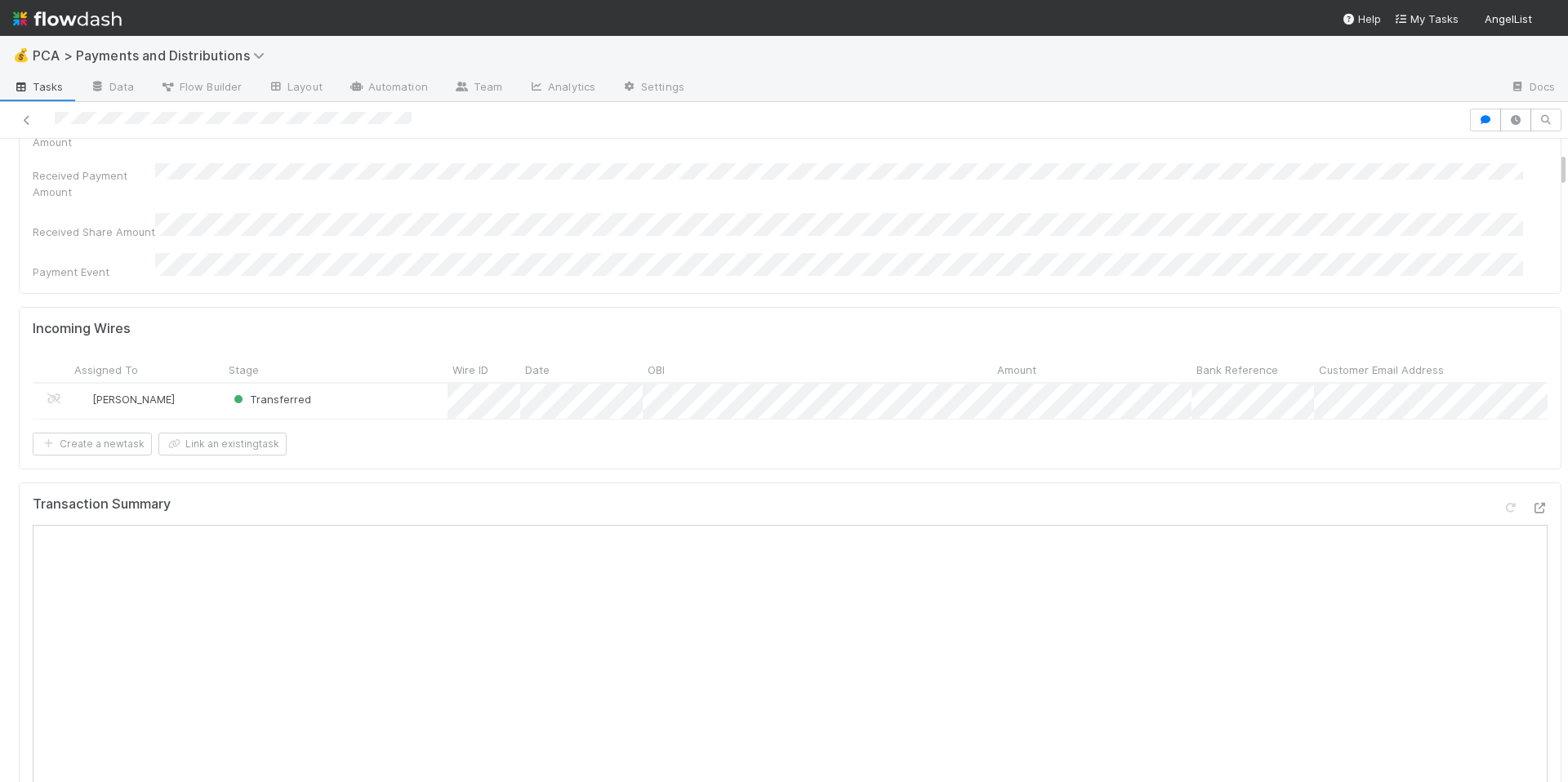
scroll to position [234, 0]
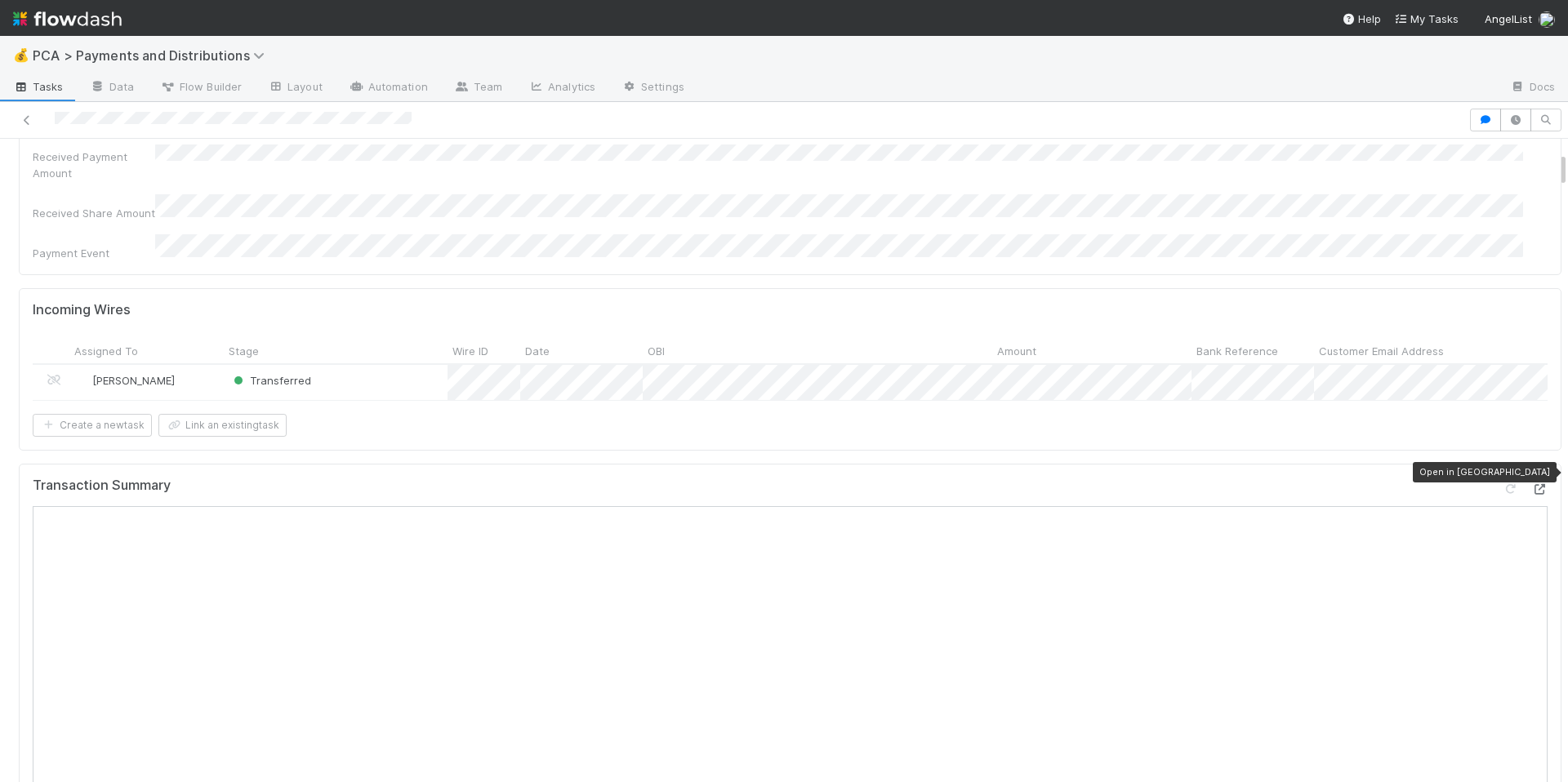
click at [1531, 484] on icon at bounding box center [1539, 489] width 16 height 11
click at [1022, 414] on div "Create a new task Link an existing task" at bounding box center [790, 425] width 1515 height 23
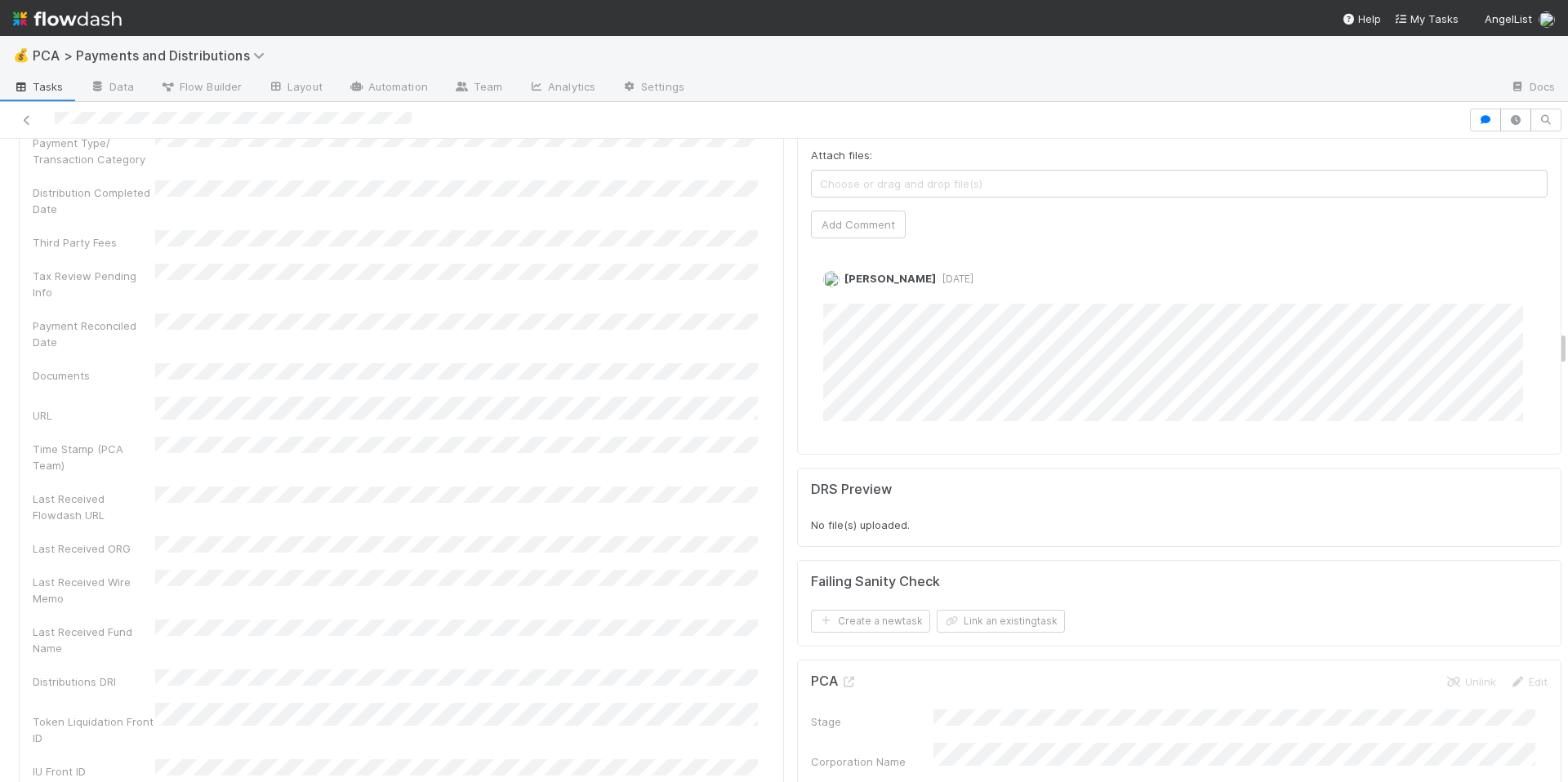
scroll to position [3446, 0]
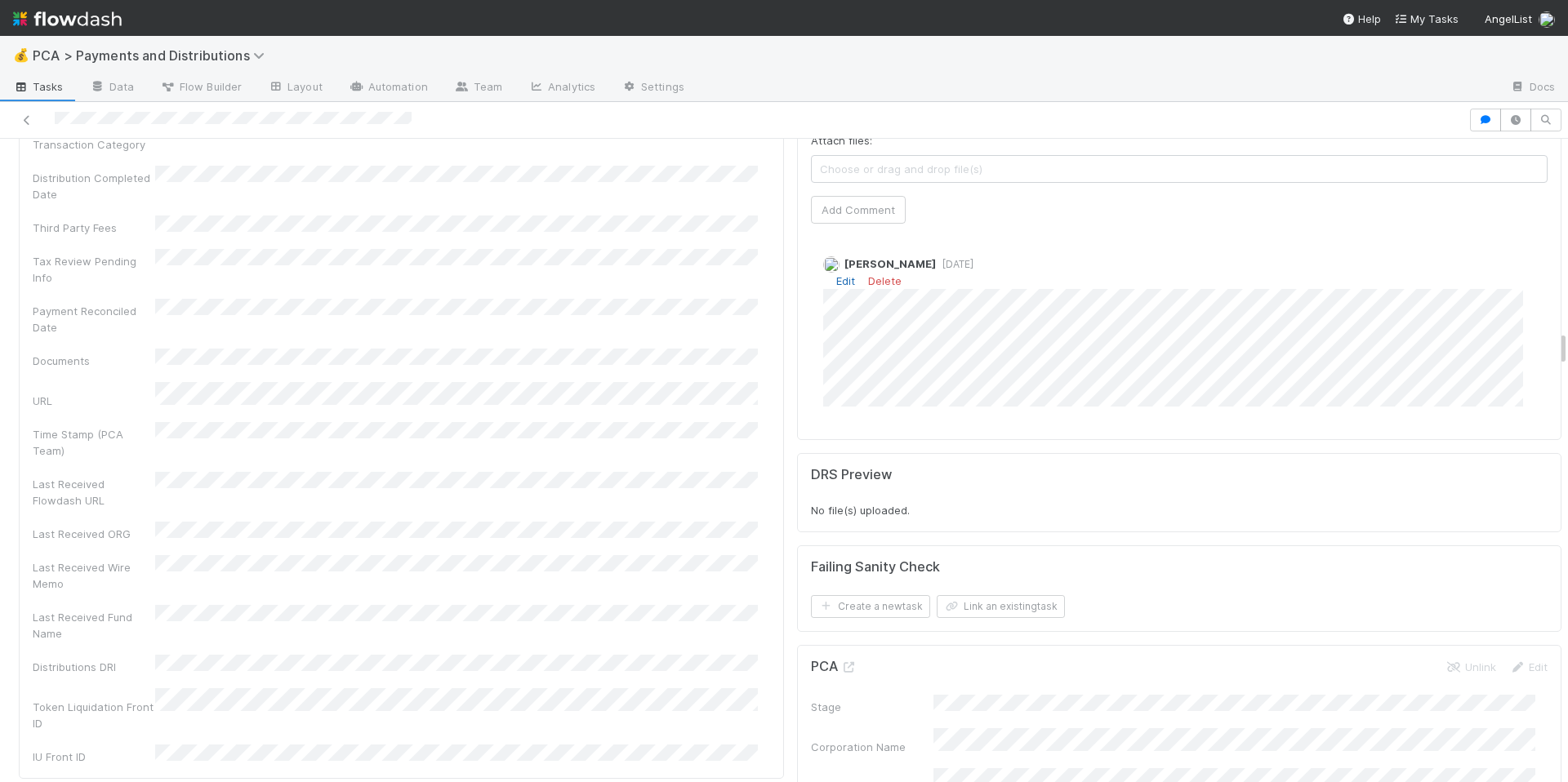
click at [837, 275] on link "Edit" at bounding box center [846, 281] width 19 height 13
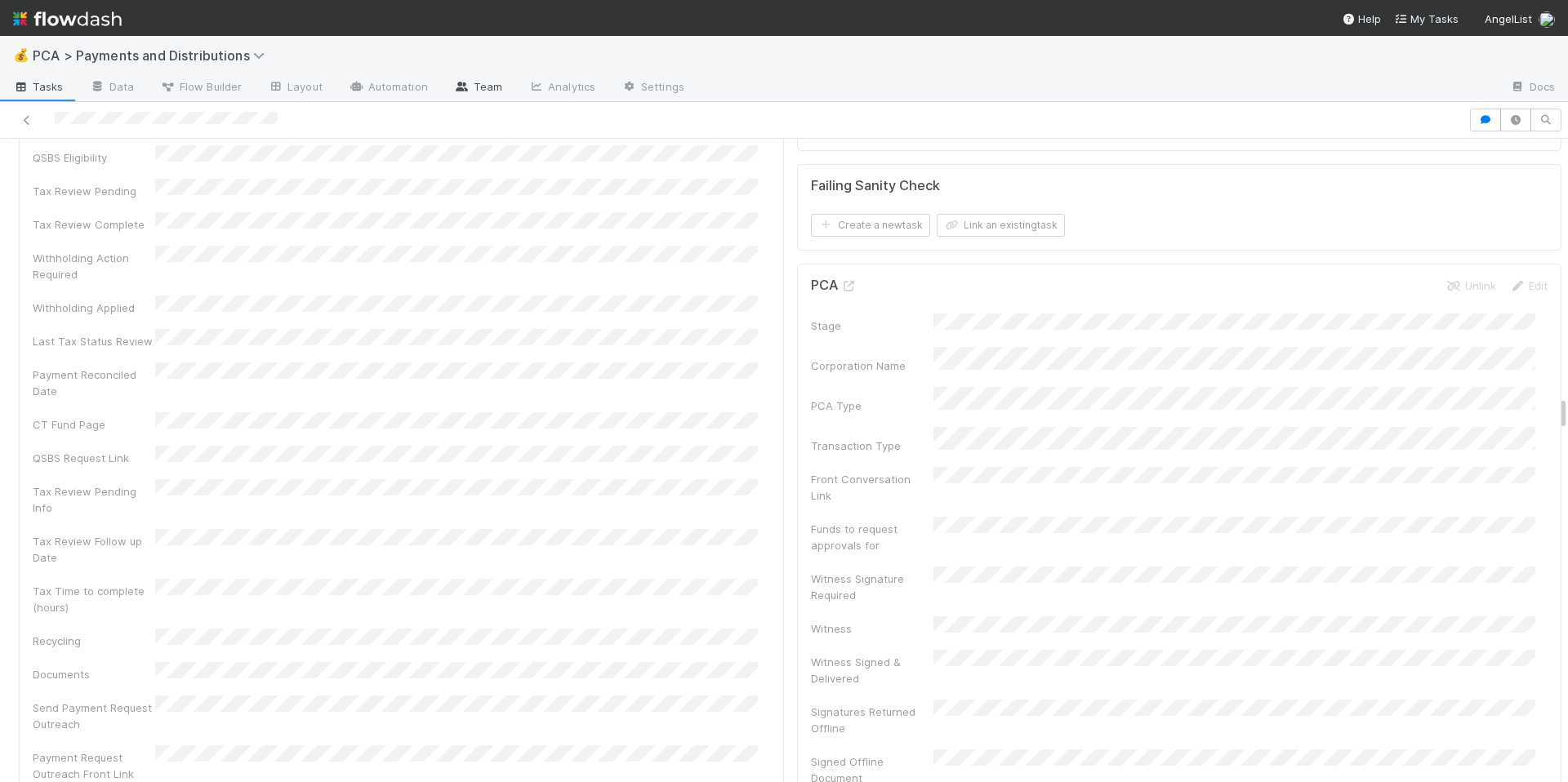
scroll to position [4701, 0]
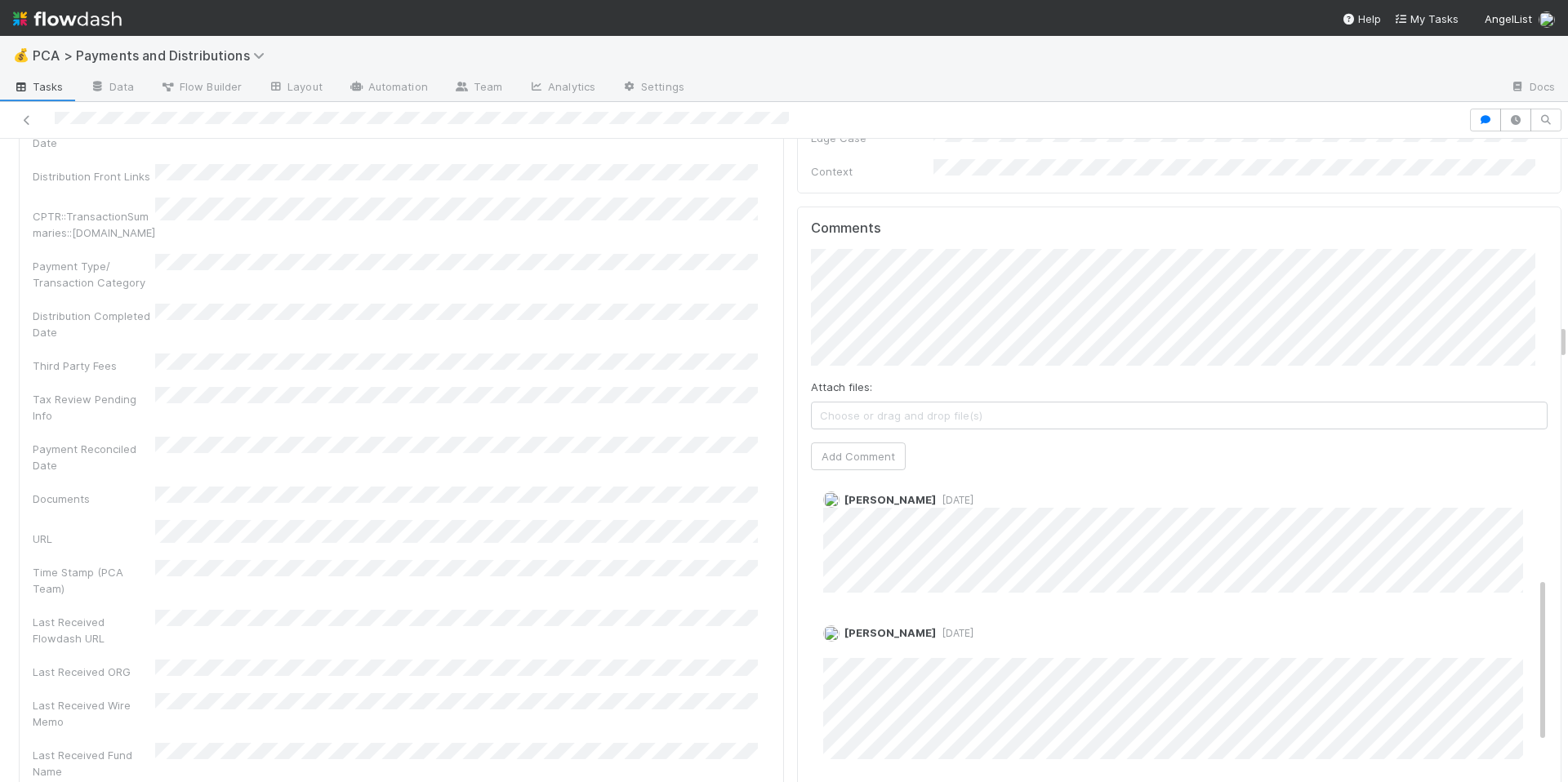
scroll to position [197, 0]
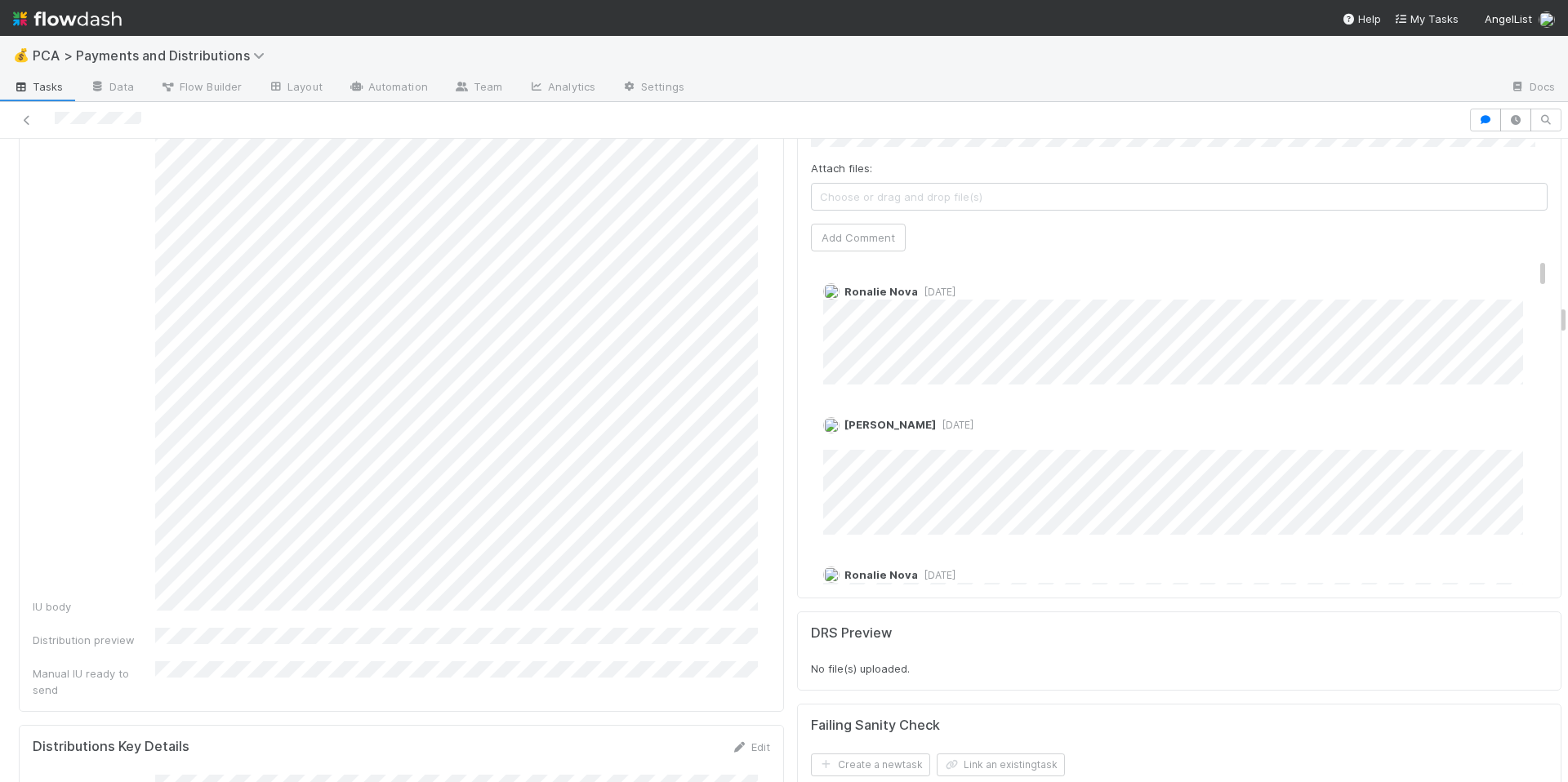
scroll to position [3945, 0]
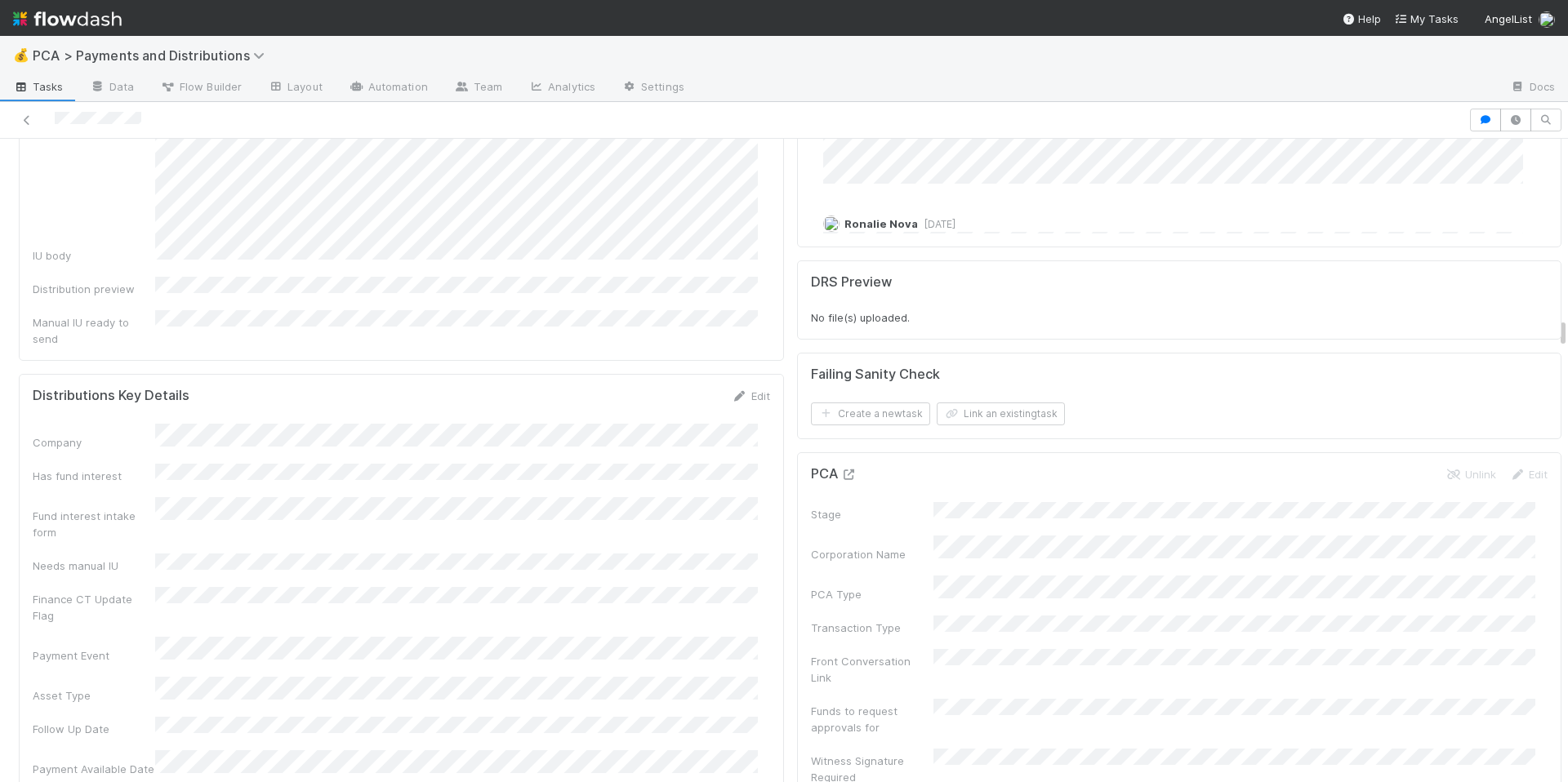
click at [842, 469] on icon at bounding box center [849, 474] width 16 height 11
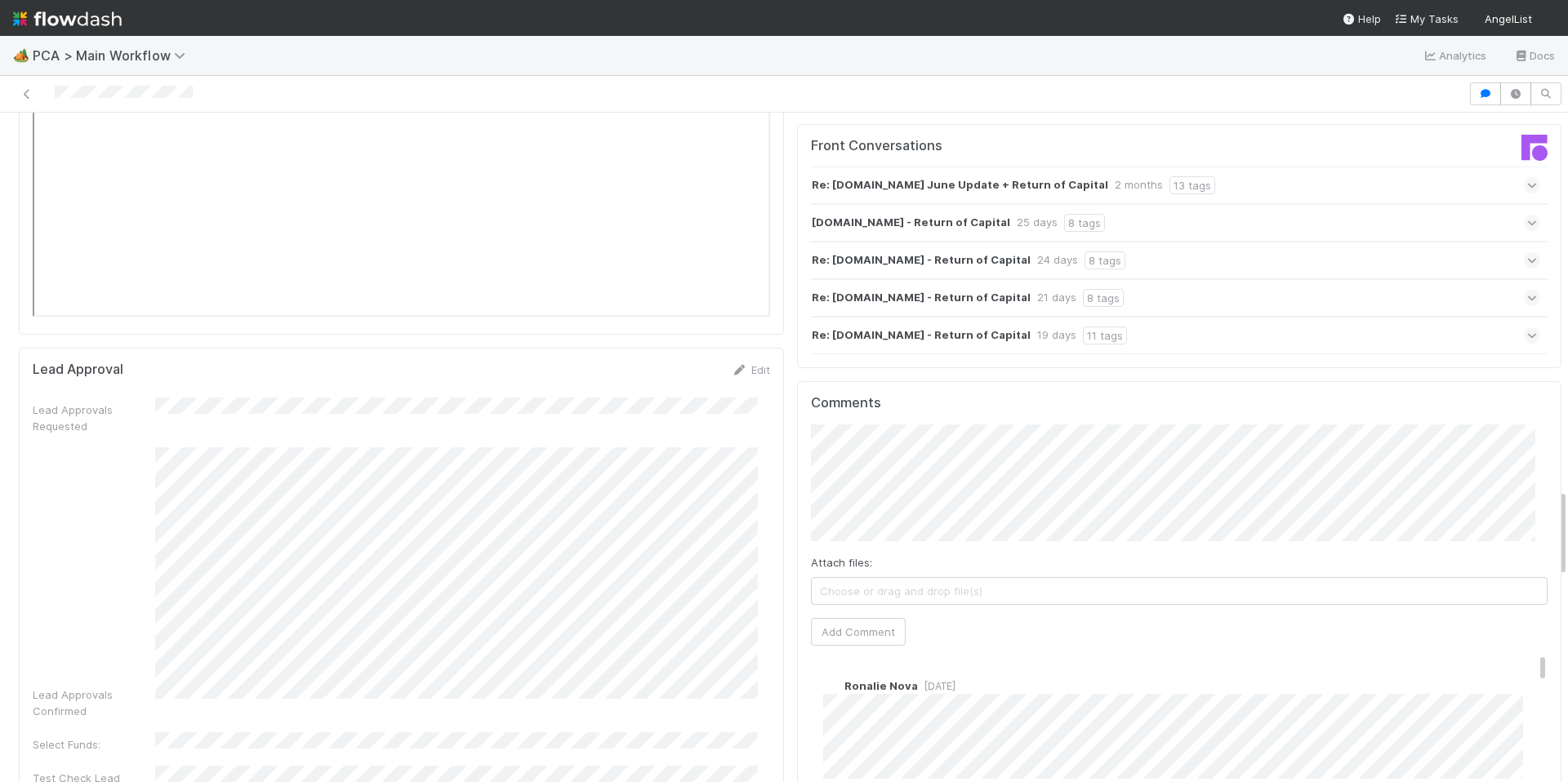
scroll to position [2871, 0]
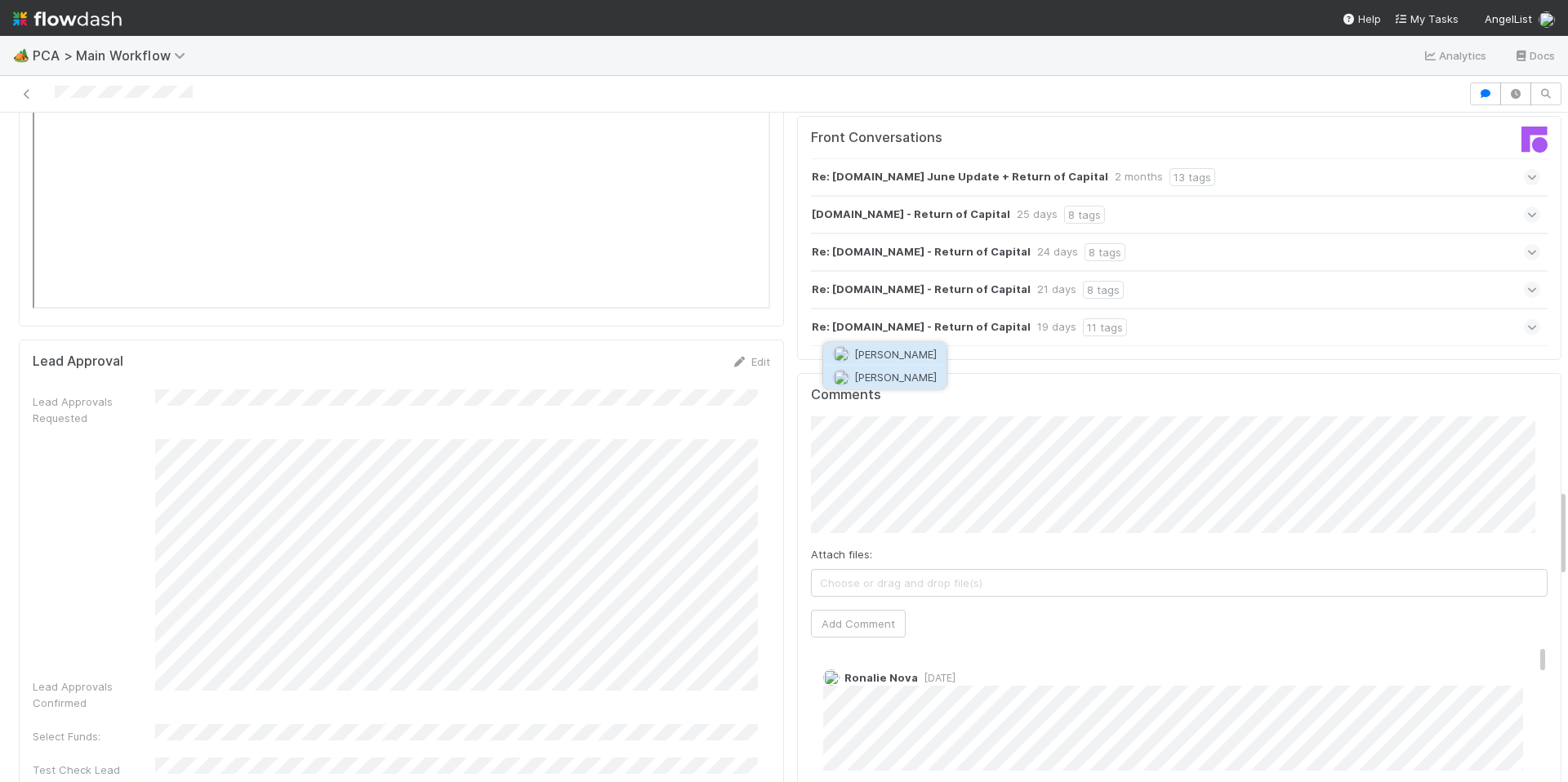
click at [901, 386] on button "Jacob Weiss" at bounding box center [885, 377] width 123 height 23
click at [1000, 357] on span "Ronalie Nova" at bounding box center [1024, 354] width 66 height 13
click at [858, 610] on button "Add Comment" at bounding box center [857, 624] width 94 height 28
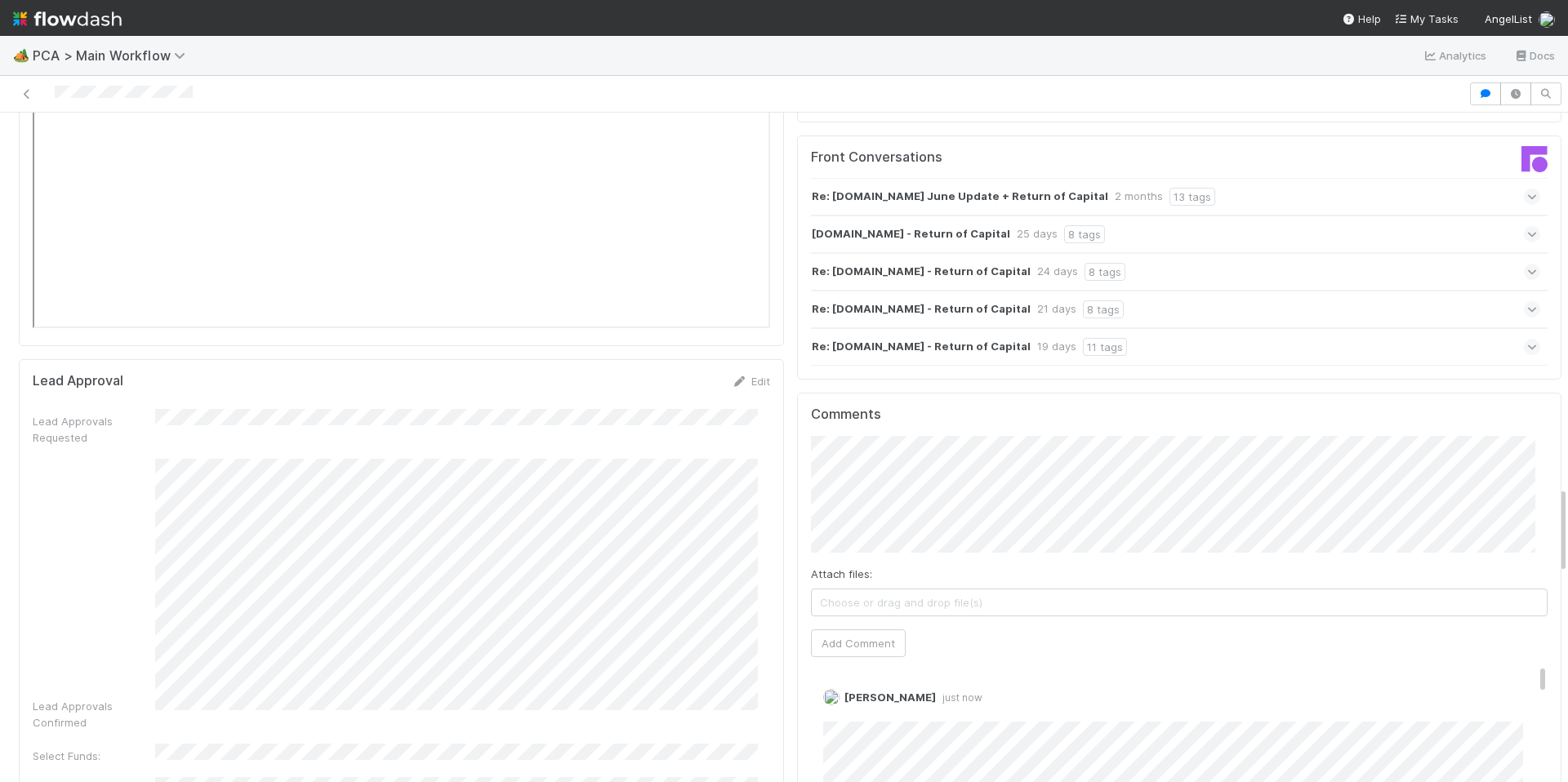
scroll to position [2844, 0]
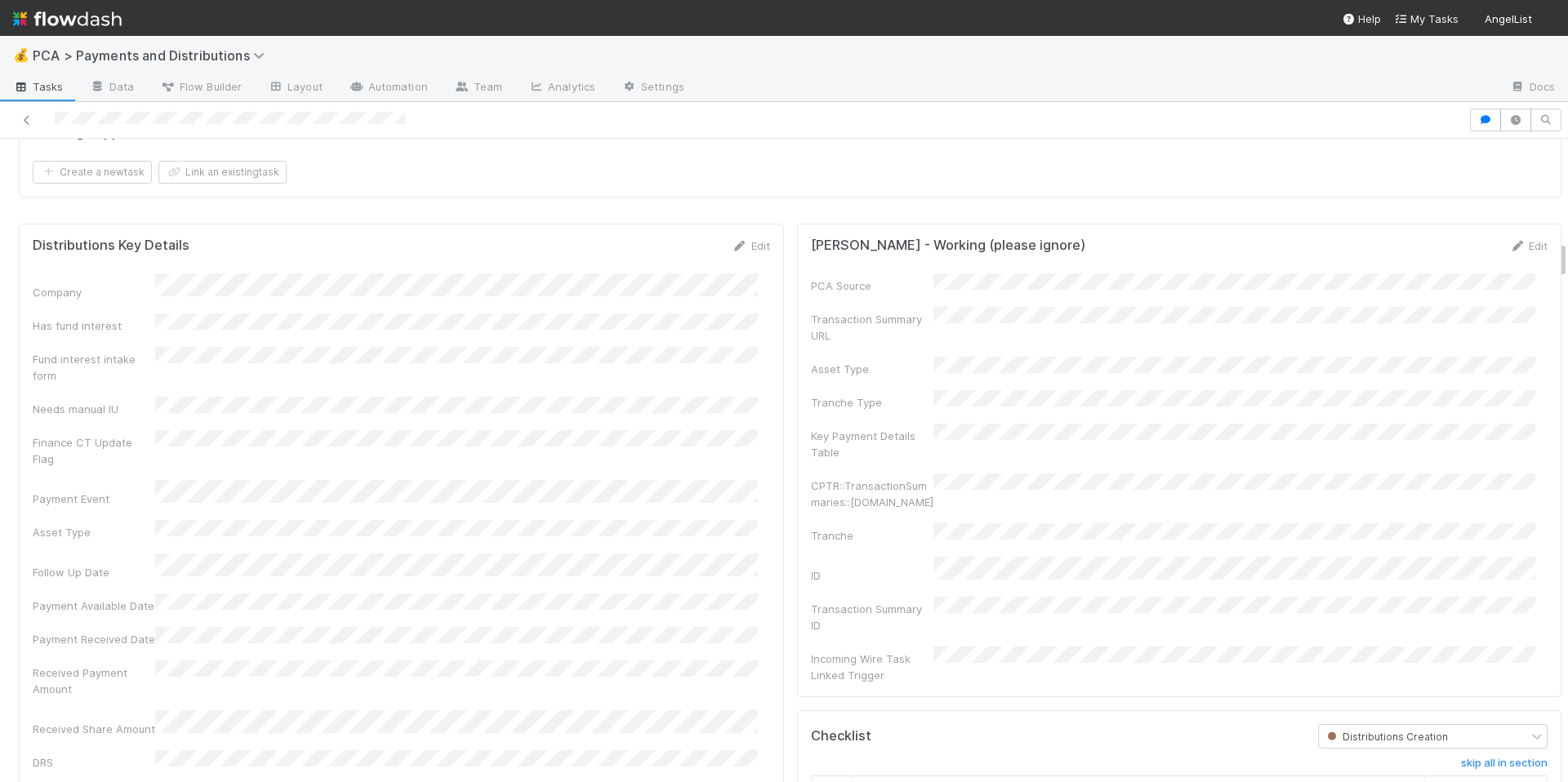
scroll to position [1719, 0]
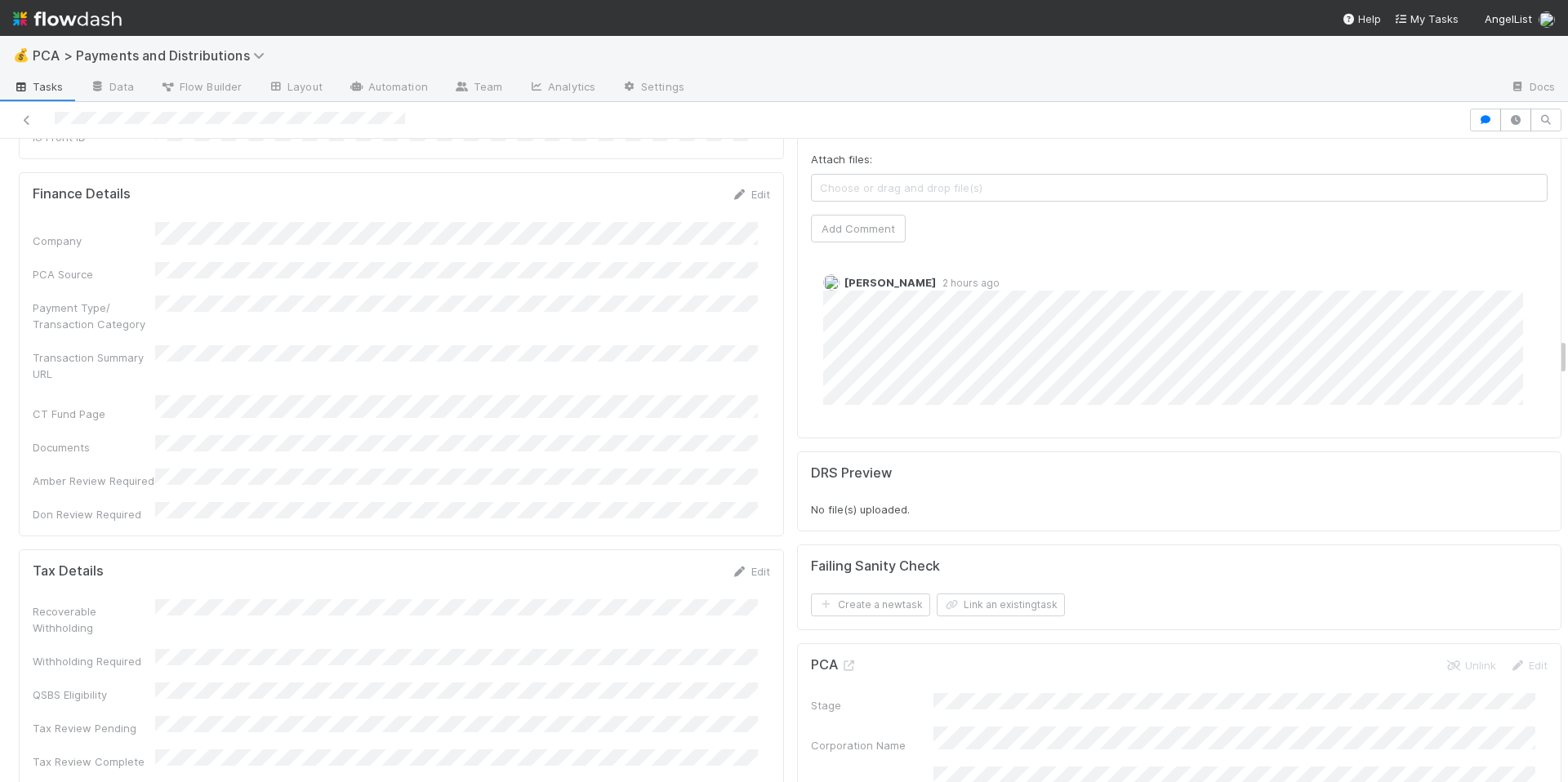
scroll to position [3241, 0]
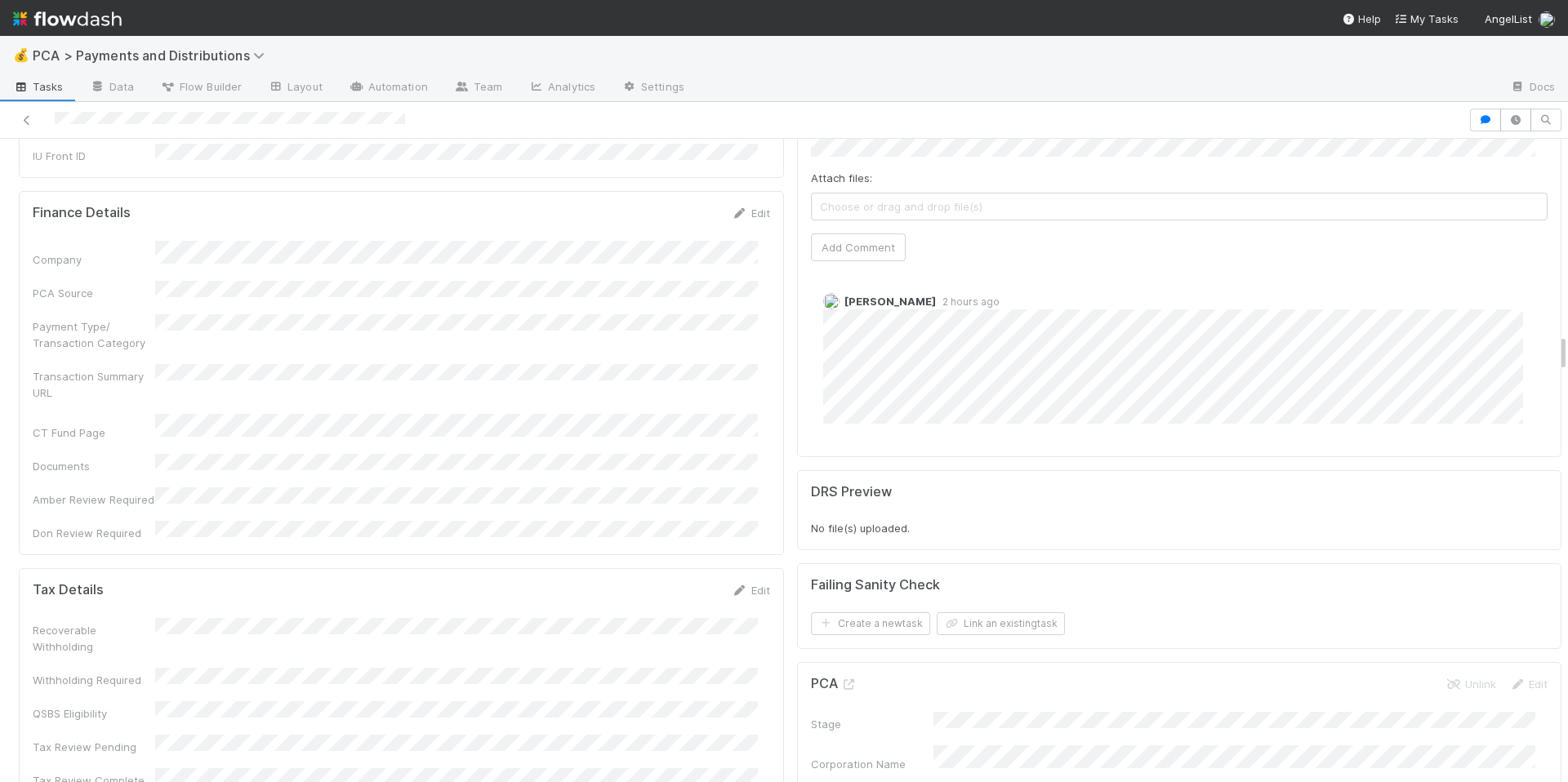
click at [735, 584] on link "Edit" at bounding box center [750, 589] width 39 height 13
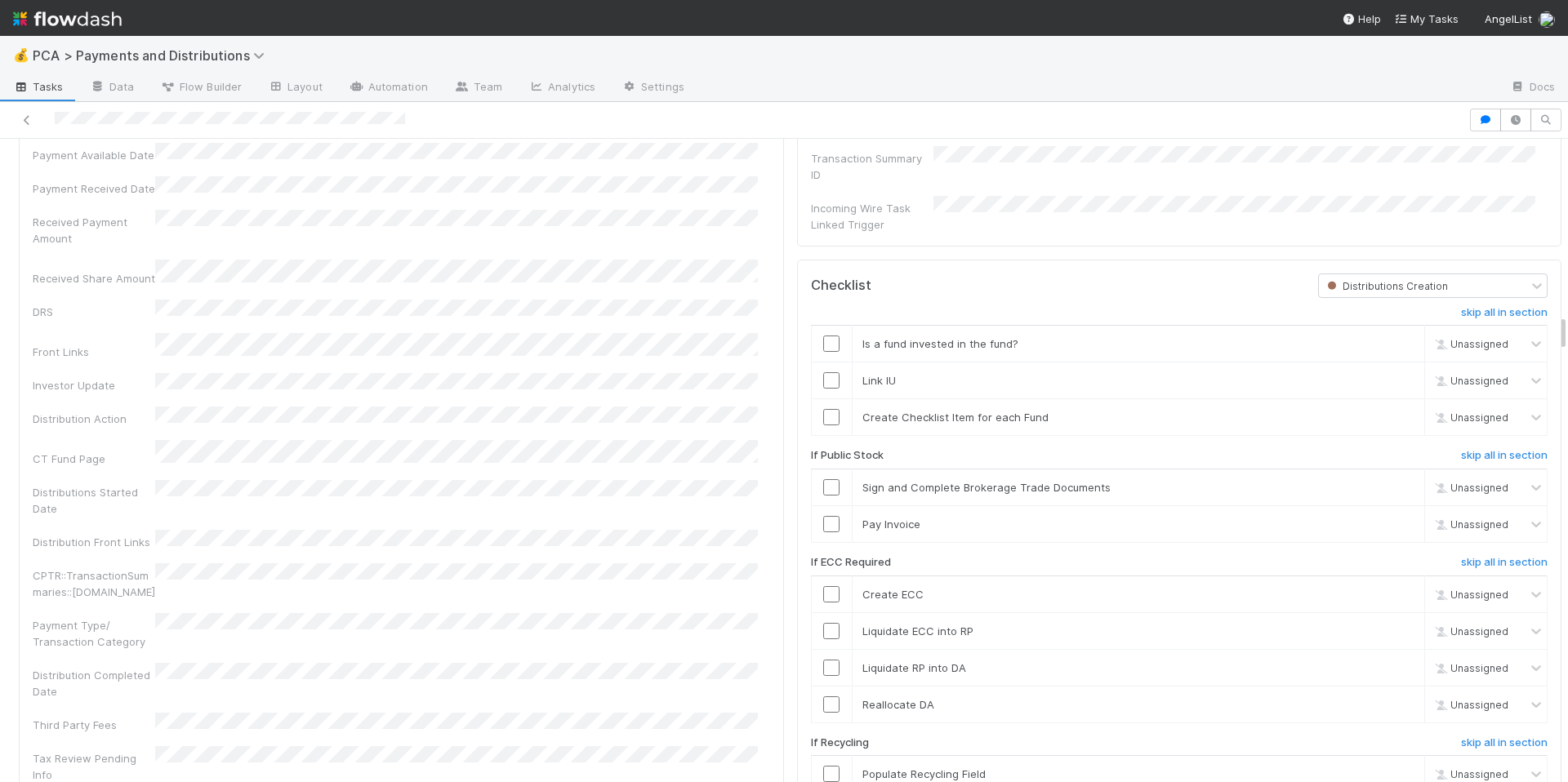
scroll to position [2960, 0]
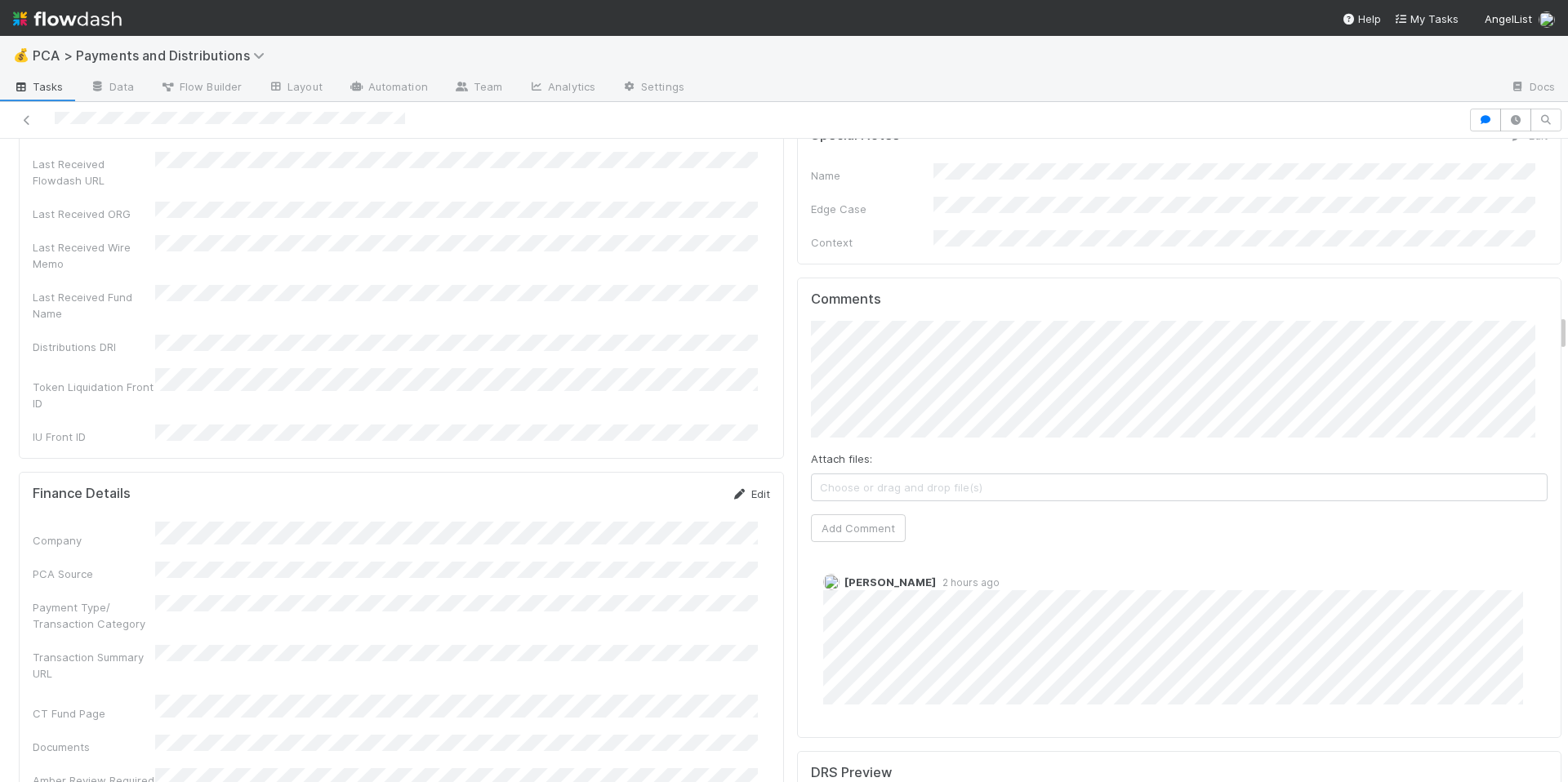
click at [731, 489] on icon at bounding box center [739, 494] width 16 height 11
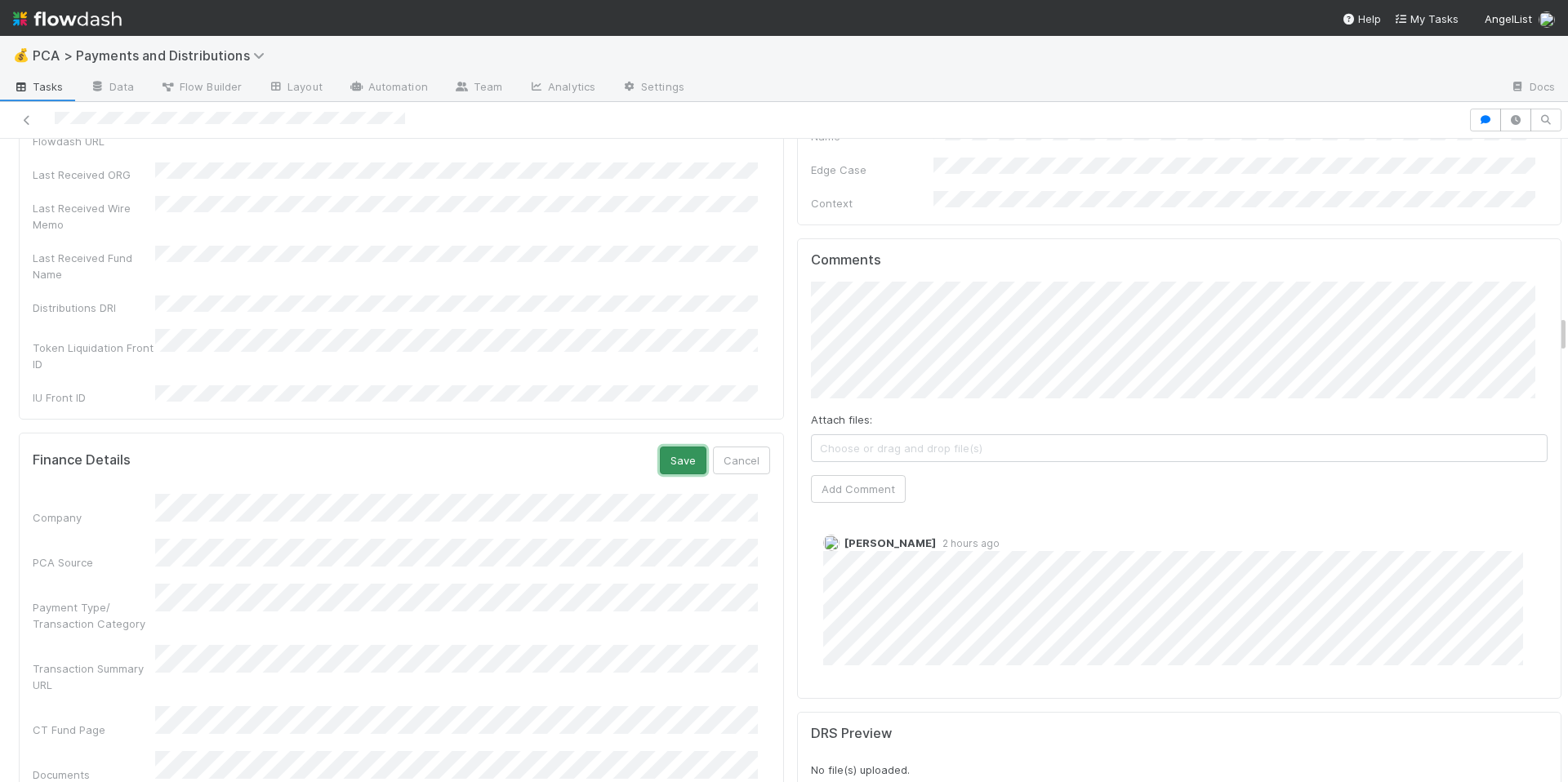
click at [675, 447] on button "Save" at bounding box center [683, 460] width 47 height 28
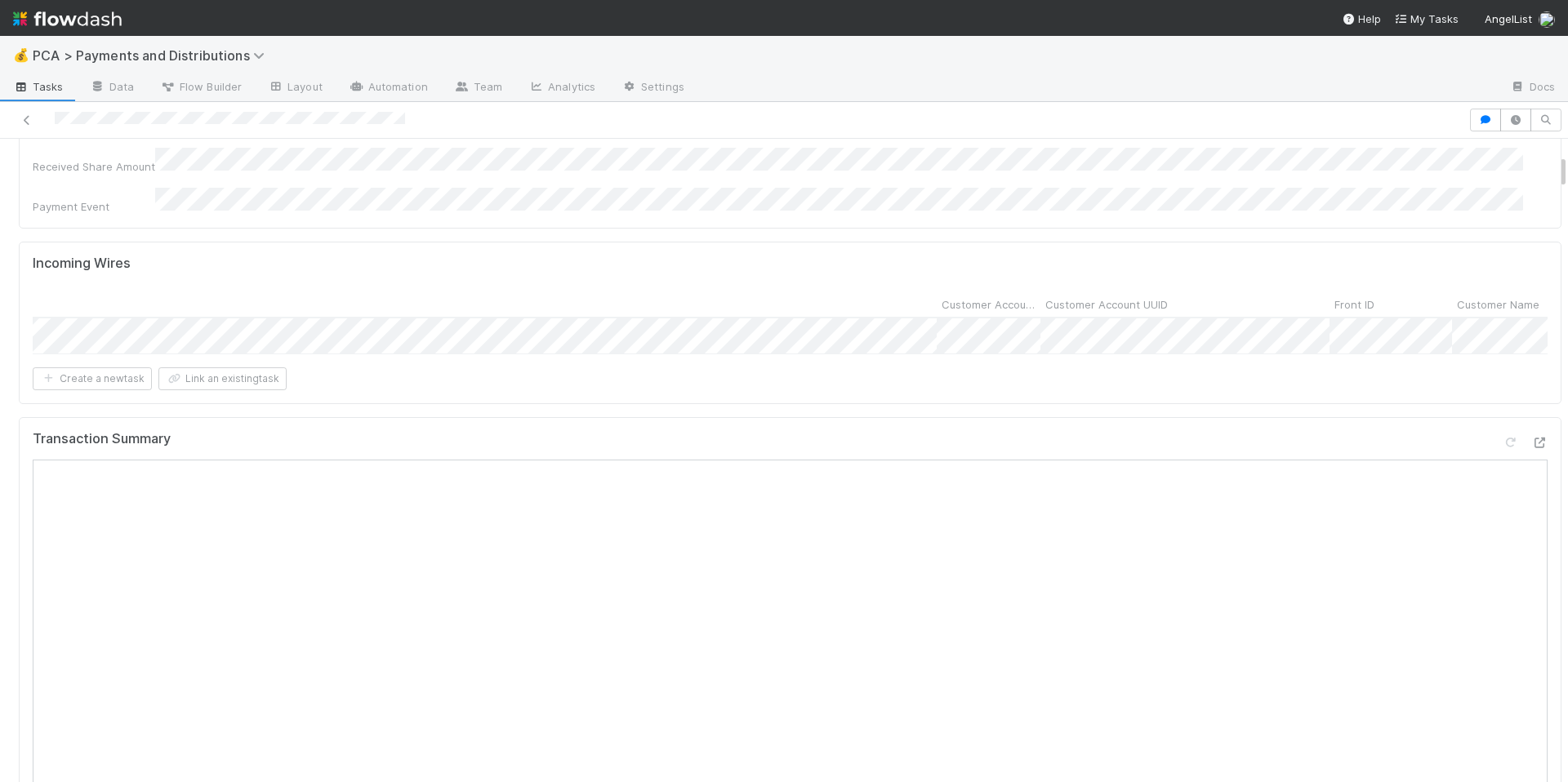
scroll to position [0, 0]
click at [265, 554] on div at bounding box center [784, 391] width 1568 height 782
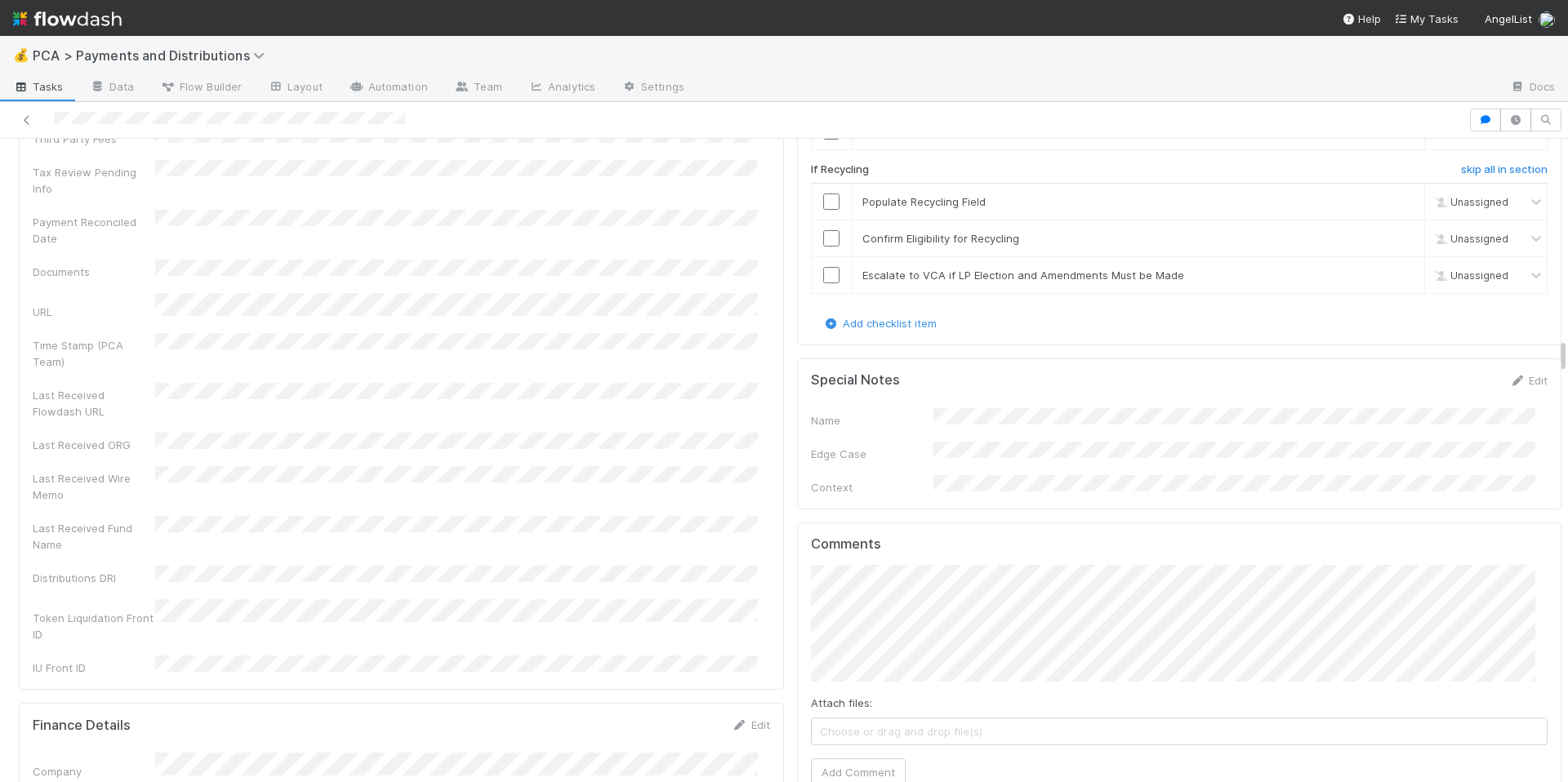
scroll to position [3872, 0]
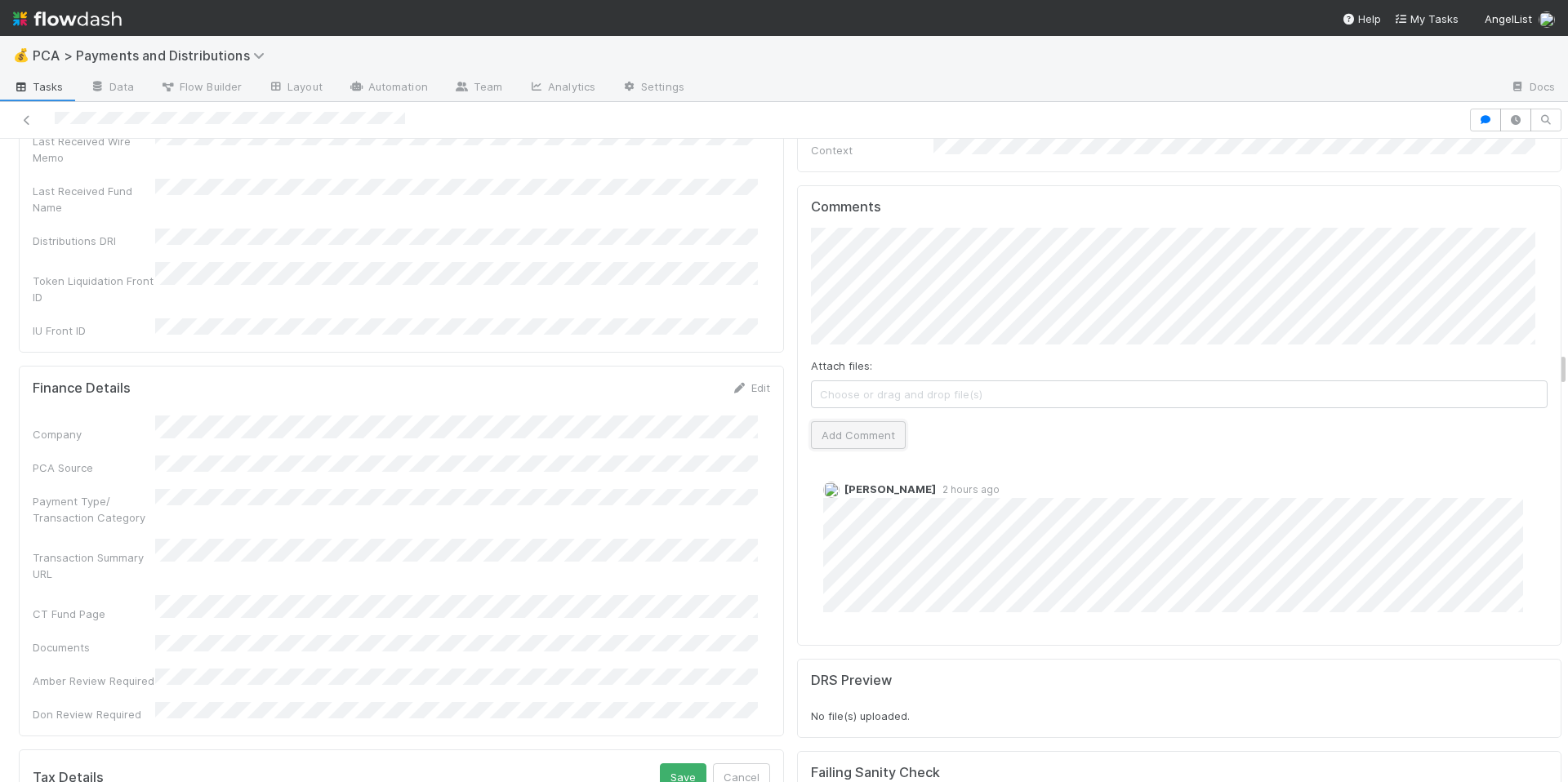
click at [848, 422] on button "Add Comment" at bounding box center [857, 436] width 94 height 28
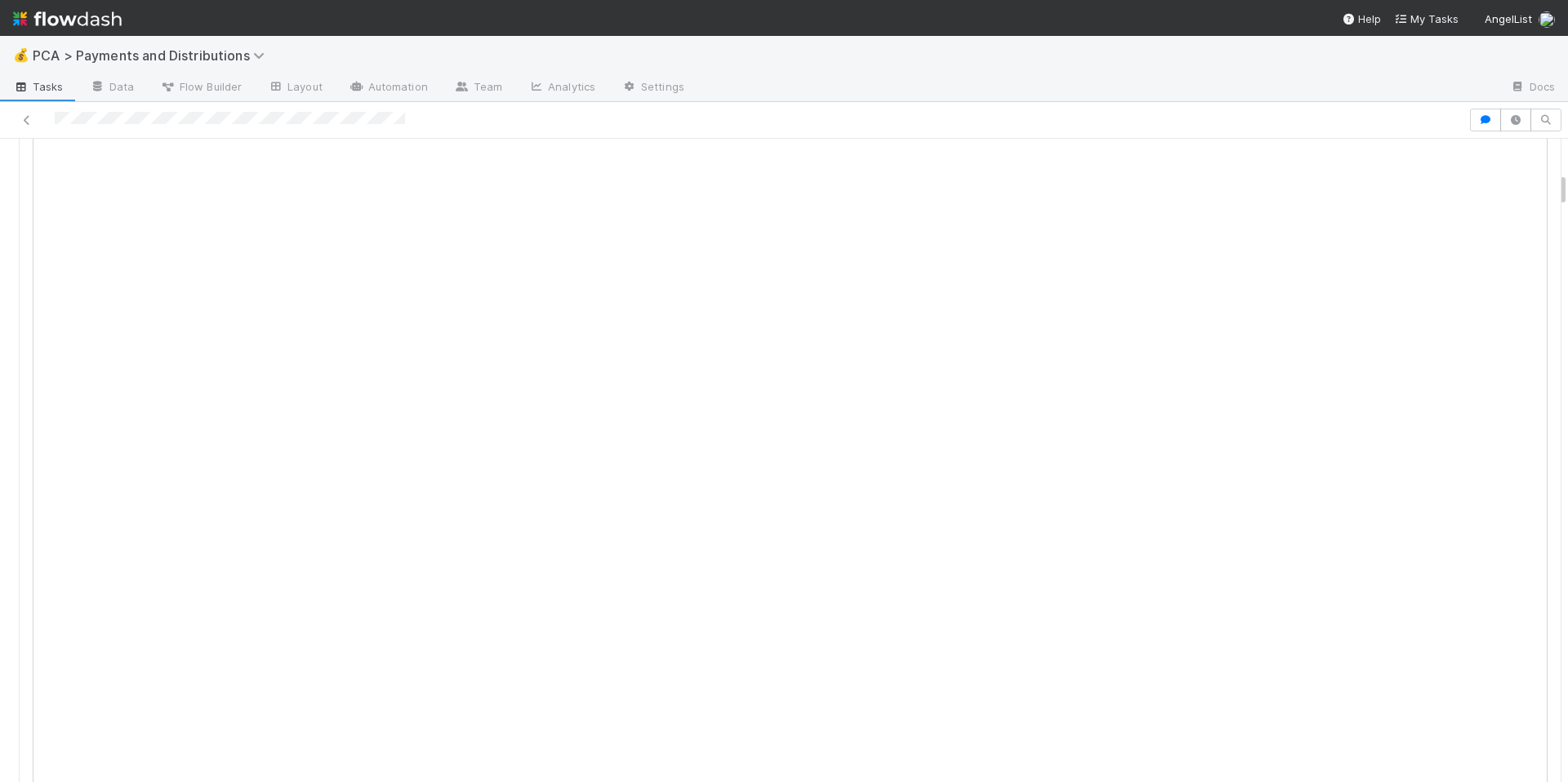
scroll to position [503, 0]
click at [1531, 215] on icon at bounding box center [1539, 220] width 16 height 11
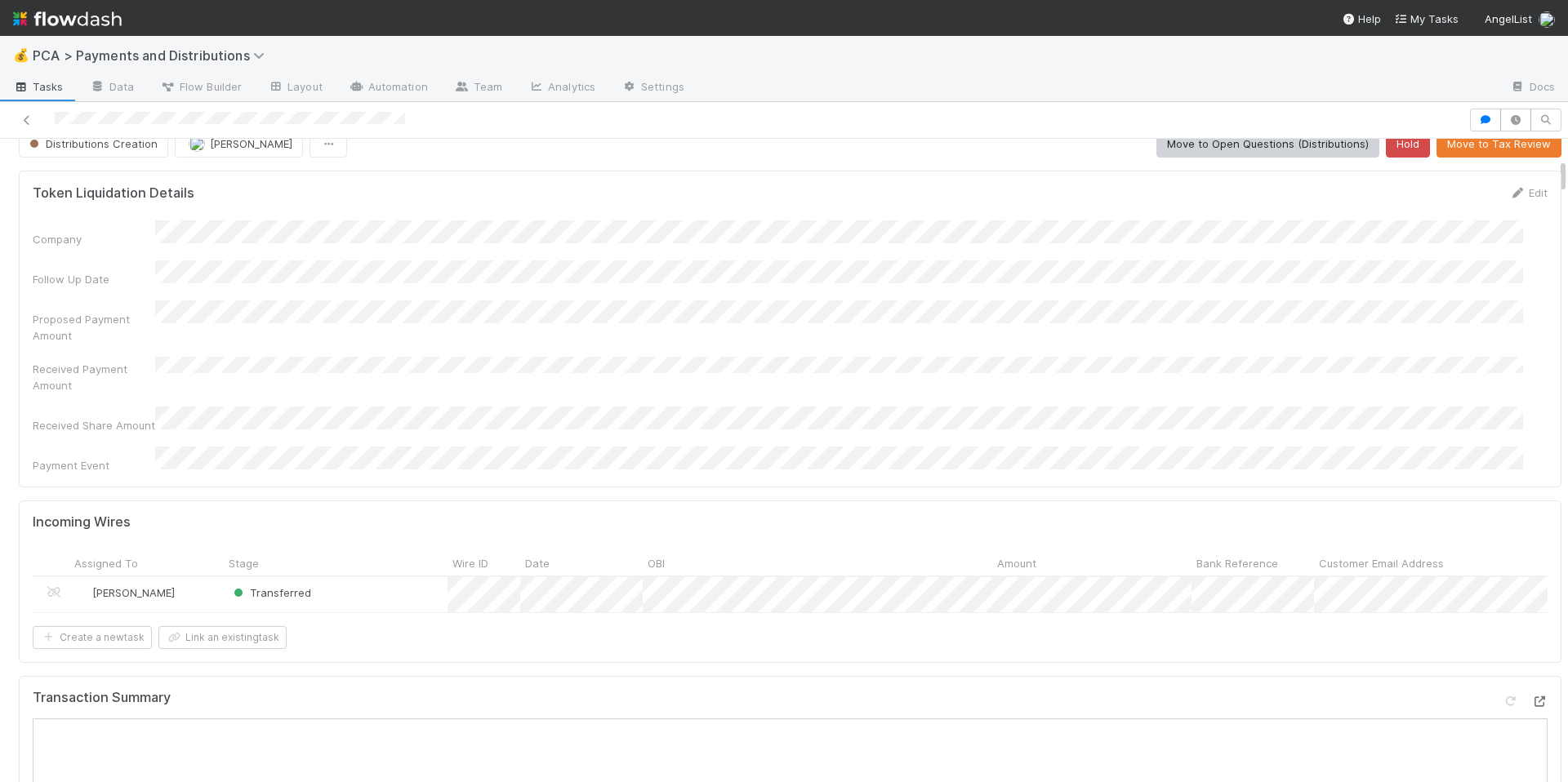
scroll to position [0, 0]
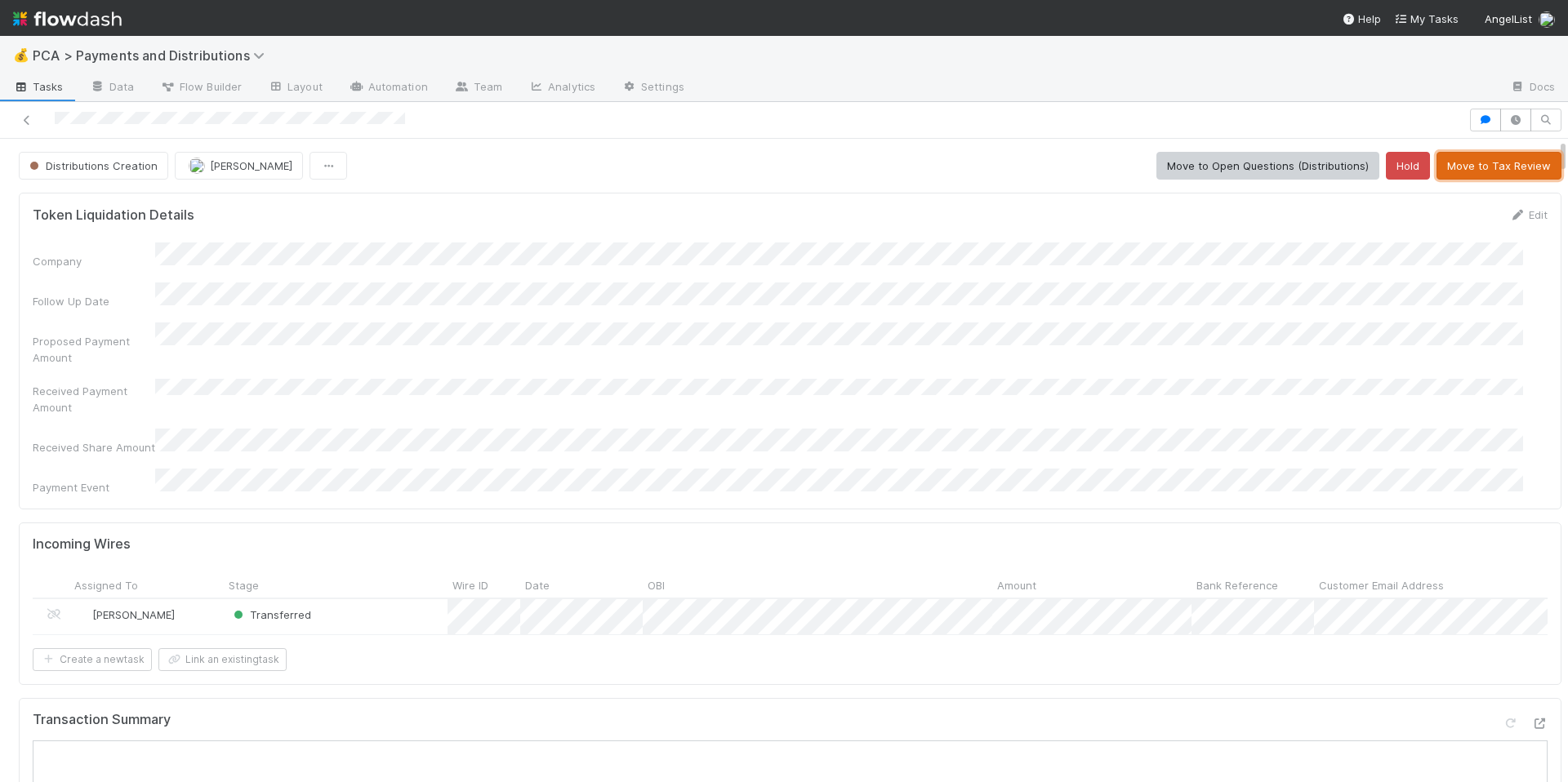
click at [1442, 154] on button "Move to Tax Review" at bounding box center [1500, 166] width 125 height 28
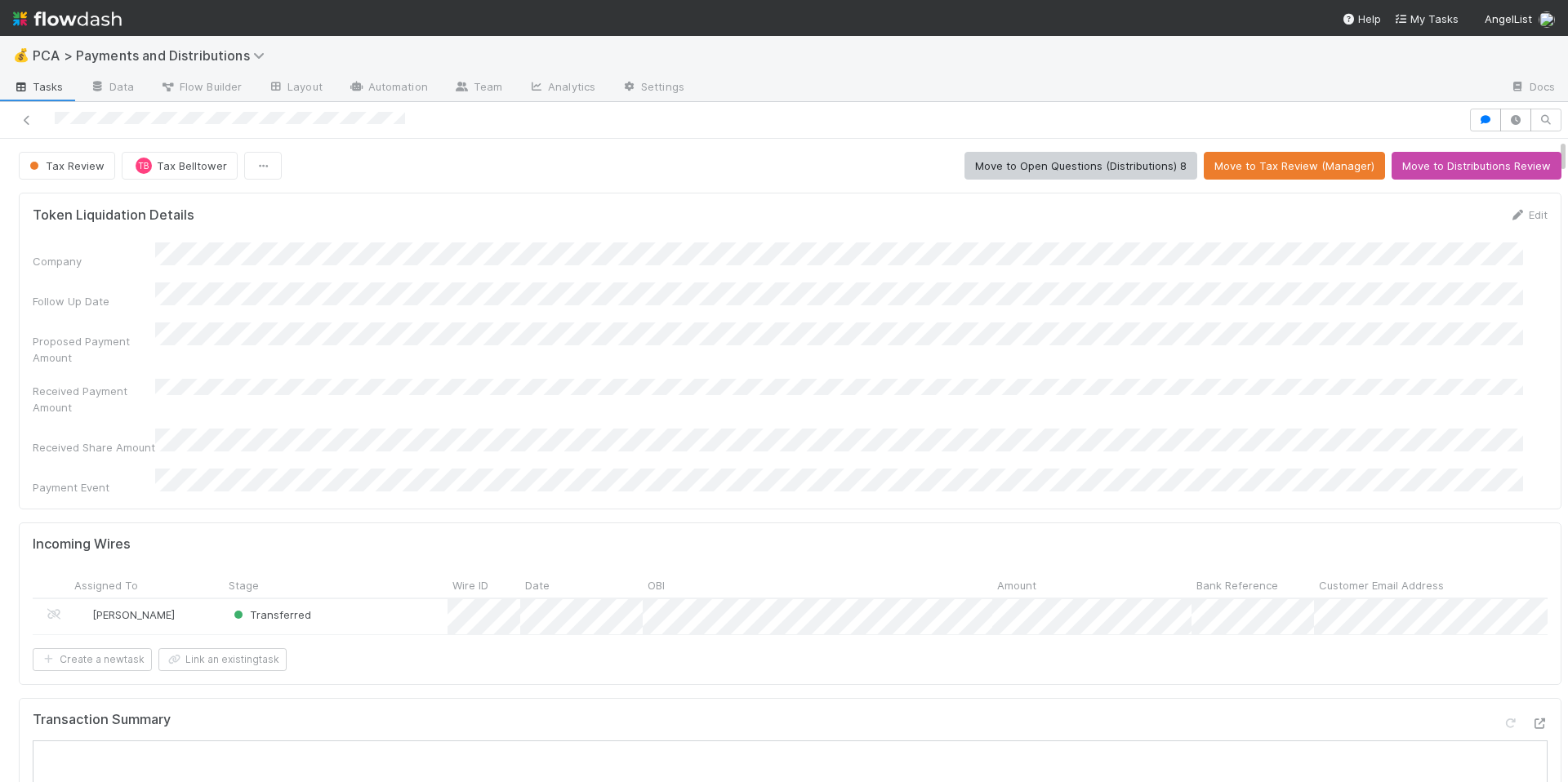
drag, startPoint x: 54, startPoint y: 118, endPoint x: 454, endPoint y: 114, distance: 400.0
click at [454, 114] on div at bounding box center [734, 119] width 1456 height 23
click at [731, 269] on div "Company Follow Up Date Proposed Payment Amount Received Payment Amount Received…" at bounding box center [790, 368] width 1515 height 253
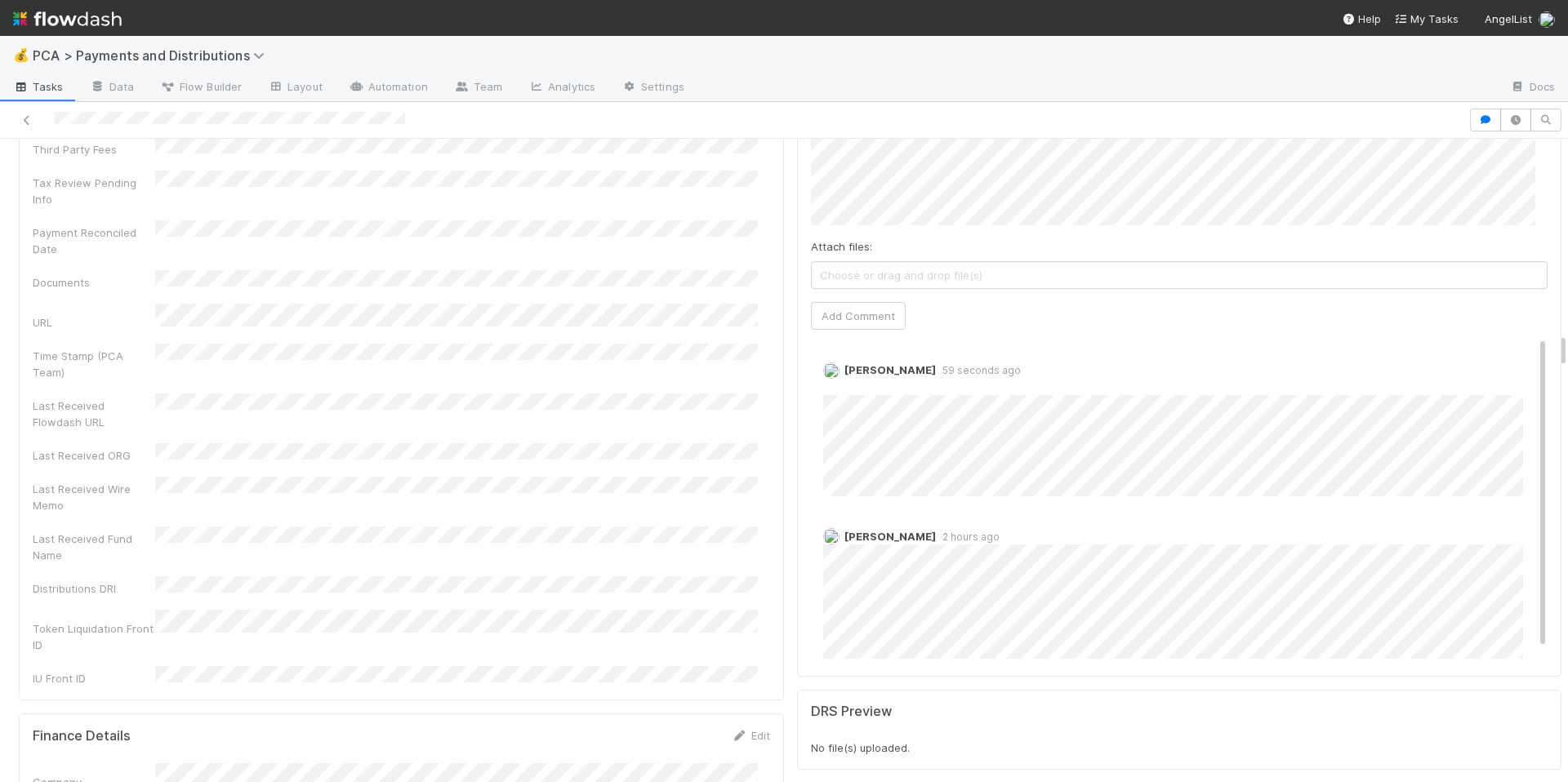
scroll to position [3374, 0]
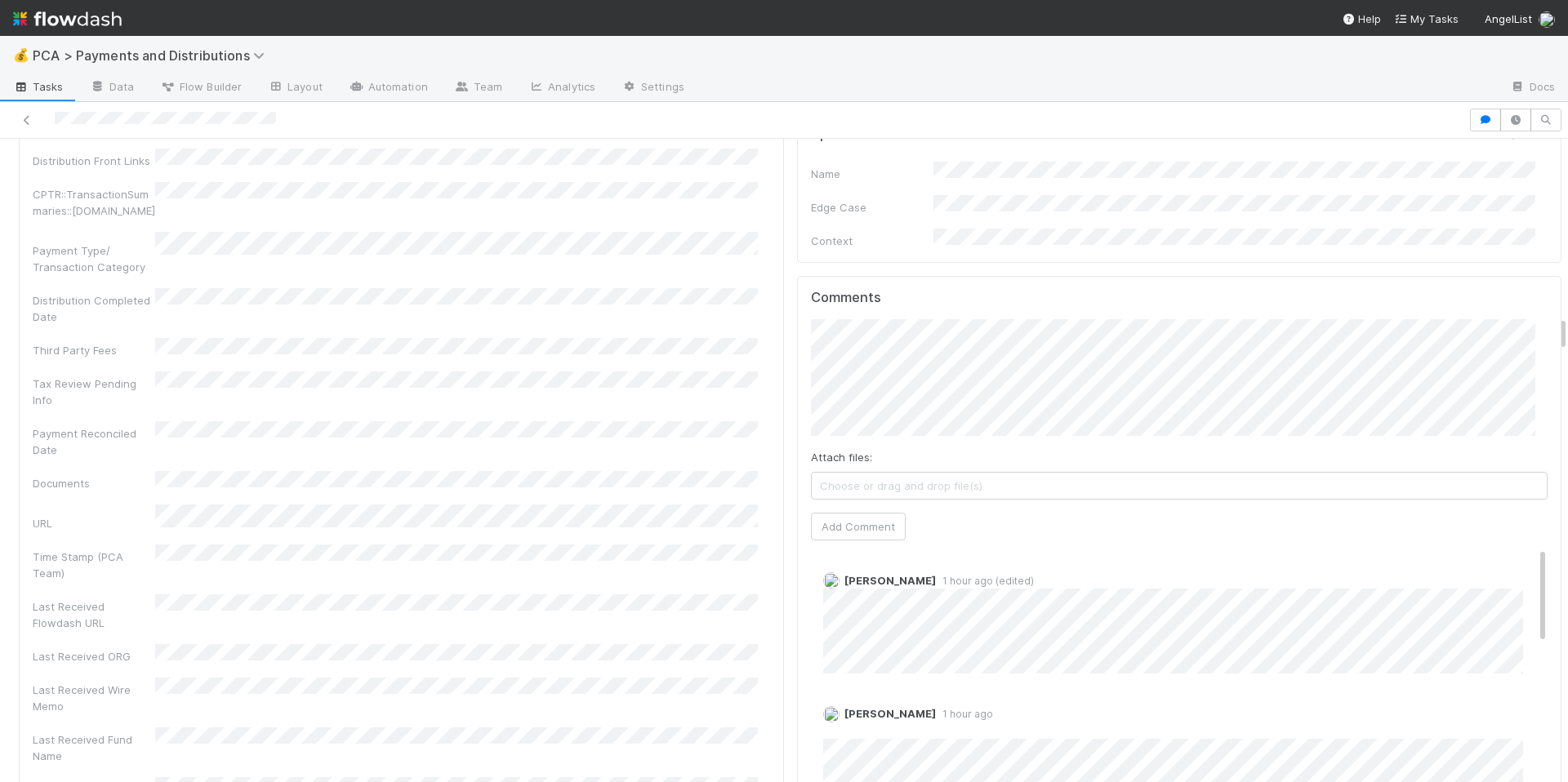
scroll to position [3, 0]
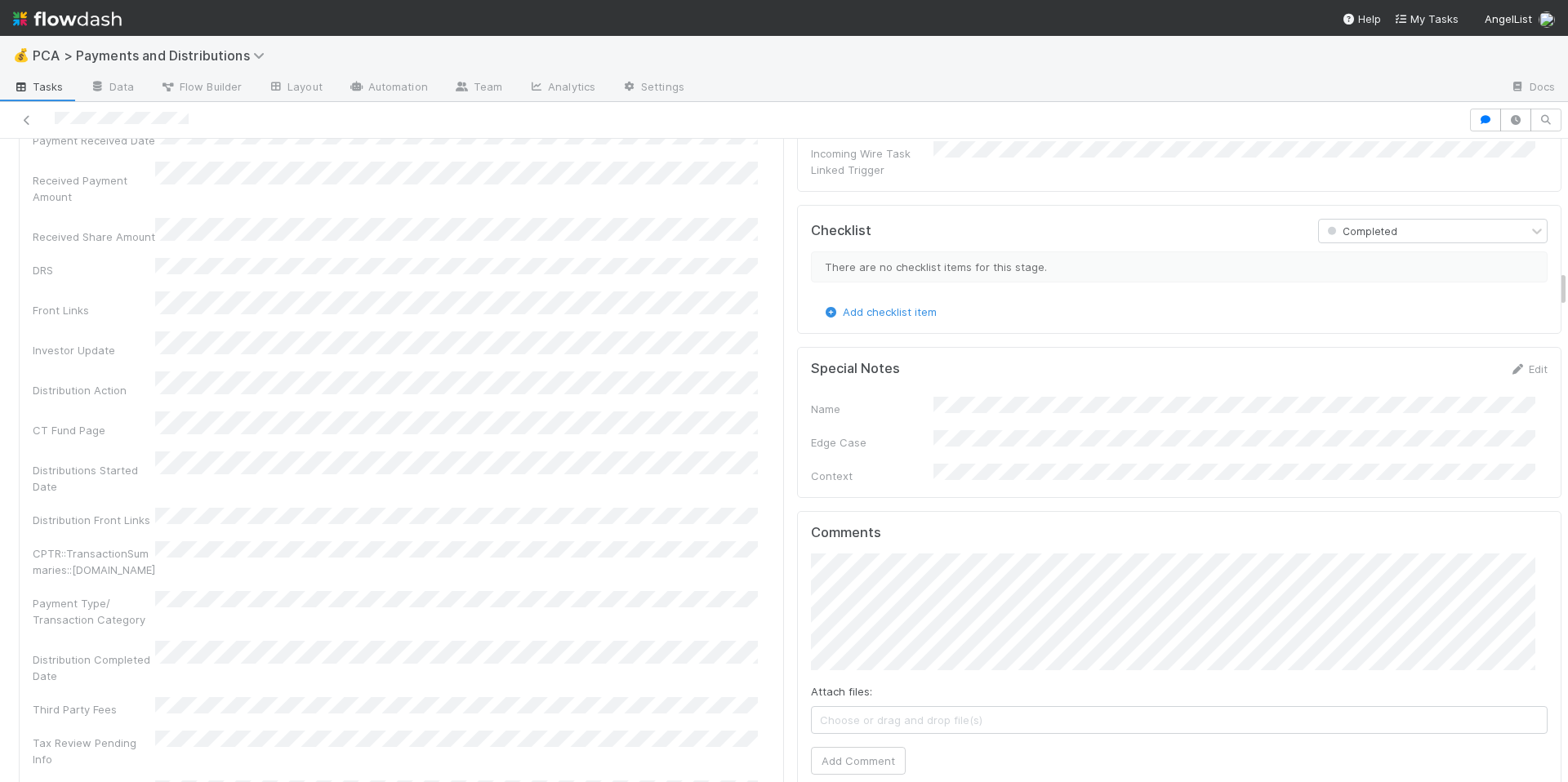
scroll to position [2267, 0]
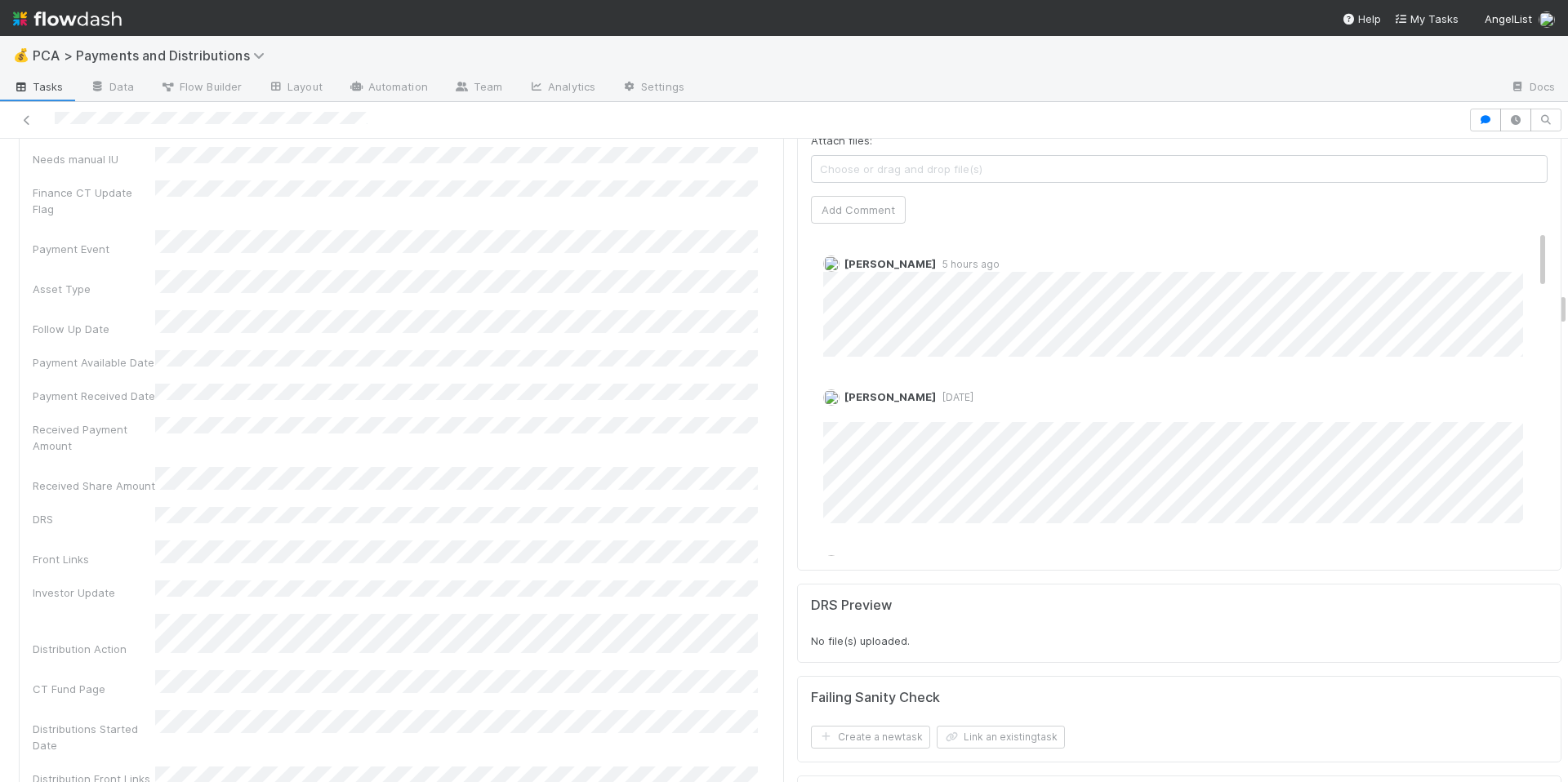
scroll to position [2580, 0]
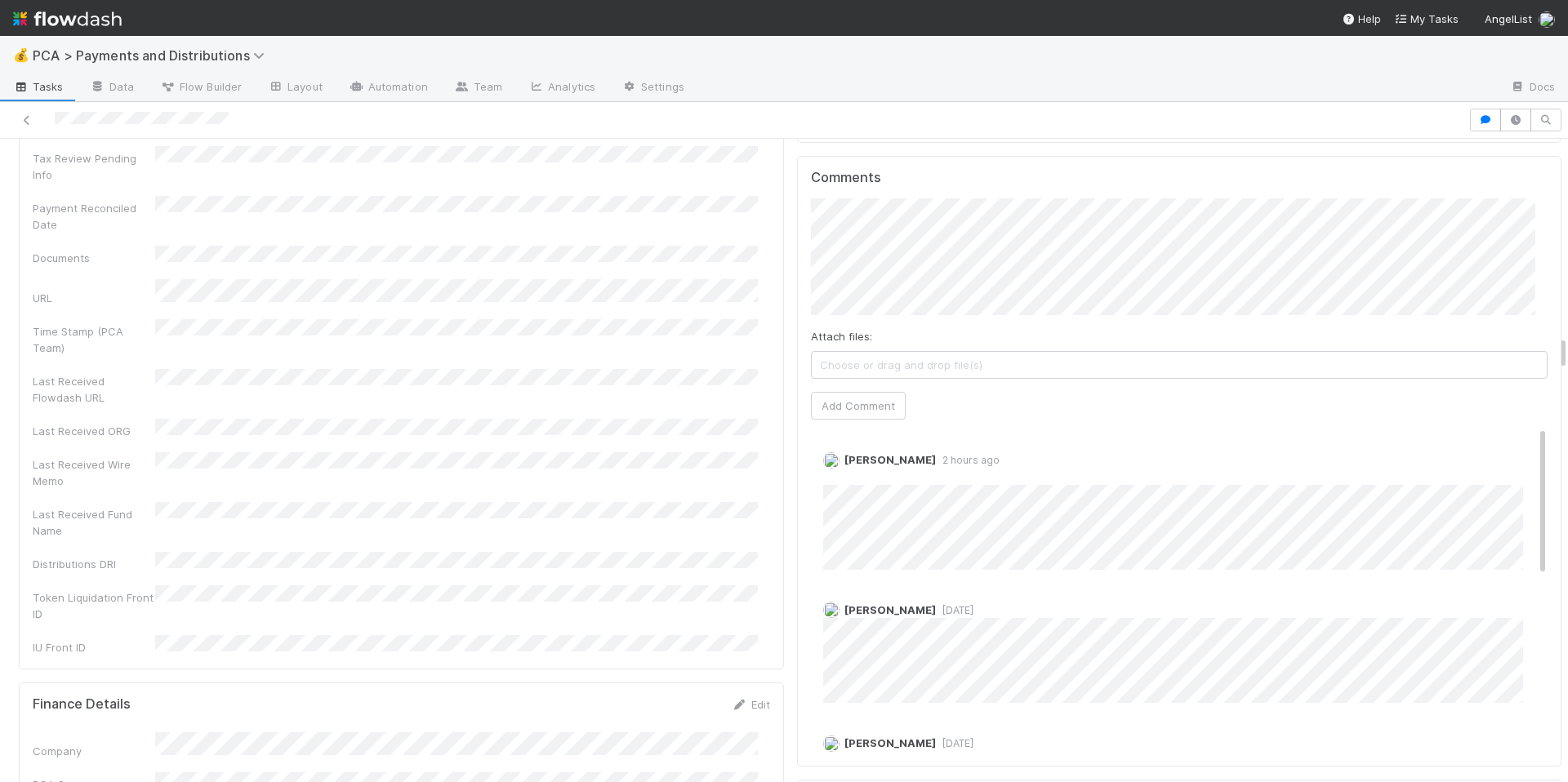
scroll to position [3635, 0]
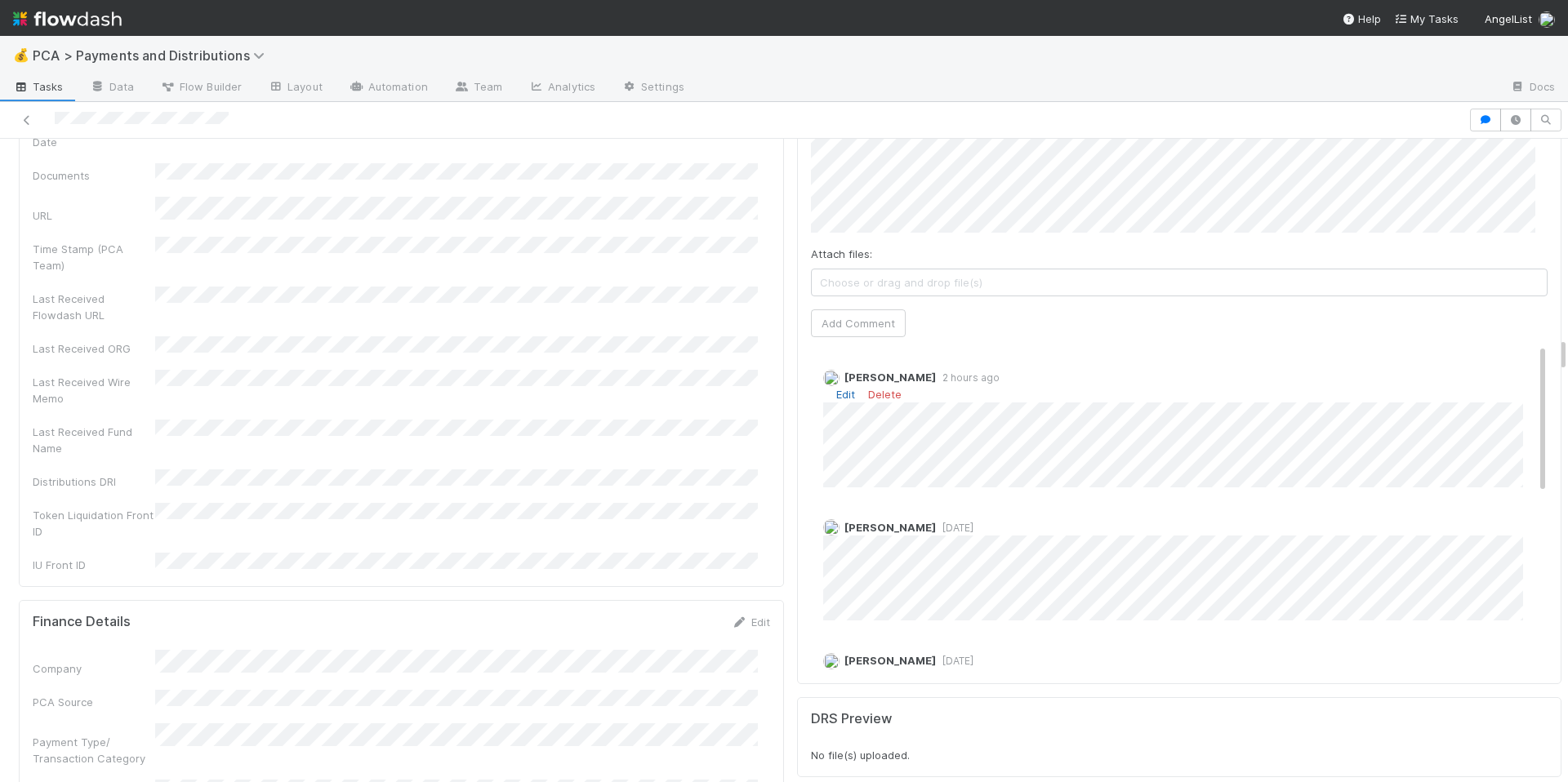
click at [837, 388] on link "Edit" at bounding box center [846, 394] width 19 height 13
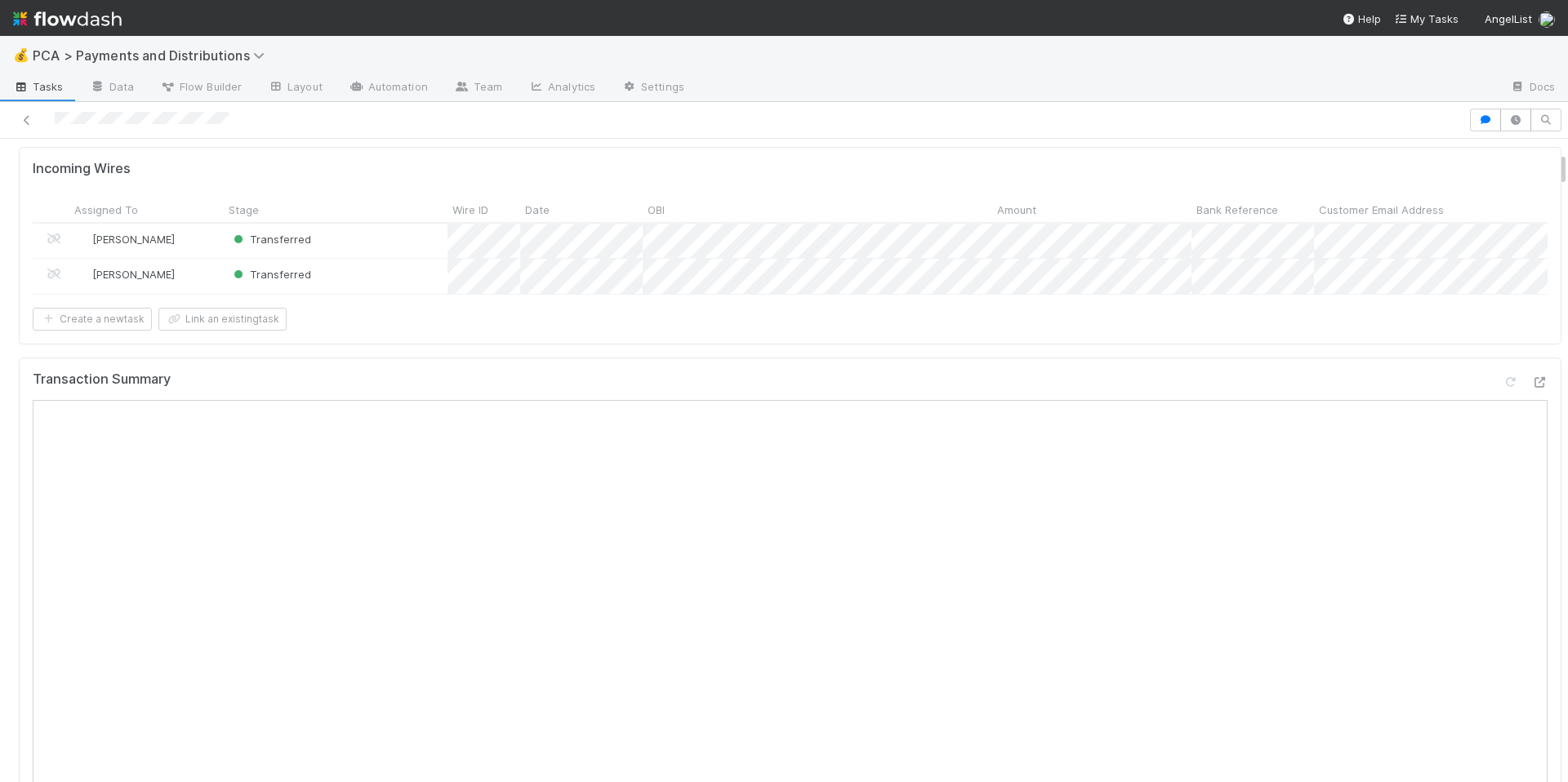
scroll to position [0, 0]
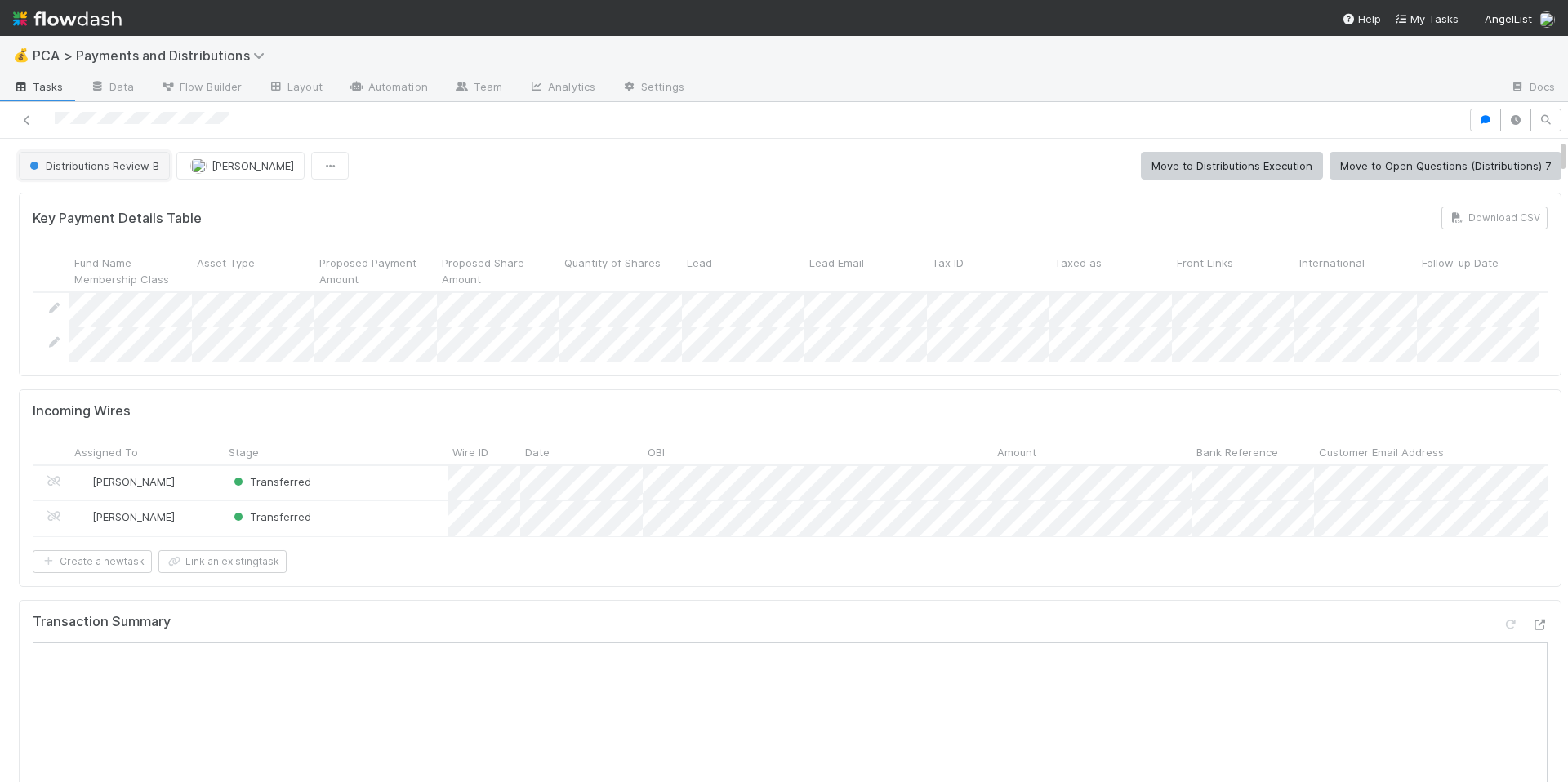
click at [118, 169] on span "Distributions Review B" at bounding box center [92, 165] width 133 height 13
click at [122, 197] on div "Distributions Execution" at bounding box center [128, 206] width 230 height 30
click at [140, 117] on div at bounding box center [734, 119] width 1456 height 23
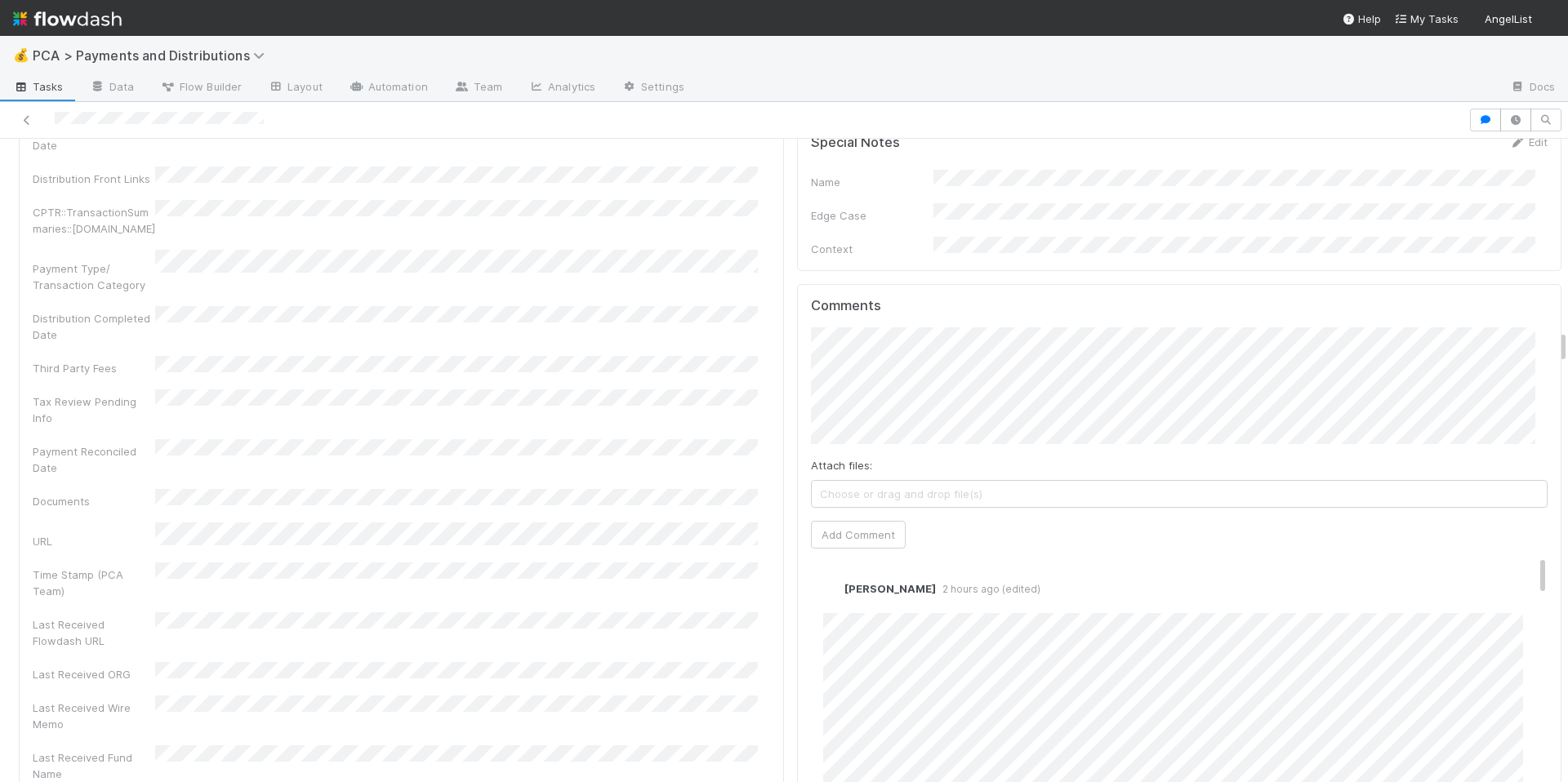
scroll to position [3671, 0]
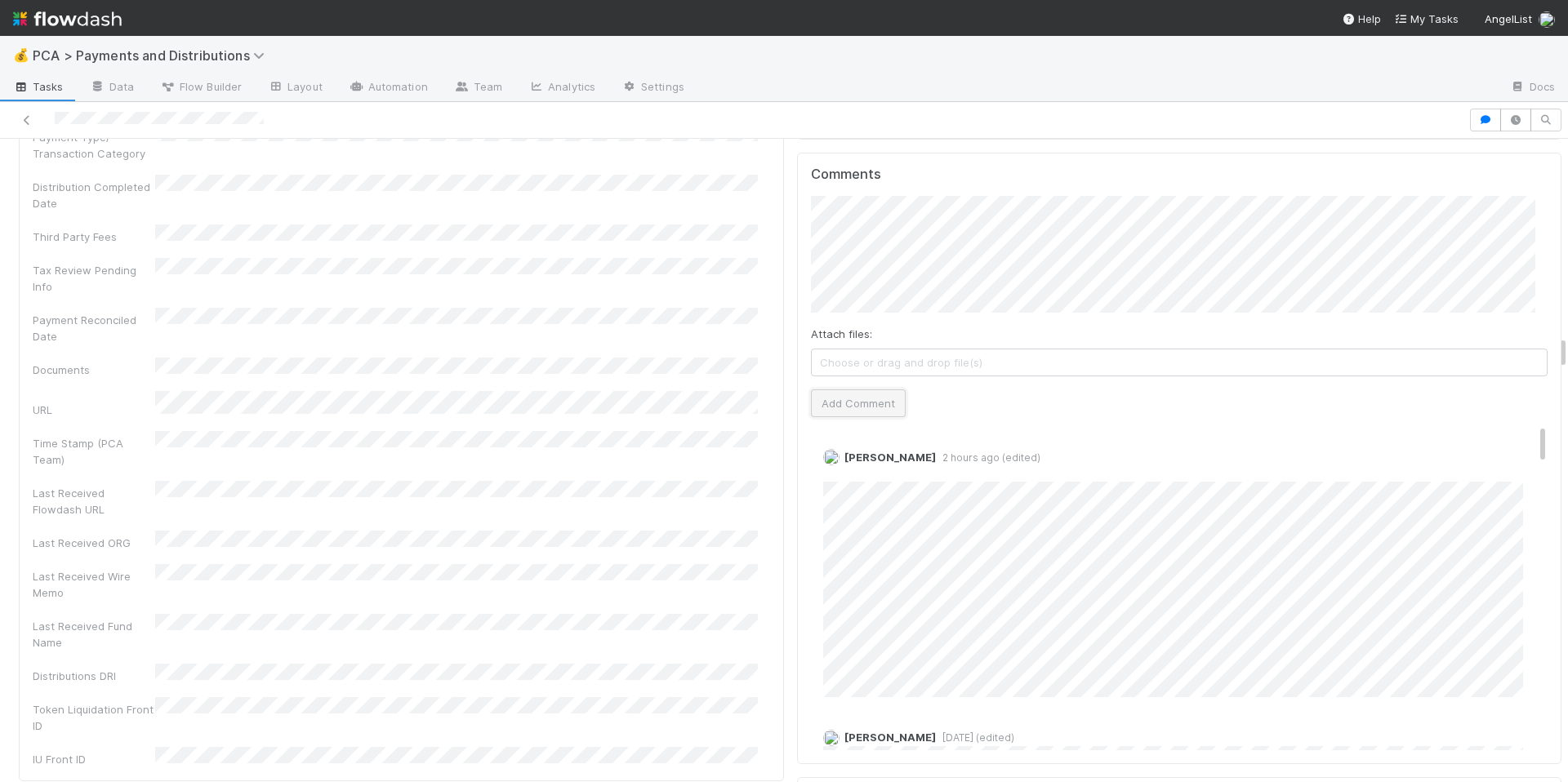
click at [834, 390] on button "Add Comment" at bounding box center [857, 404] width 94 height 28
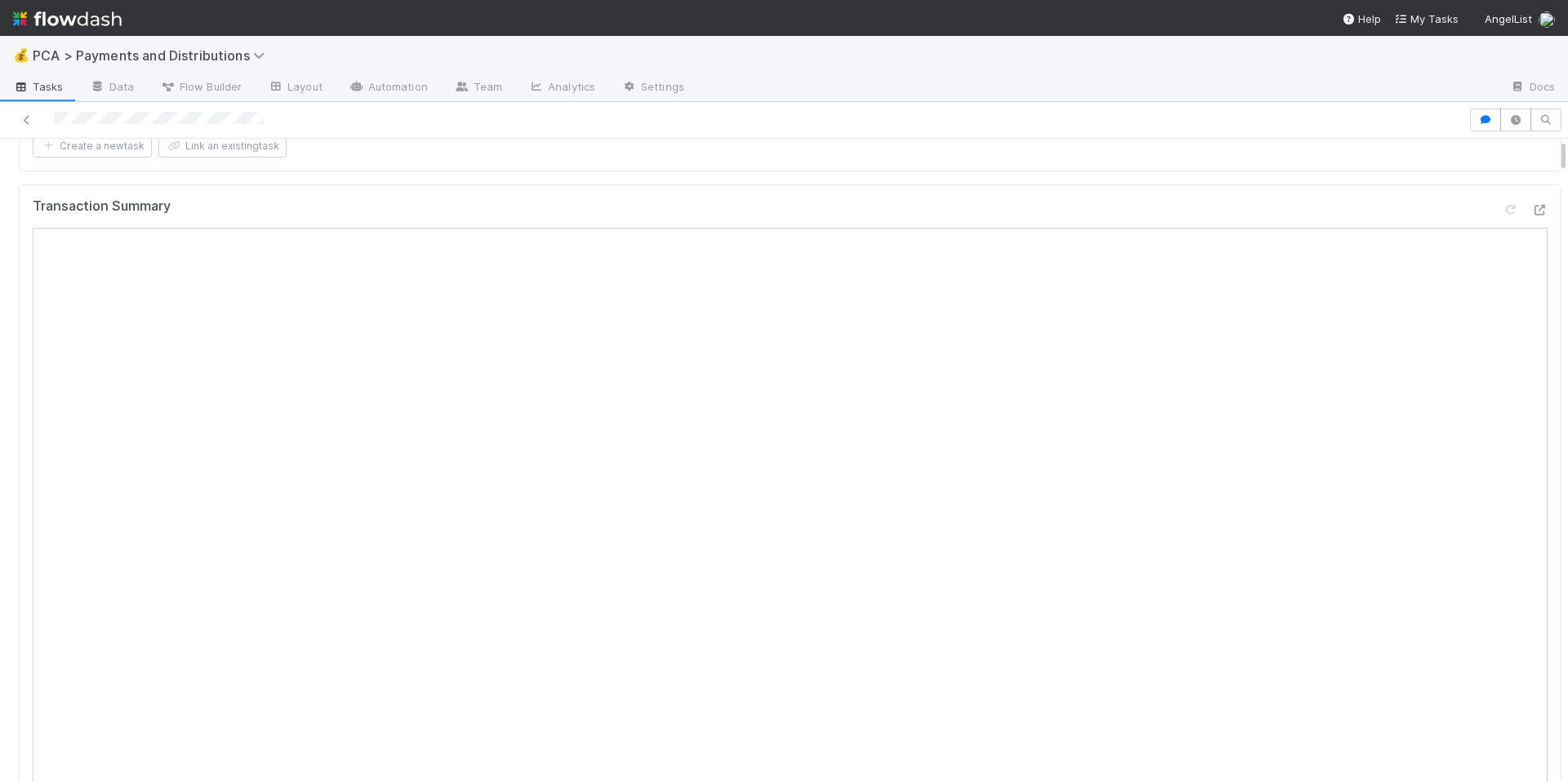
scroll to position [0, 0]
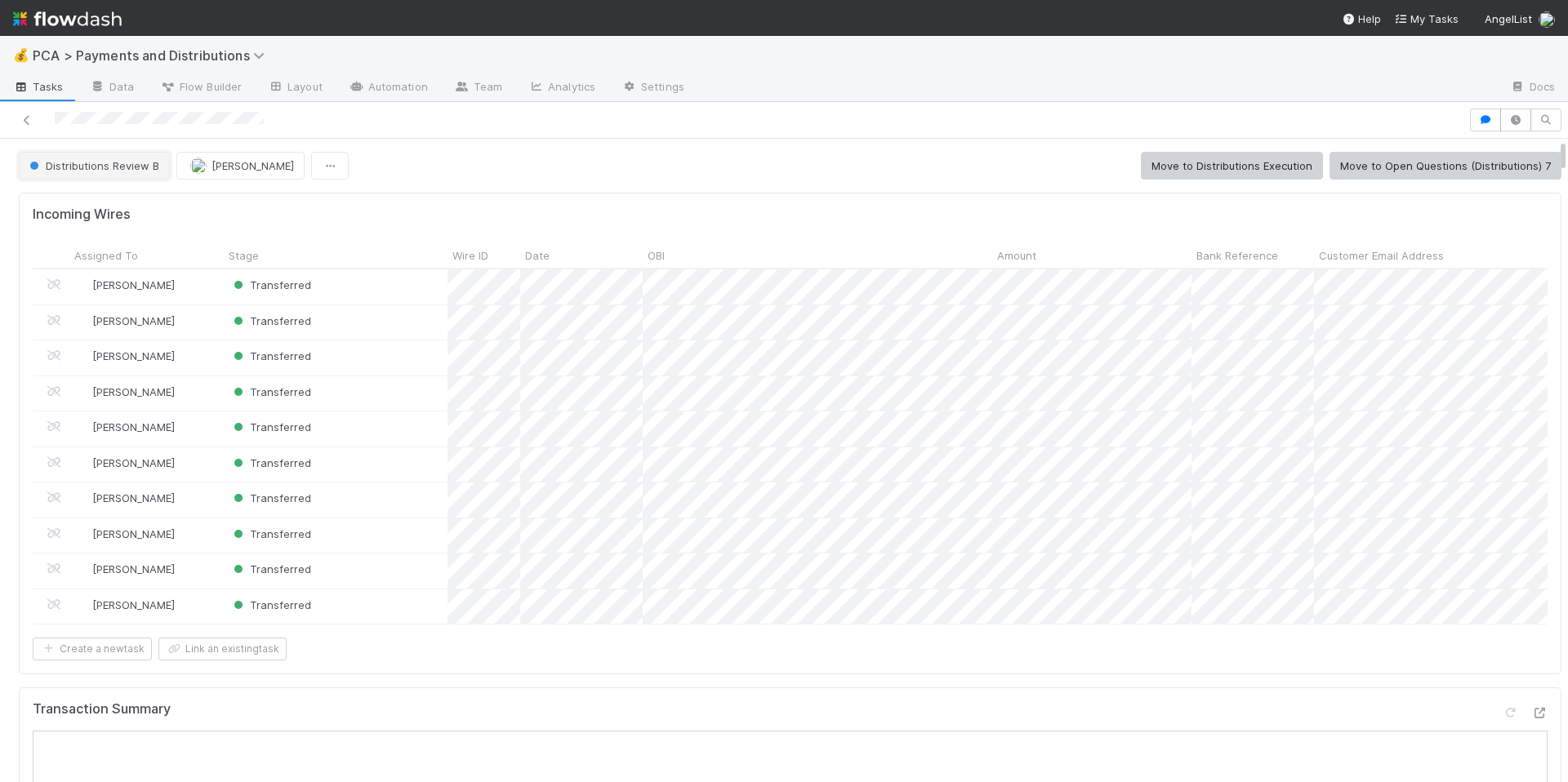
click at [127, 177] on button "Distributions Review B" at bounding box center [94, 166] width 151 height 28
click at [136, 203] on span "Distributions Execution" at bounding box center [90, 206] width 136 height 13
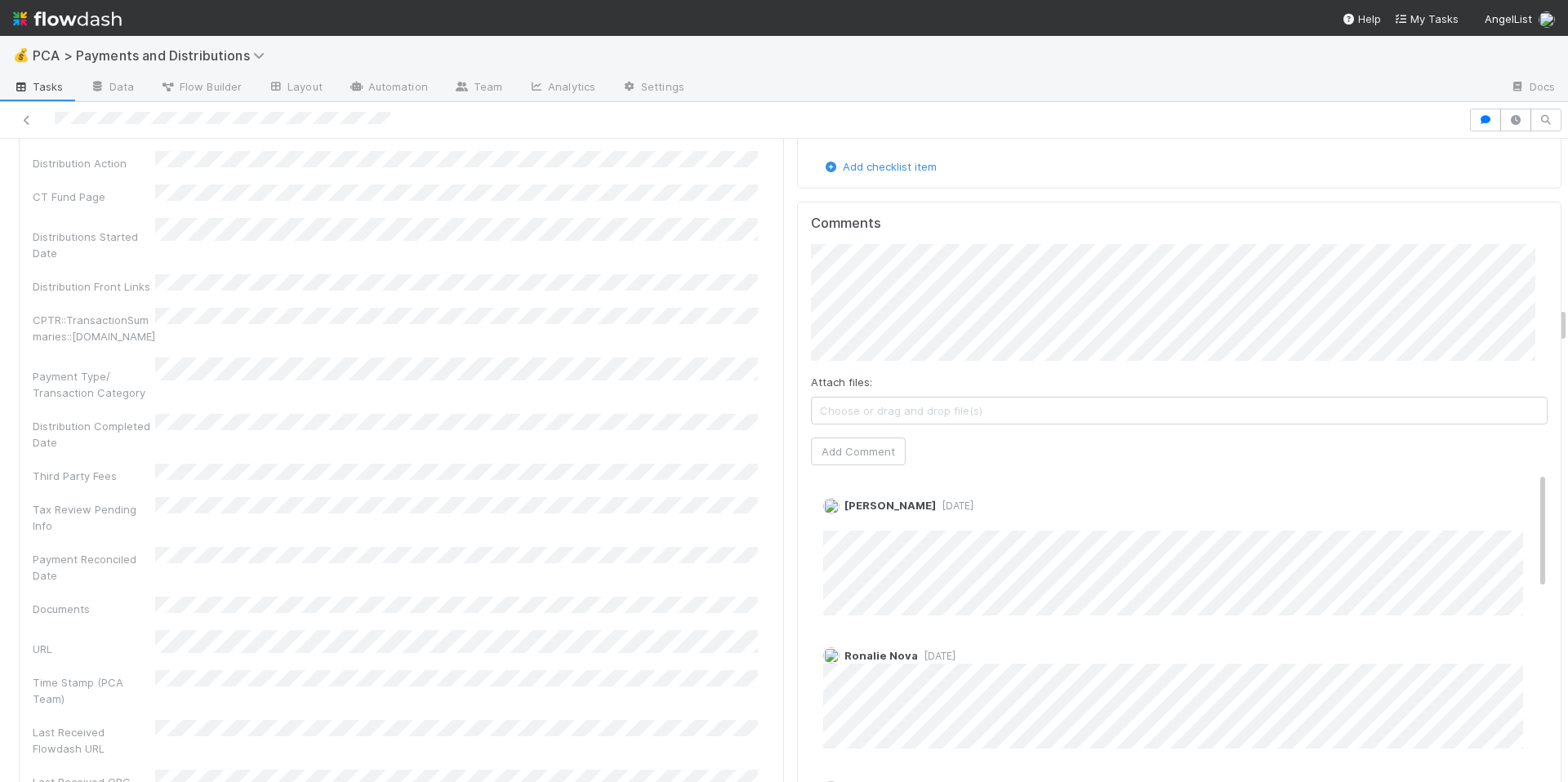
scroll to position [2990, 0]
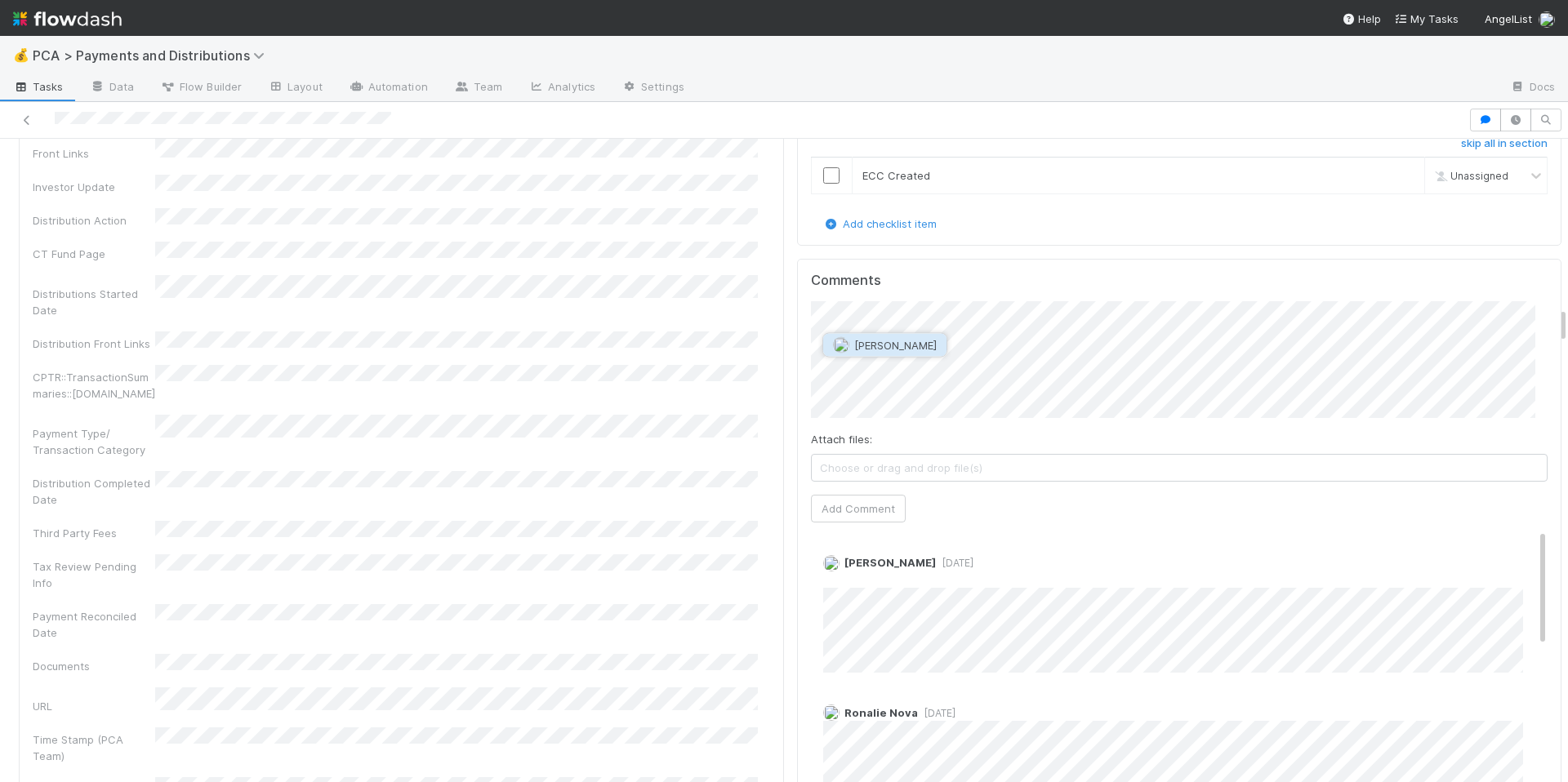
click at [856, 347] on span "Marlon" at bounding box center [895, 345] width 82 height 13
click at [951, 339] on span "Ronalie Nova" at bounding box center [941, 345] width 66 height 13
click at [816, 496] on button "Add Comment" at bounding box center [857, 509] width 94 height 28
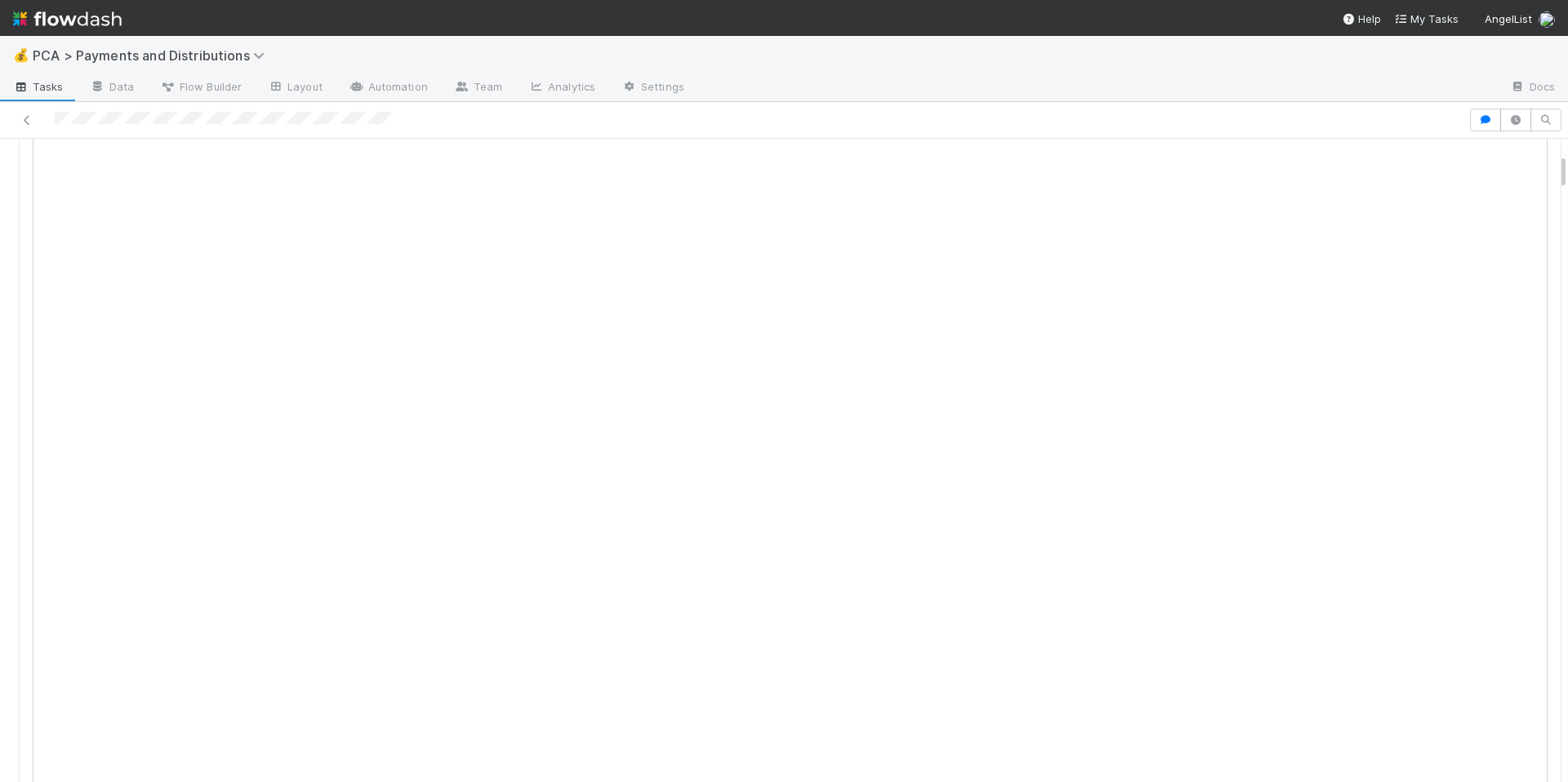
scroll to position [247, 0]
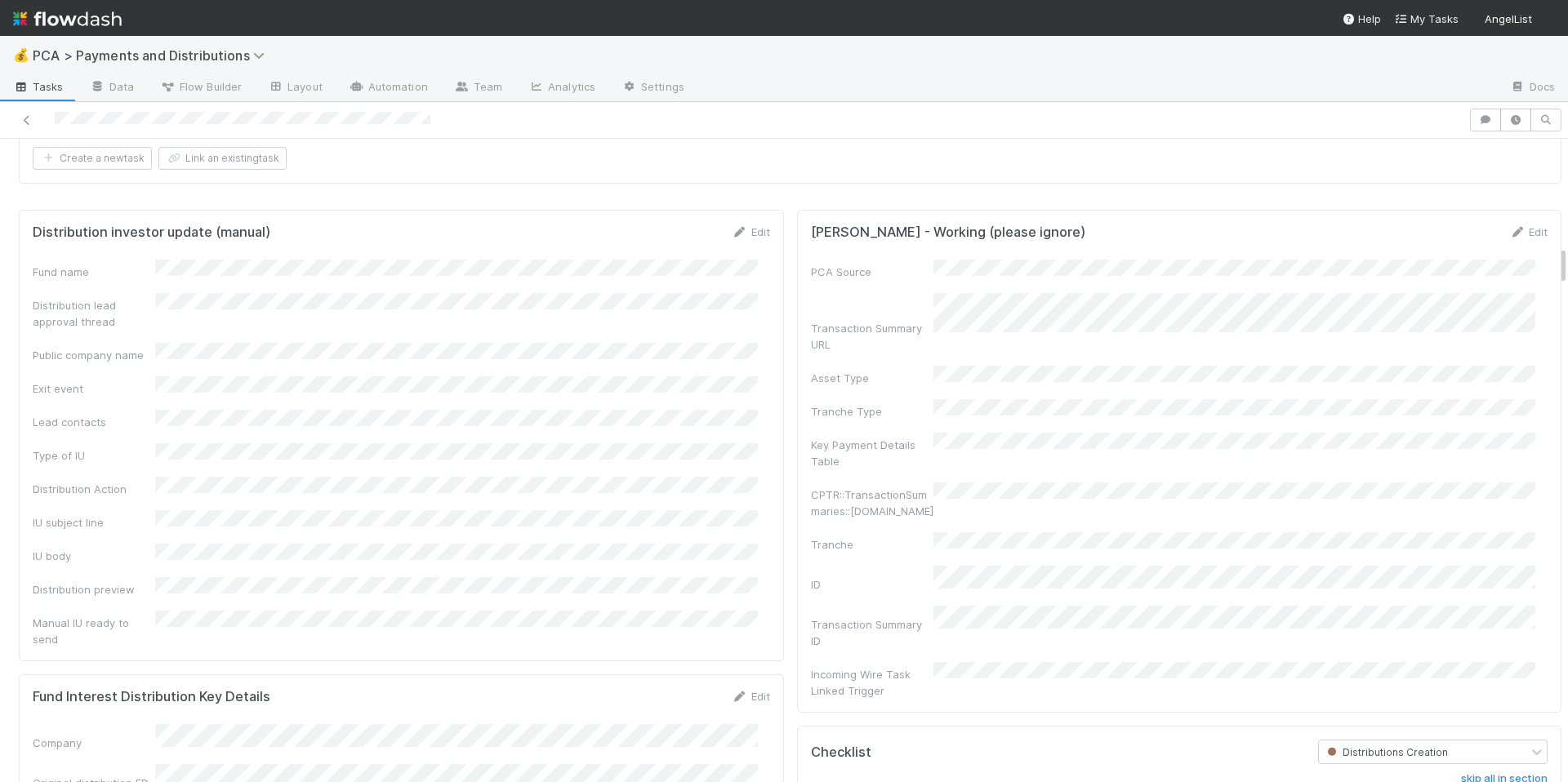
scroll to position [2209, 0]
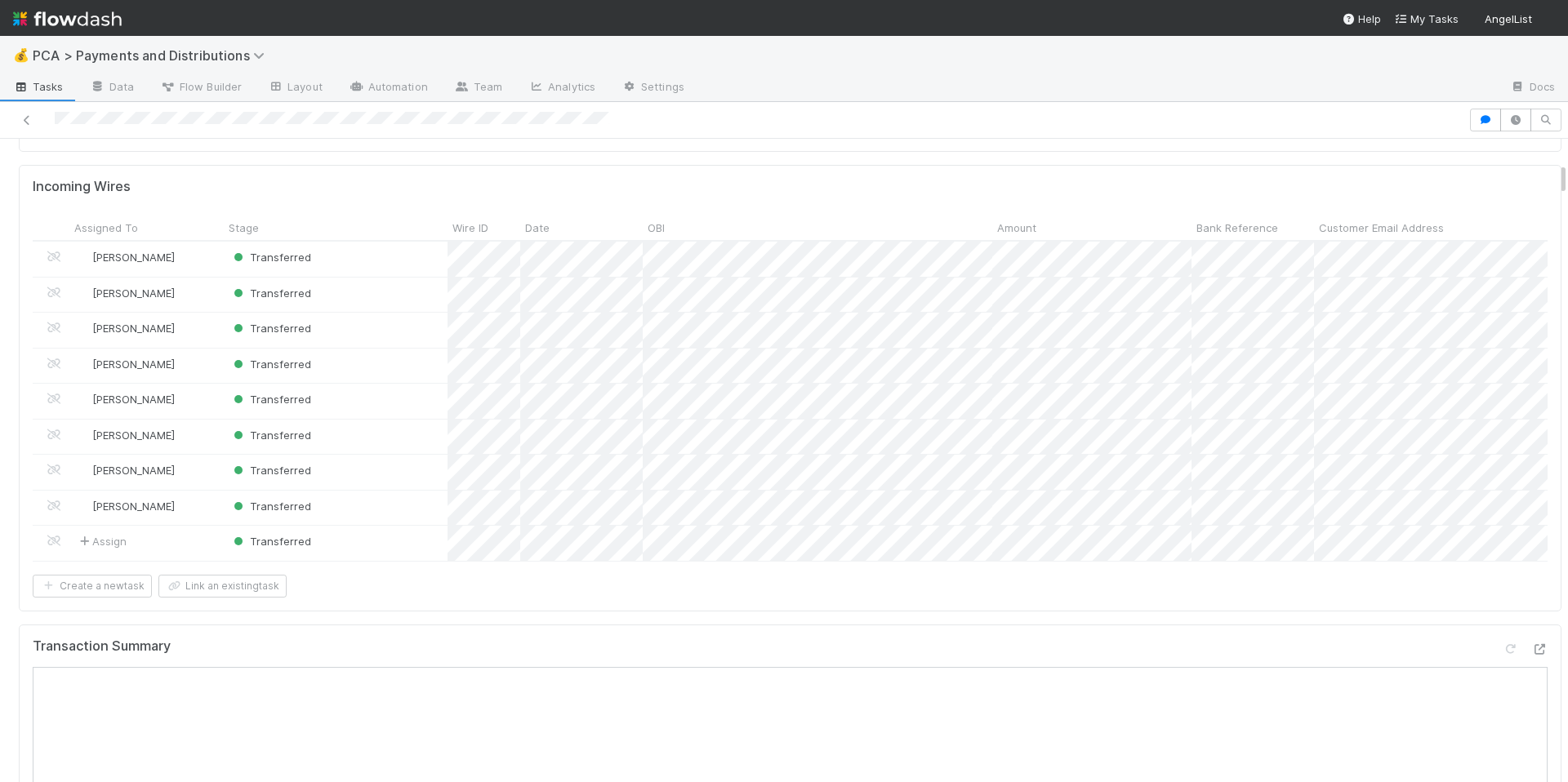
scroll to position [437, 0]
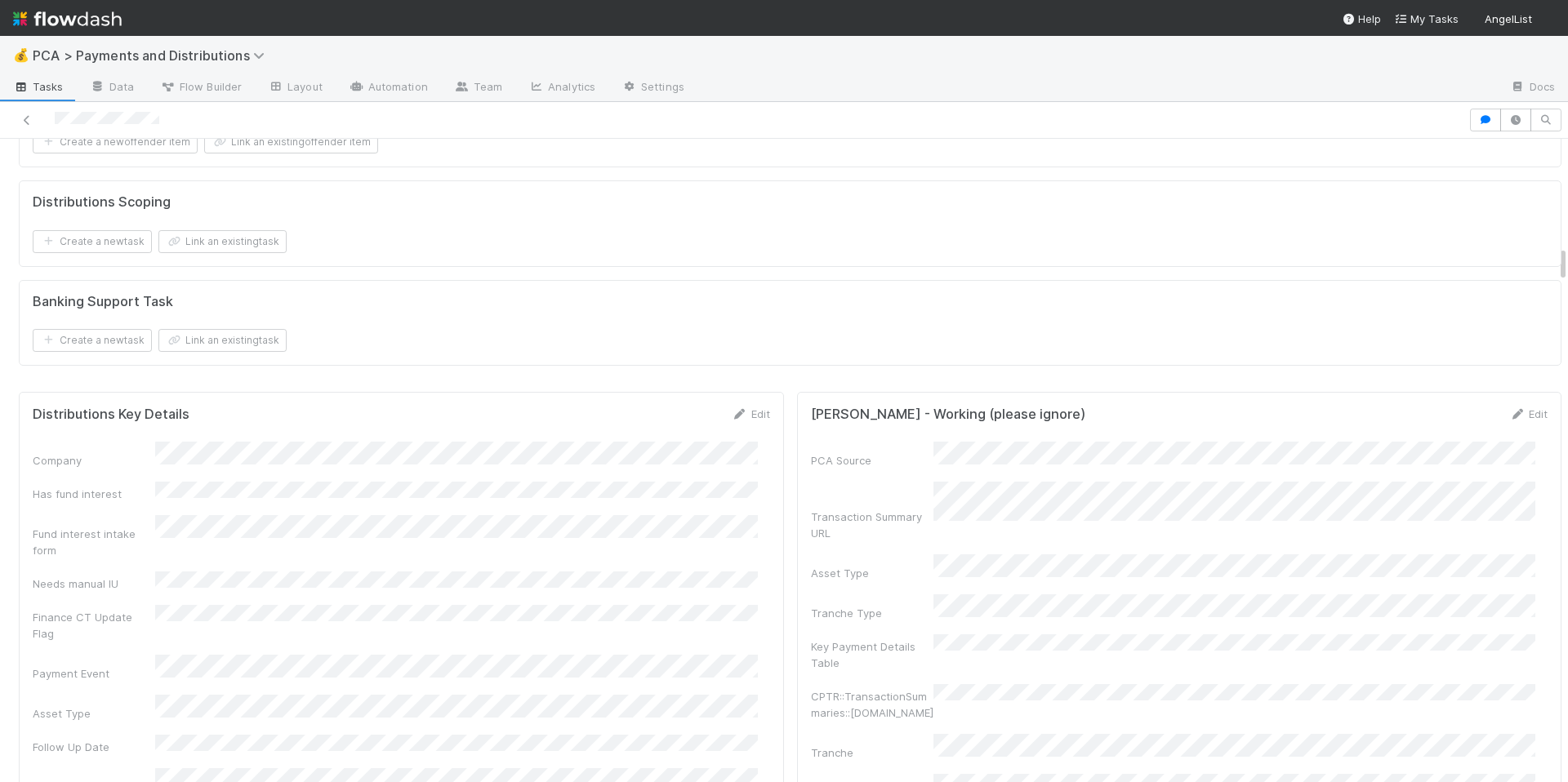
scroll to position [2159, 0]
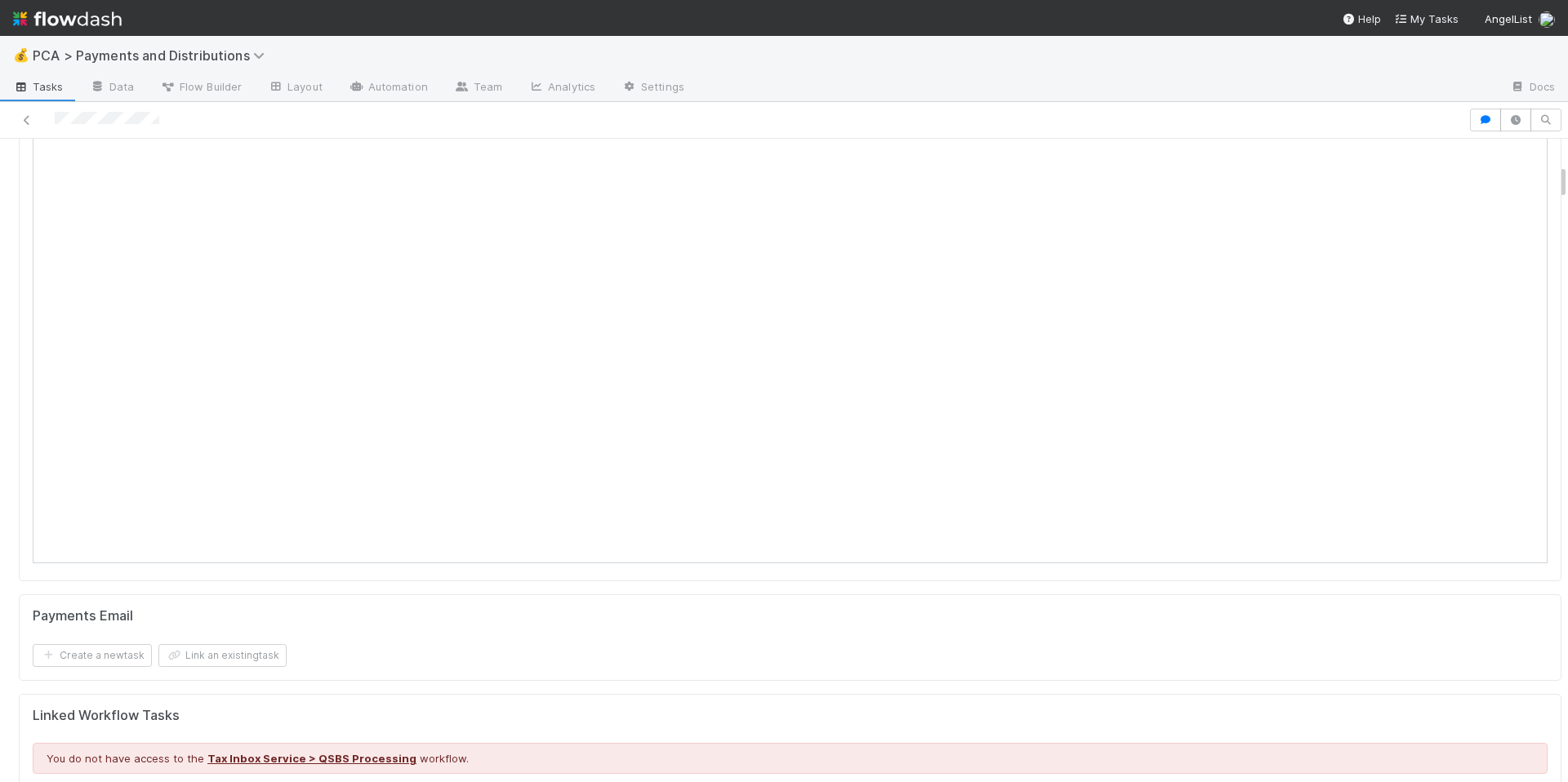
scroll to position [437, 0]
